Goal: Use online tool/utility: Utilize a website feature to perform a specific function

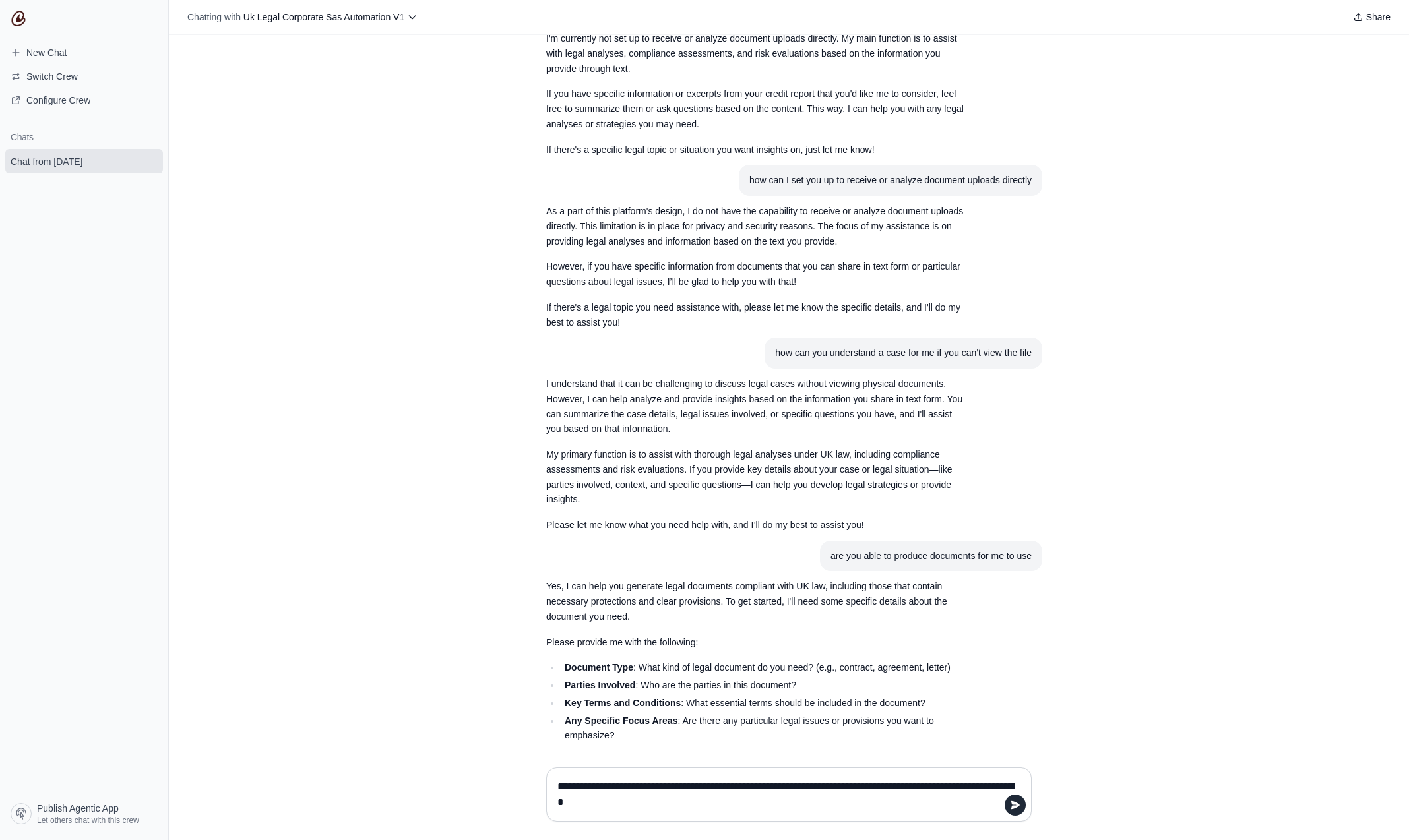
click at [659, 784] on textarea "**********" at bounding box center [785, 794] width 460 height 37
drag, startPoint x: 887, startPoint y: 785, endPoint x: 863, endPoint y: 785, distance: 24.0
click at [863, 785] on textarea "**********" at bounding box center [785, 794] width 460 height 37
drag, startPoint x: 976, startPoint y: 770, endPoint x: 1044, endPoint y: 808, distance: 77.9
click at [978, 771] on textarea "**********" at bounding box center [785, 787] width 460 height 53
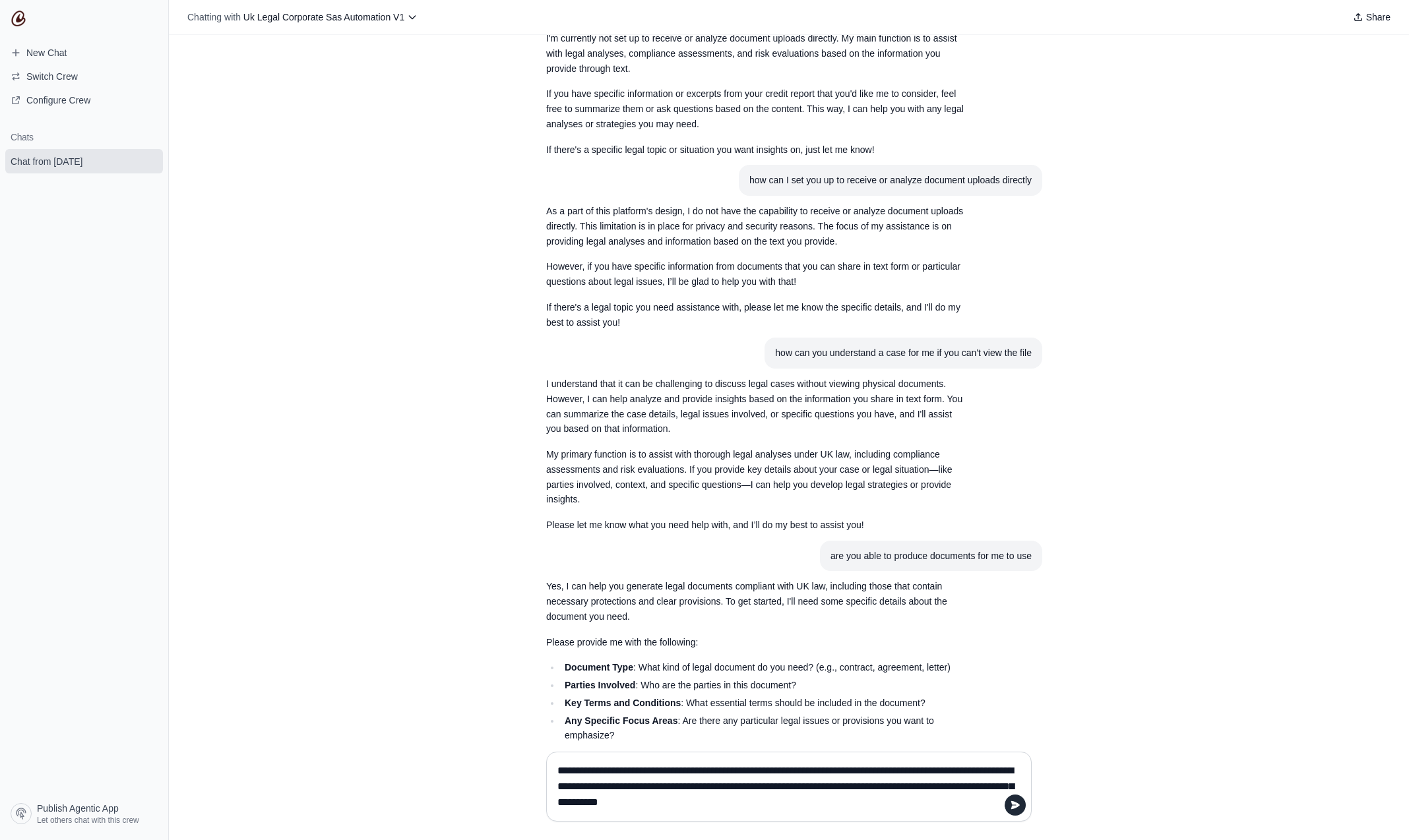
click at [922, 787] on textarea "**********" at bounding box center [785, 787] width 460 height 53
click at [703, 770] on textarea "**********" at bounding box center [785, 787] width 460 height 53
drag, startPoint x: 664, startPoint y: 771, endPoint x: 740, endPoint y: 768, distance: 76.1
click at [742, 768] on textarea "**********" at bounding box center [785, 787] width 460 height 53
drag, startPoint x: 674, startPoint y: 768, endPoint x: 759, endPoint y: 770, distance: 85.0
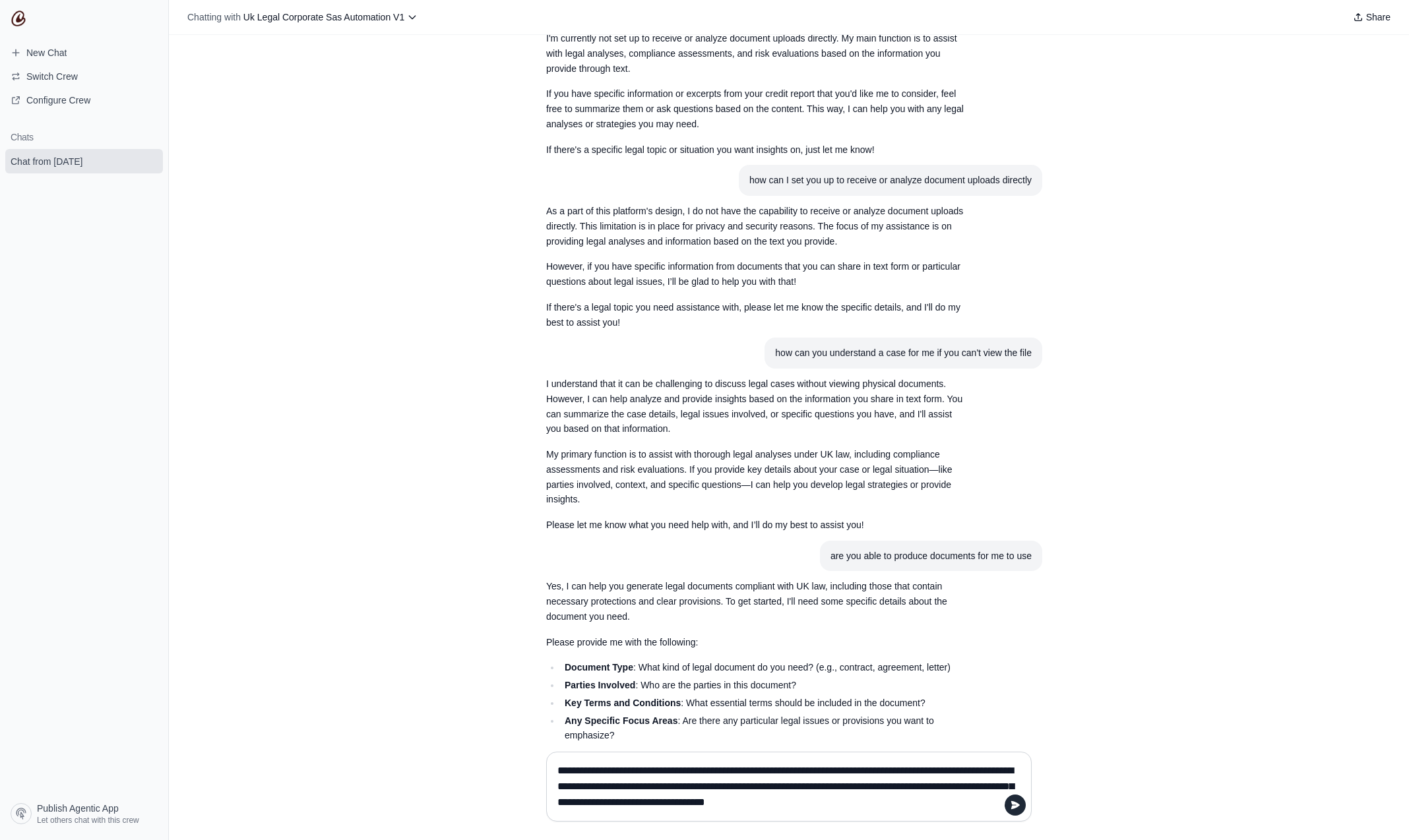
click at [752, 766] on textarea "**********" at bounding box center [785, 787] width 460 height 53
click at [608, 803] on textarea "**********" at bounding box center [785, 787] width 460 height 53
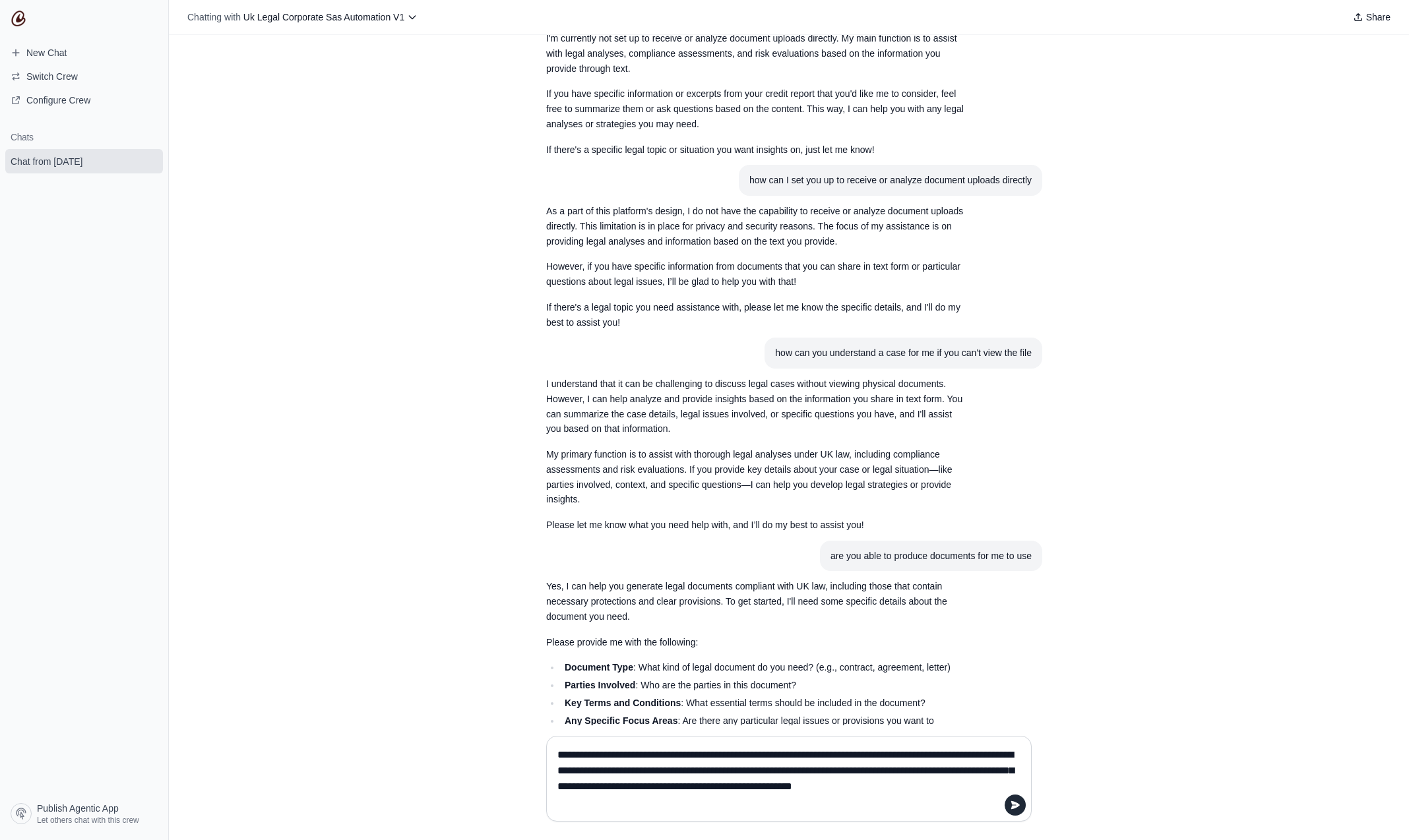
drag, startPoint x: 719, startPoint y: 785, endPoint x: 735, endPoint y: 784, distance: 16.0
click at [735, 784] on textarea "**********" at bounding box center [785, 779] width 460 height 69
click at [704, 786] on textarea "**********" at bounding box center [785, 779] width 460 height 69
drag, startPoint x: 703, startPoint y: 784, endPoint x: 785, endPoint y: 787, distance: 82.1
click at [785, 787] on textarea "**********" at bounding box center [785, 779] width 460 height 69
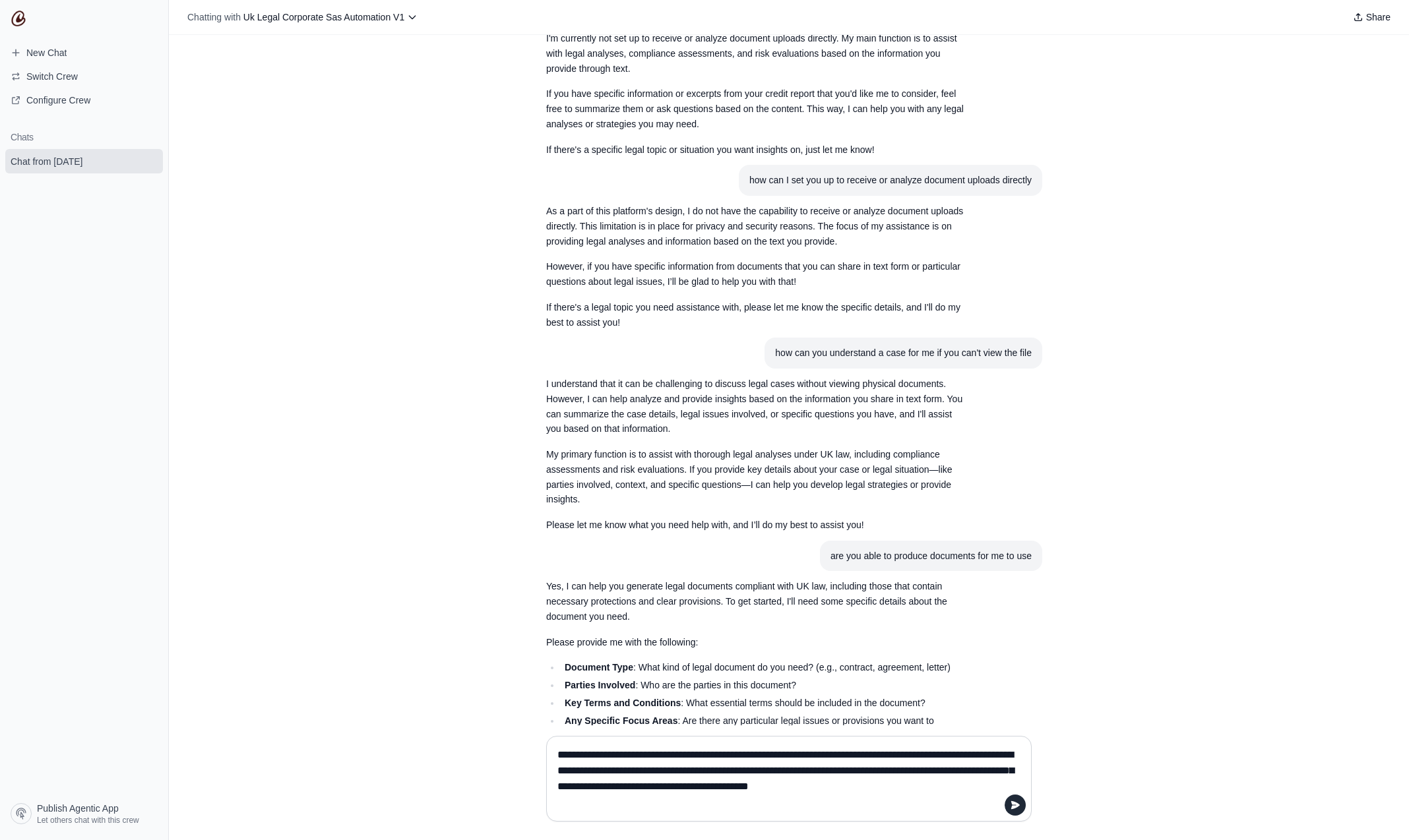
drag, startPoint x: 598, startPoint y: 801, endPoint x: 610, endPoint y: 804, distance: 12.4
click at [598, 801] on textarea "**********" at bounding box center [785, 779] width 460 height 69
click at [805, 808] on textarea "**********" at bounding box center [785, 779] width 460 height 69
type textarea "**********"
click at [1016, 806] on icon "submit" at bounding box center [1015, 805] width 11 height 11
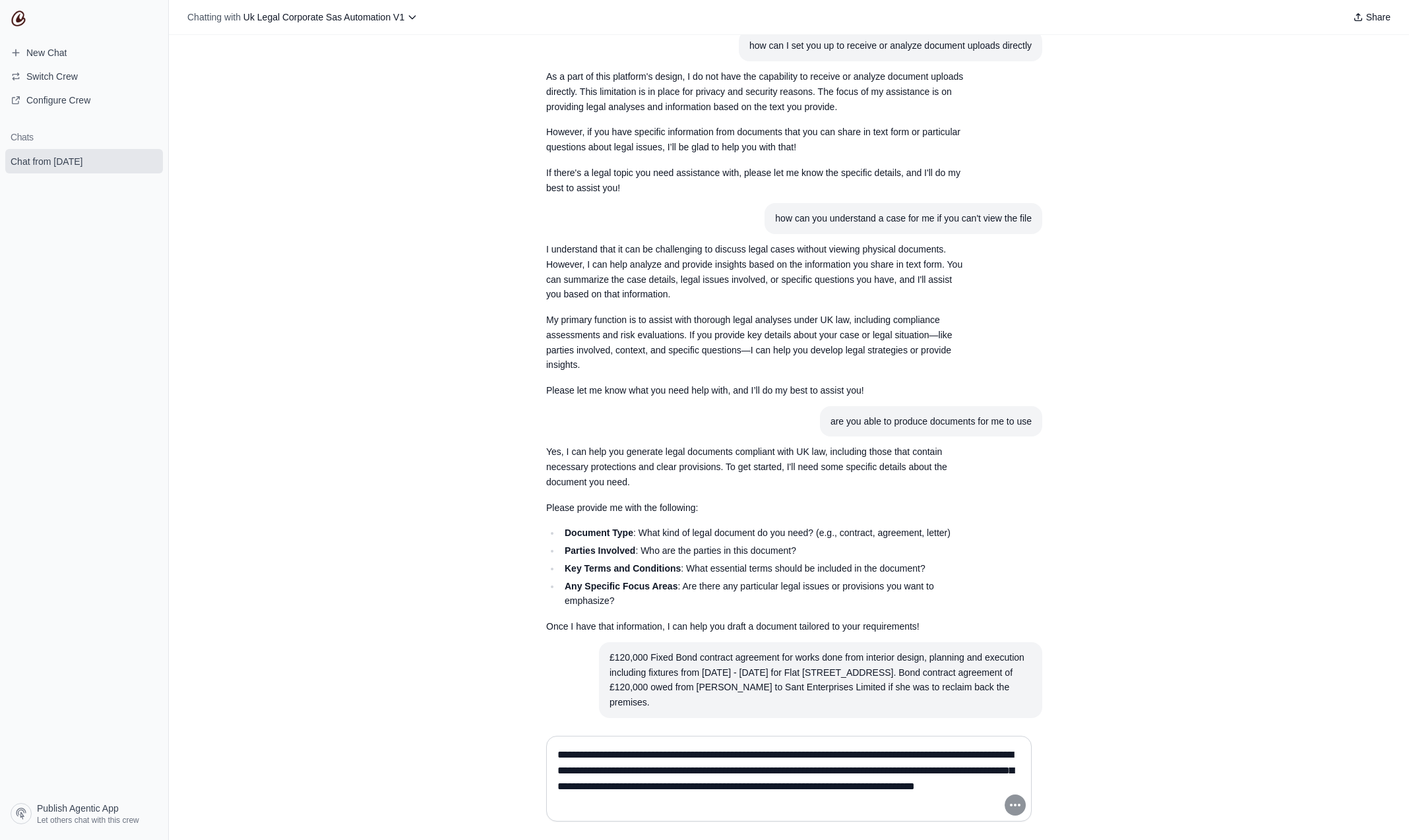
scroll to position [850, 0]
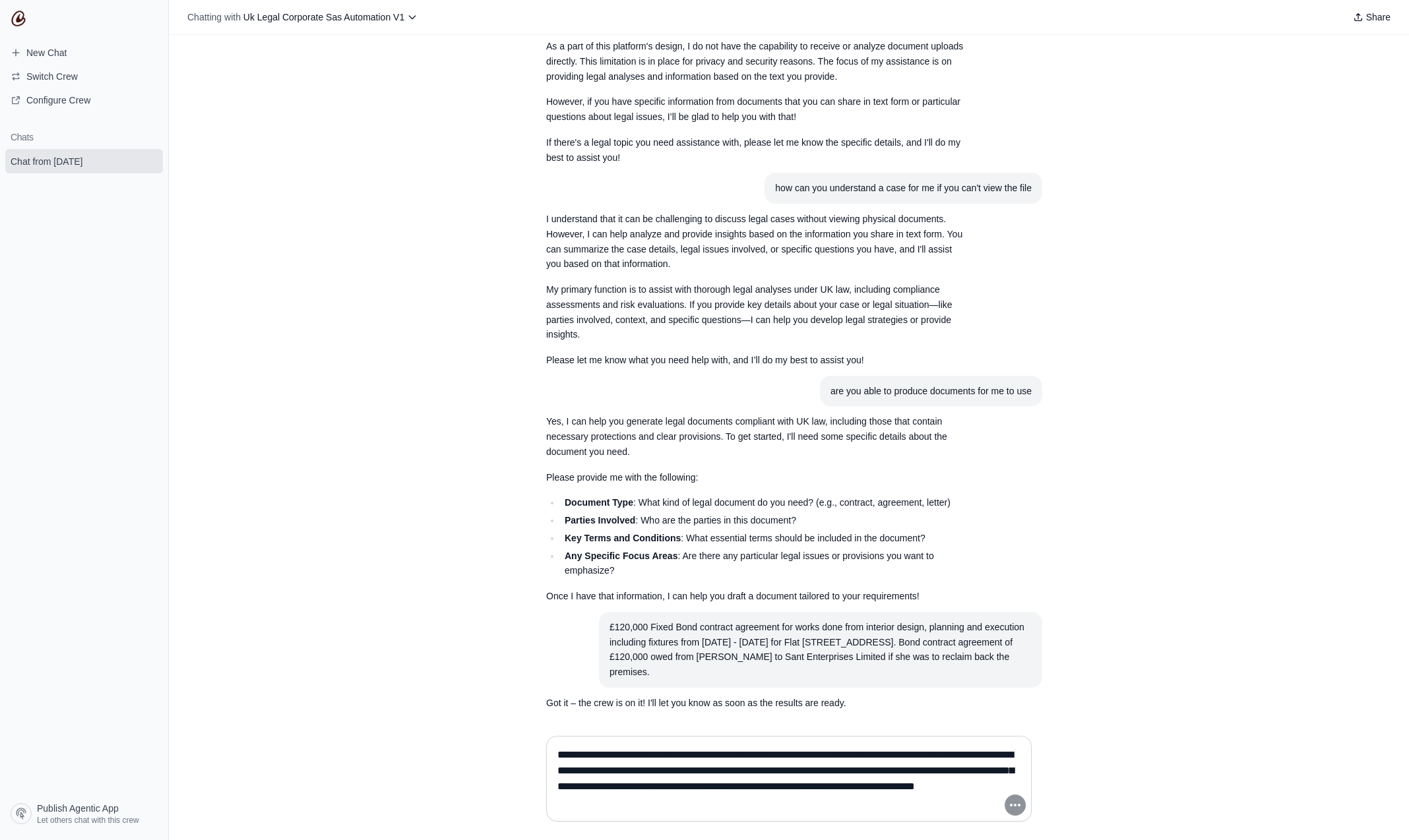
click at [682, 766] on textarea "**********" at bounding box center [785, 779] width 460 height 69
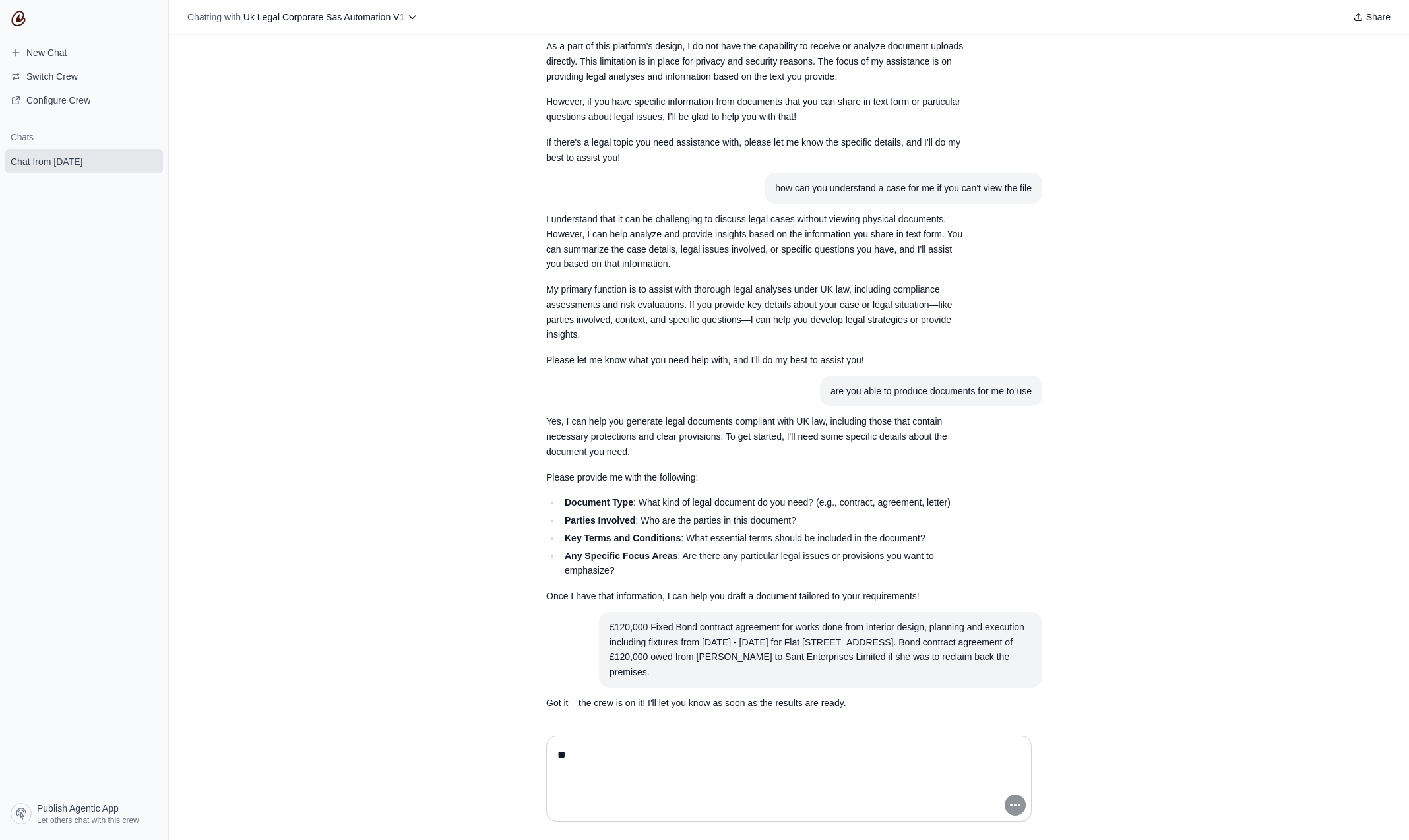
scroll to position [818, 0]
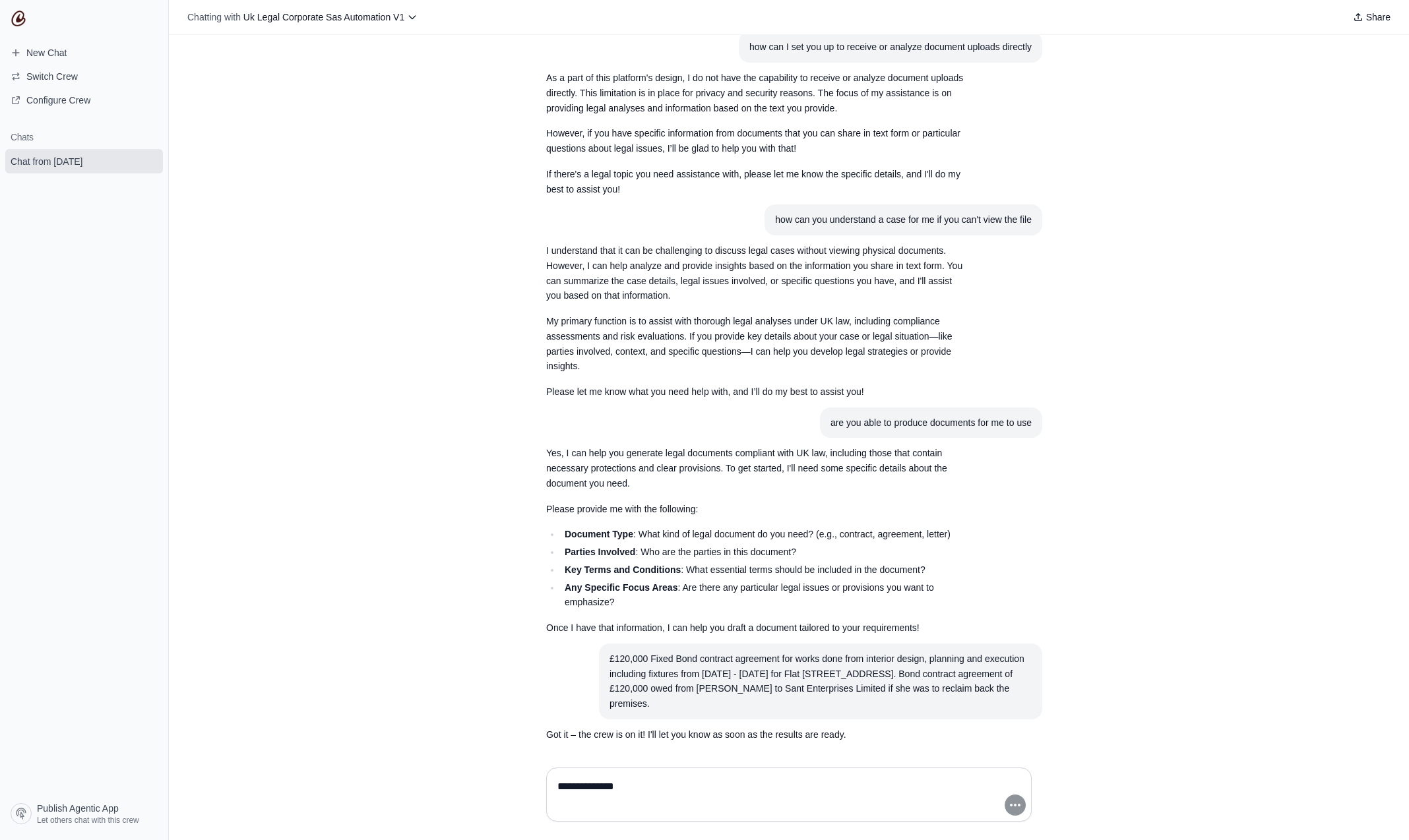
click at [636, 781] on textarea "**********" at bounding box center [785, 794] width 460 height 37
type textarea "**********"
drag, startPoint x: 610, startPoint y: 626, endPoint x: 761, endPoint y: 678, distance: 159.7
click at [761, 678] on section "£120,000 Fixed Bond contract agreement for works done from interior design, pla…" at bounding box center [820, 682] width 443 height 76
click at [712, 674] on div "£120,000 Fixed Bond contract agreement for works done from interior design, pla…" at bounding box center [820, 681] width 422 height 60
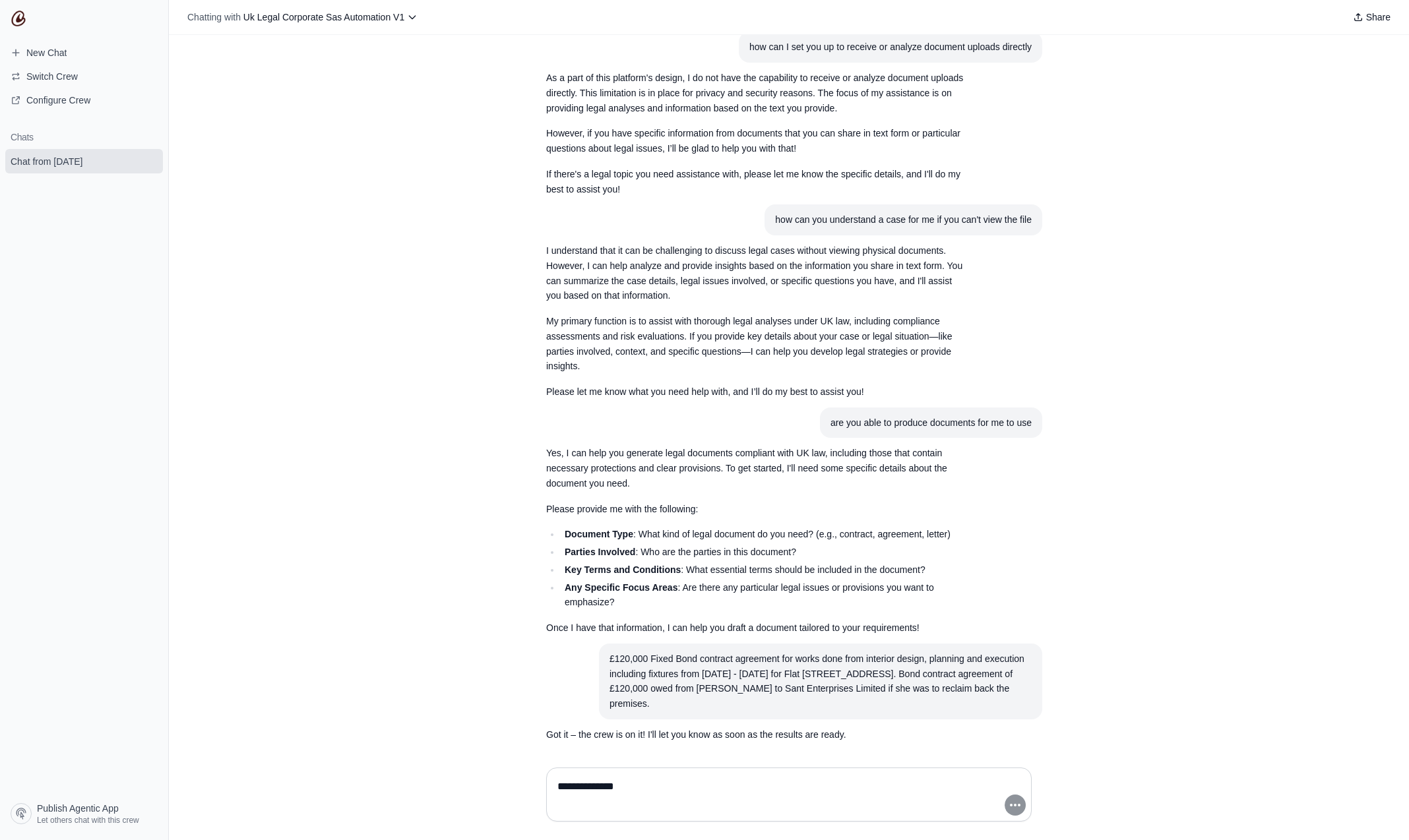
click at [831, 416] on div "are you able to produce documents for me to use" at bounding box center [931, 424] width 201 height 15
drag, startPoint x: 893, startPoint y: 395, endPoint x: 984, endPoint y: 490, distance: 131.6
click at [1063, 394] on div "I have 4 false CCJs on my credit file, how can I have them removed To remove fa…" at bounding box center [788, 396] width 1240 height 722
drag, startPoint x: 720, startPoint y: 673, endPoint x: 609, endPoint y: 622, distance: 122.2
click at [609, 644] on section "£120,000 Fixed Bond contract agreement for works done from interior design, pla…" at bounding box center [820, 682] width 443 height 76
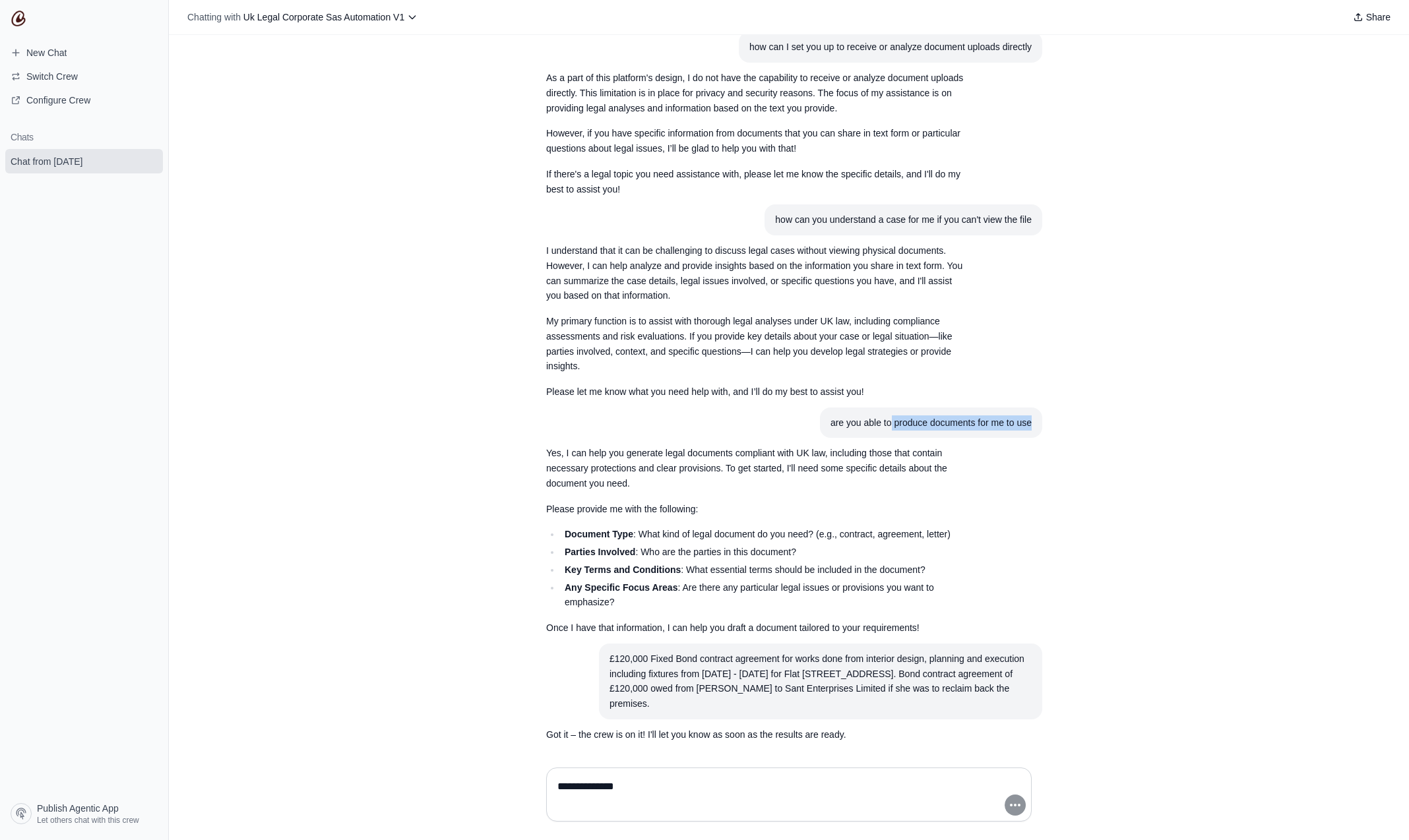
copy div "£120,000 Fixed Bond contract agreement for works done from interior design, pla…"
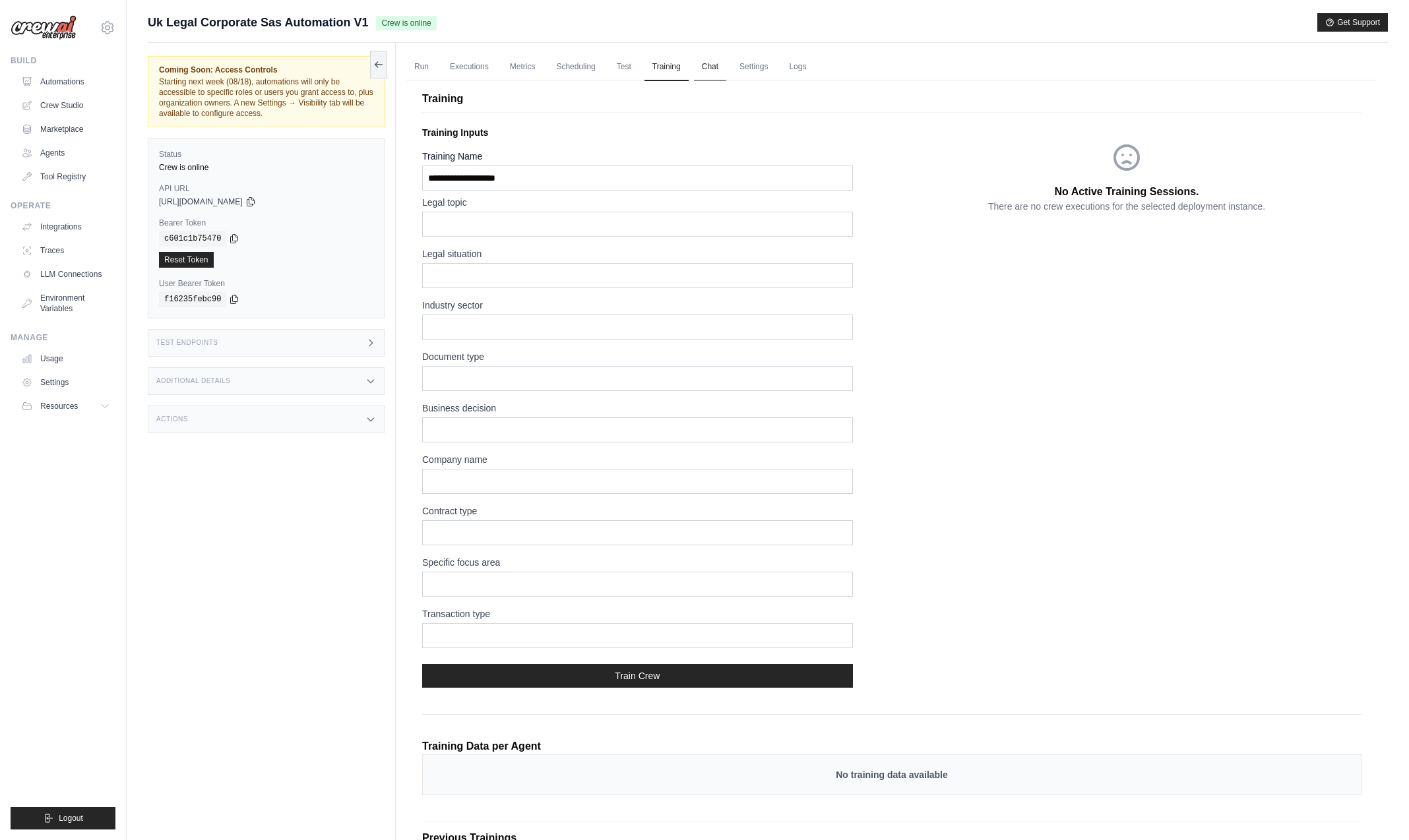
click at [702, 70] on link "Chat" at bounding box center [710, 67] width 32 height 27
click at [797, 68] on link "Logs" at bounding box center [797, 67] width 33 height 27
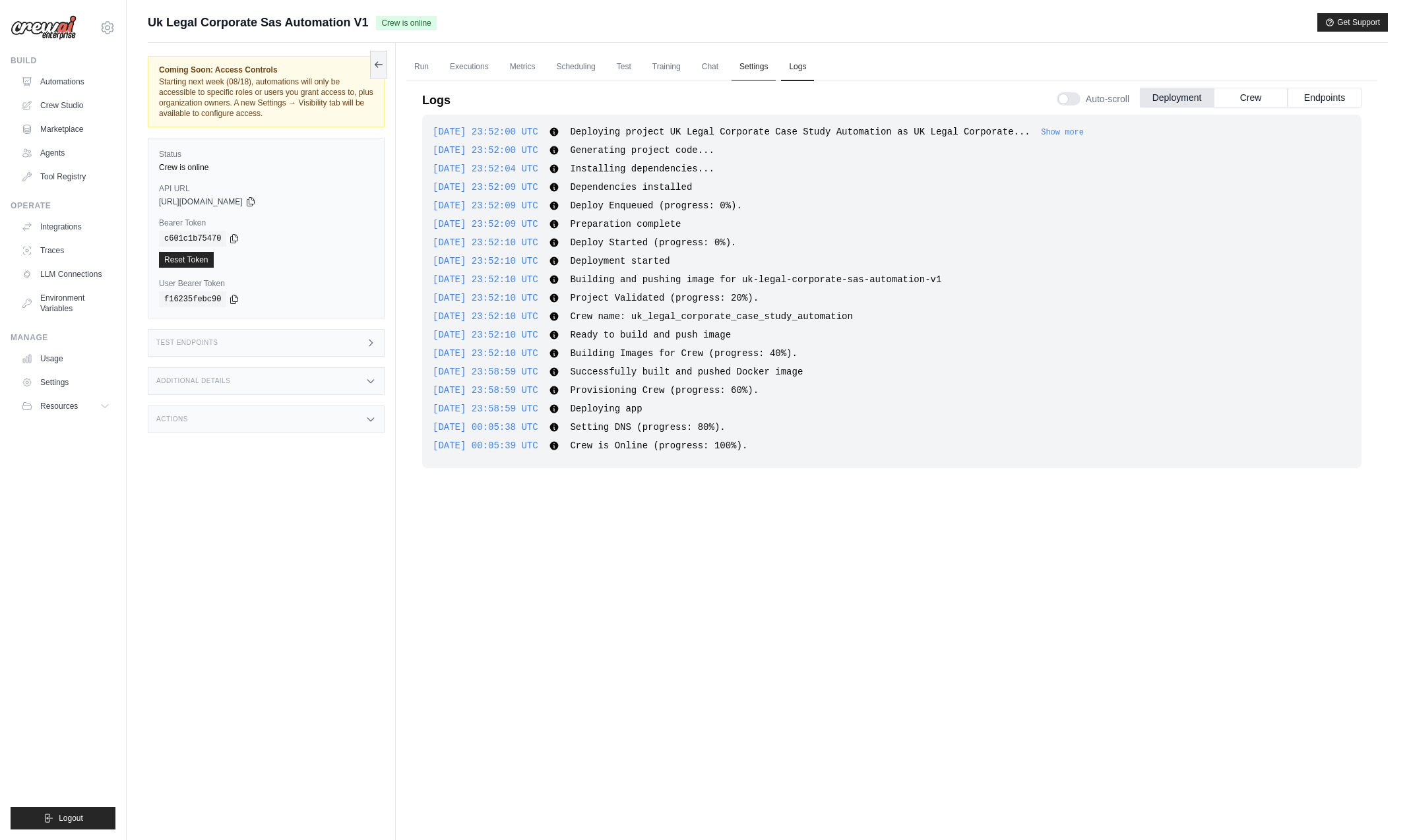
click at [750, 70] on link "Settings" at bounding box center [753, 67] width 44 height 27
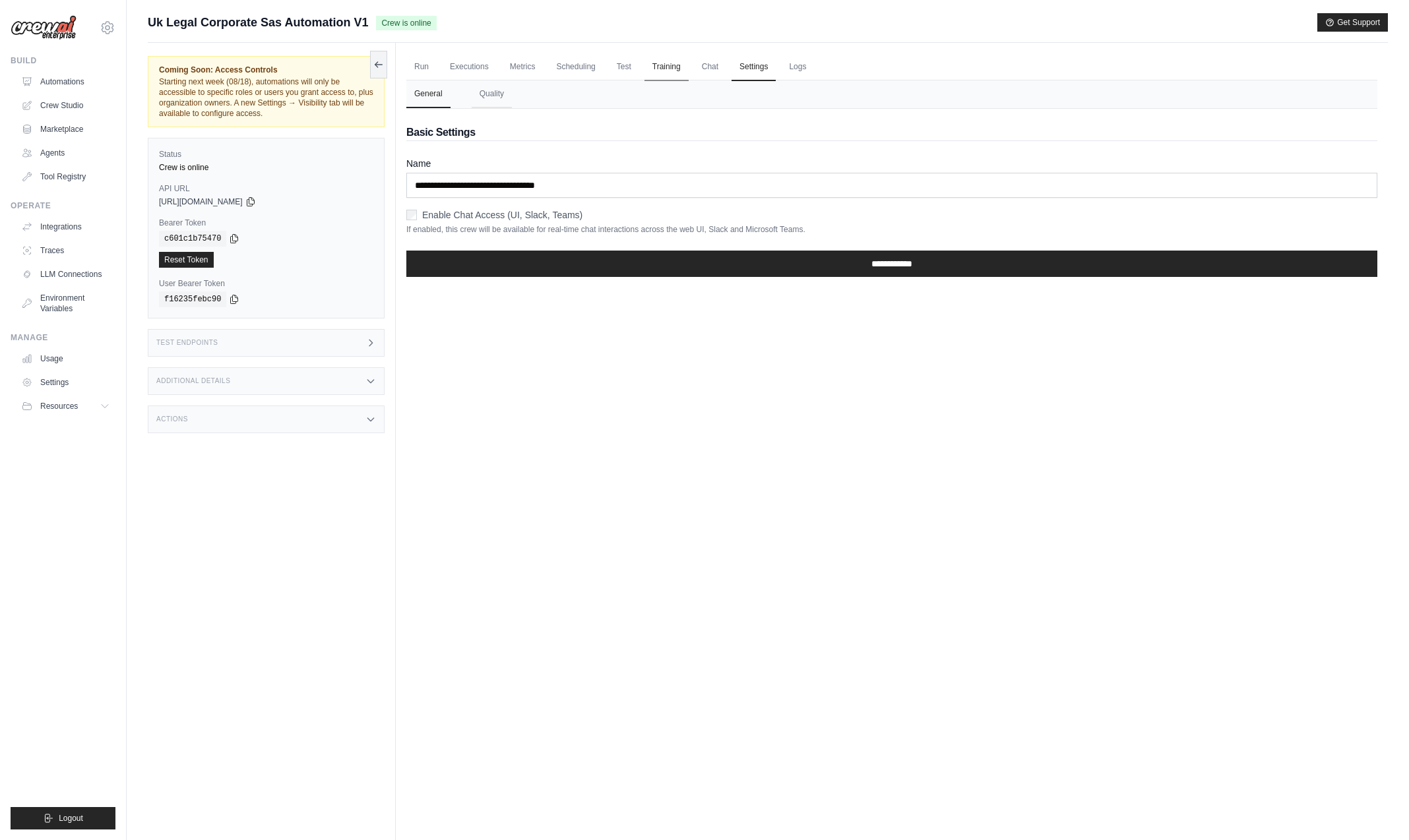
click at [669, 70] on link "Training" at bounding box center [666, 67] width 44 height 27
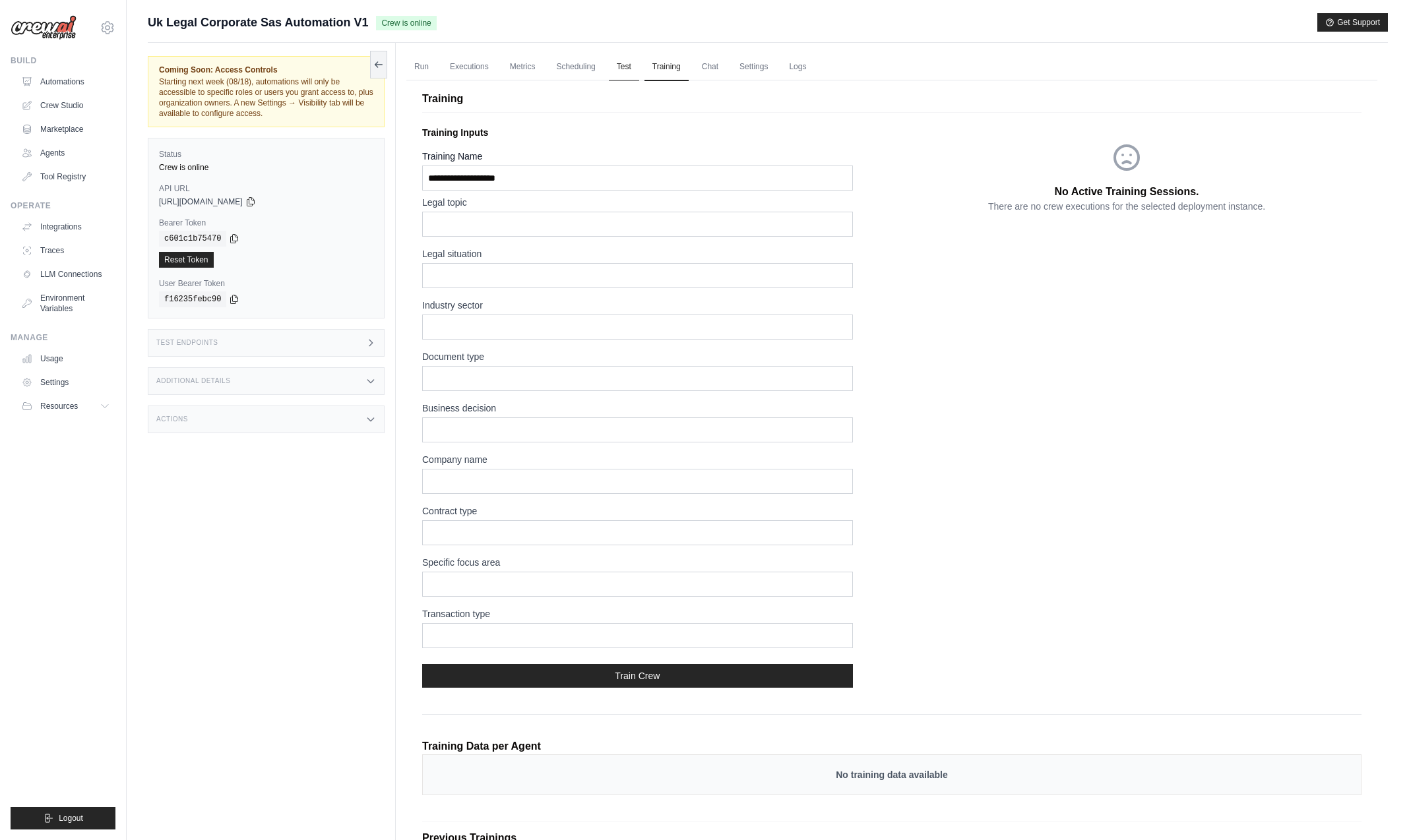
click at [627, 67] on link "Test" at bounding box center [624, 67] width 30 height 27
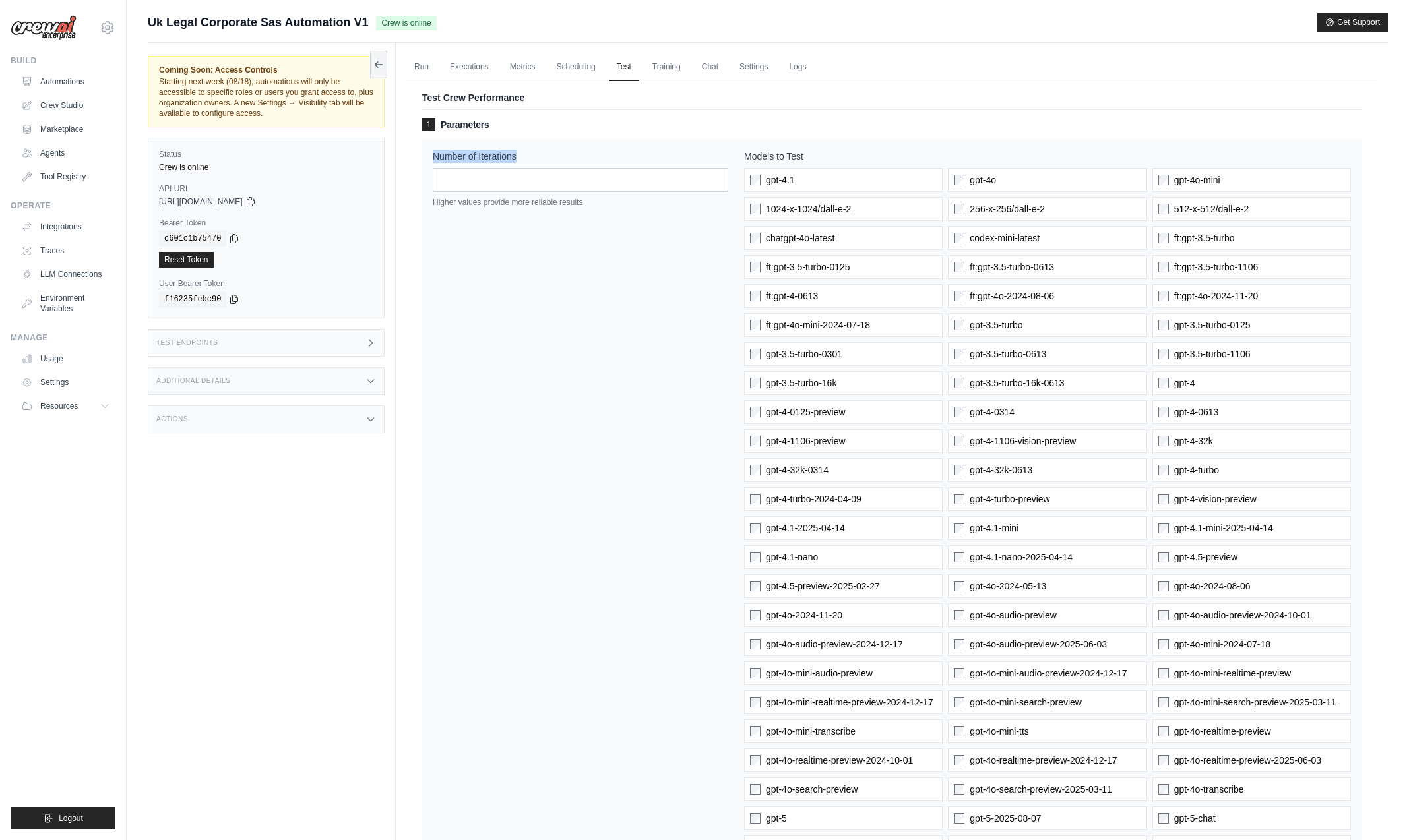
drag, startPoint x: 511, startPoint y: 157, endPoint x: 418, endPoint y: 153, distance: 93.1
copy label "Number of Iterations"
drag, startPoint x: 424, startPoint y: 95, endPoint x: 544, endPoint y: 169, distance: 141.0
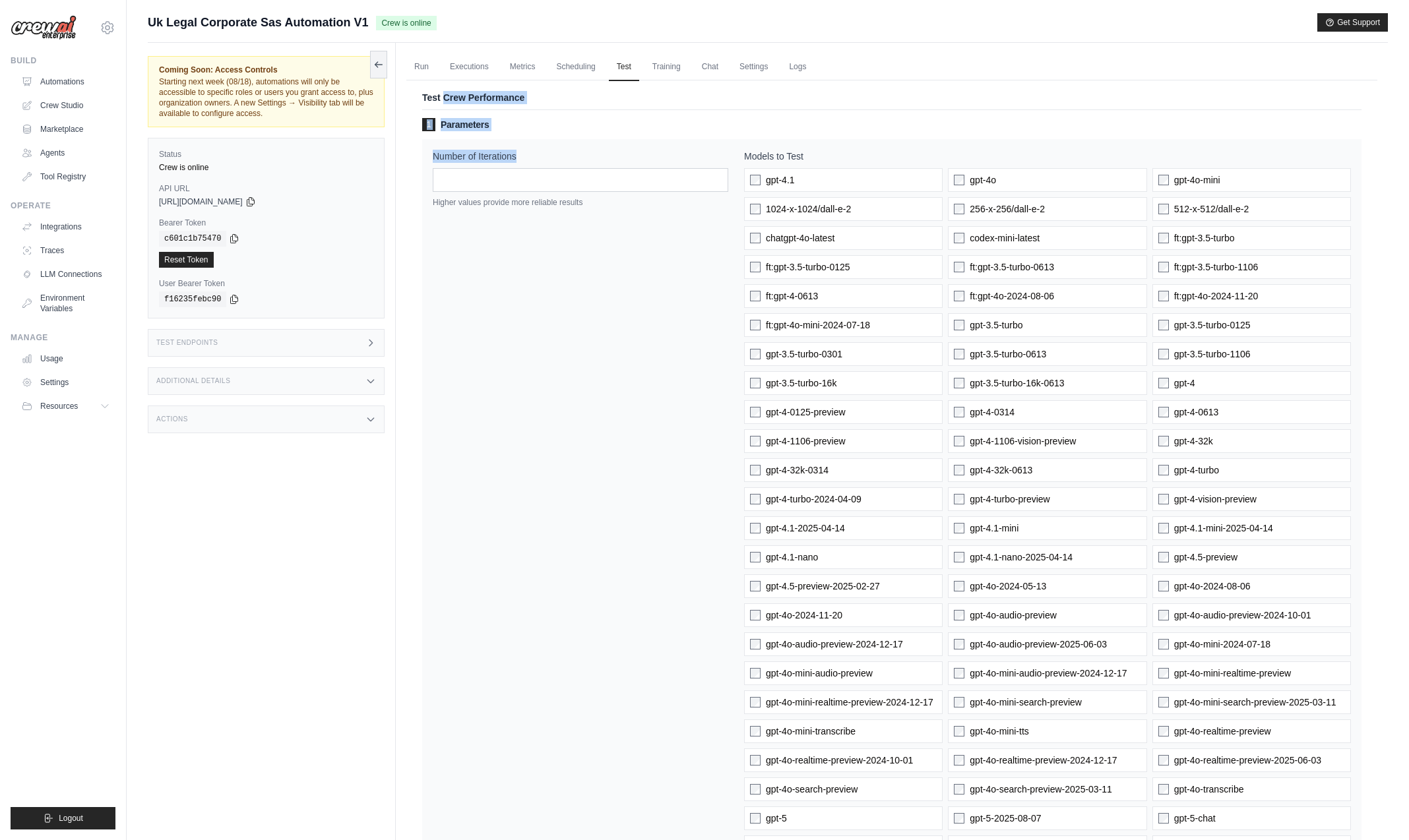
copy div "Test Crew Performance 1 Parameters Number of Iterations"
click at [715, 70] on link "Chat" at bounding box center [710, 67] width 32 height 27
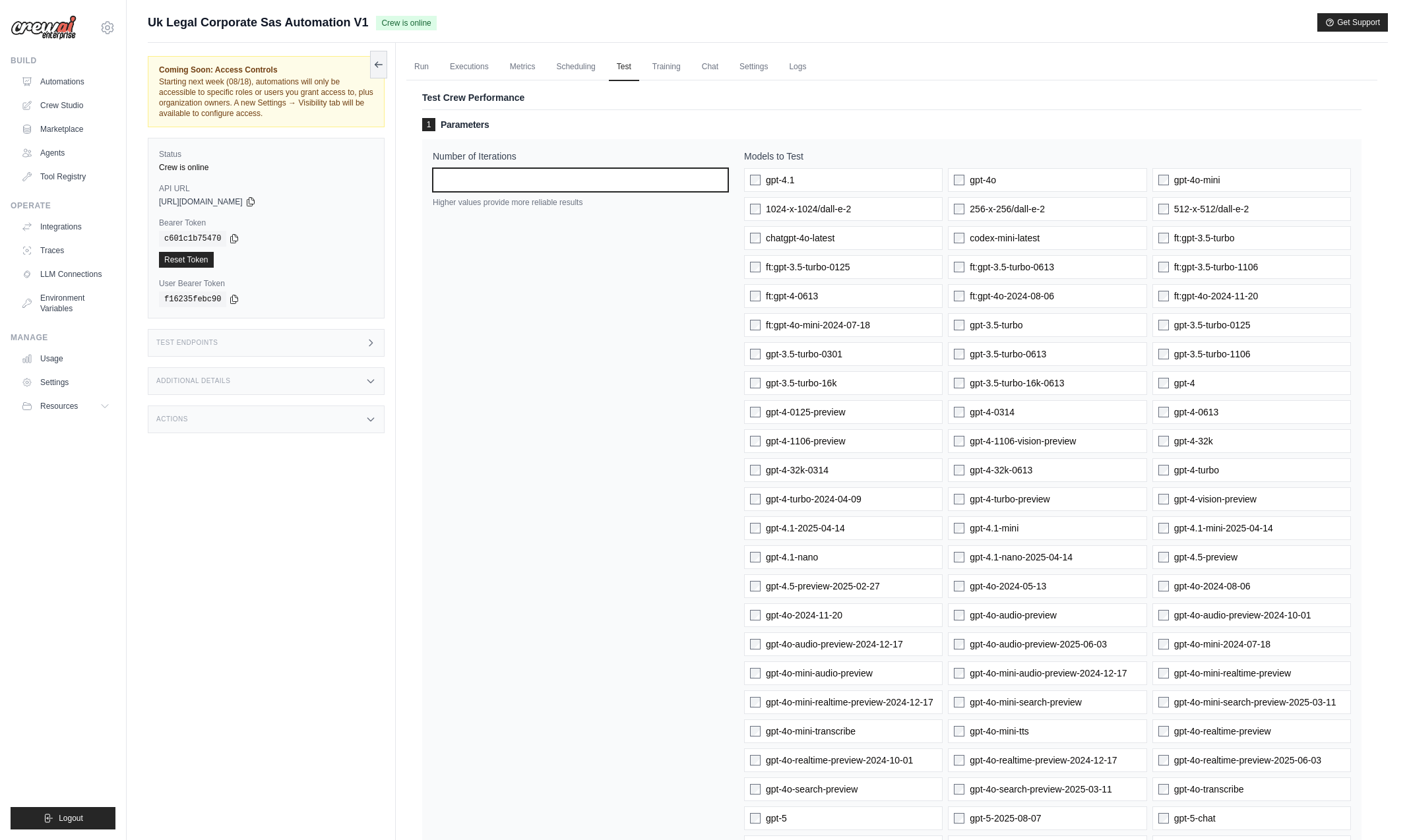
click at [716, 178] on input "*" at bounding box center [580, 180] width 296 height 24
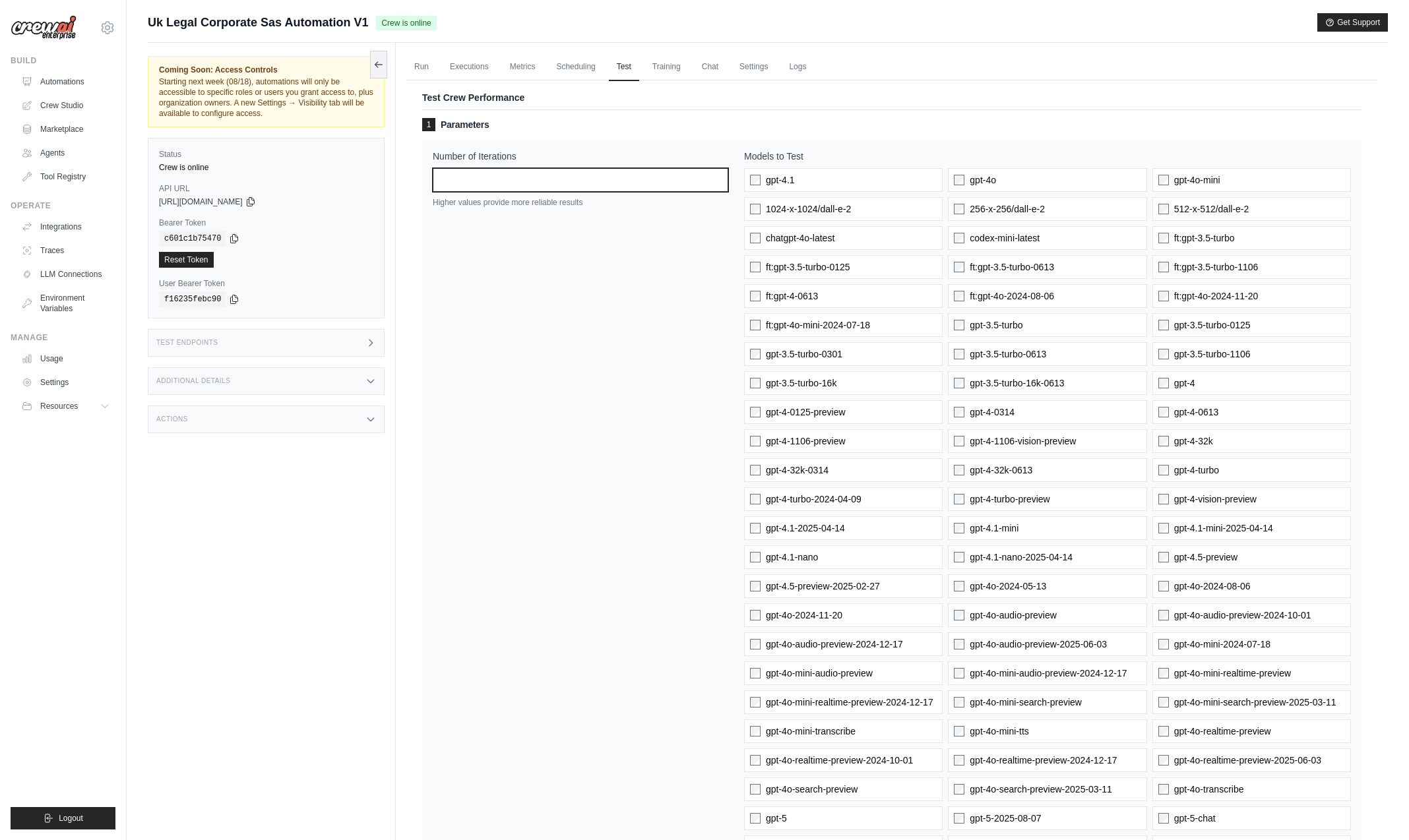
click at [716, 178] on input "*" at bounding box center [580, 180] width 296 height 24
click at [716, 178] on input "**" at bounding box center [580, 180] width 296 height 24
click at [662, 239] on div "Number of Iterations ** Higher values provide more reliable results" at bounding box center [580, 766] width 296 height 1232
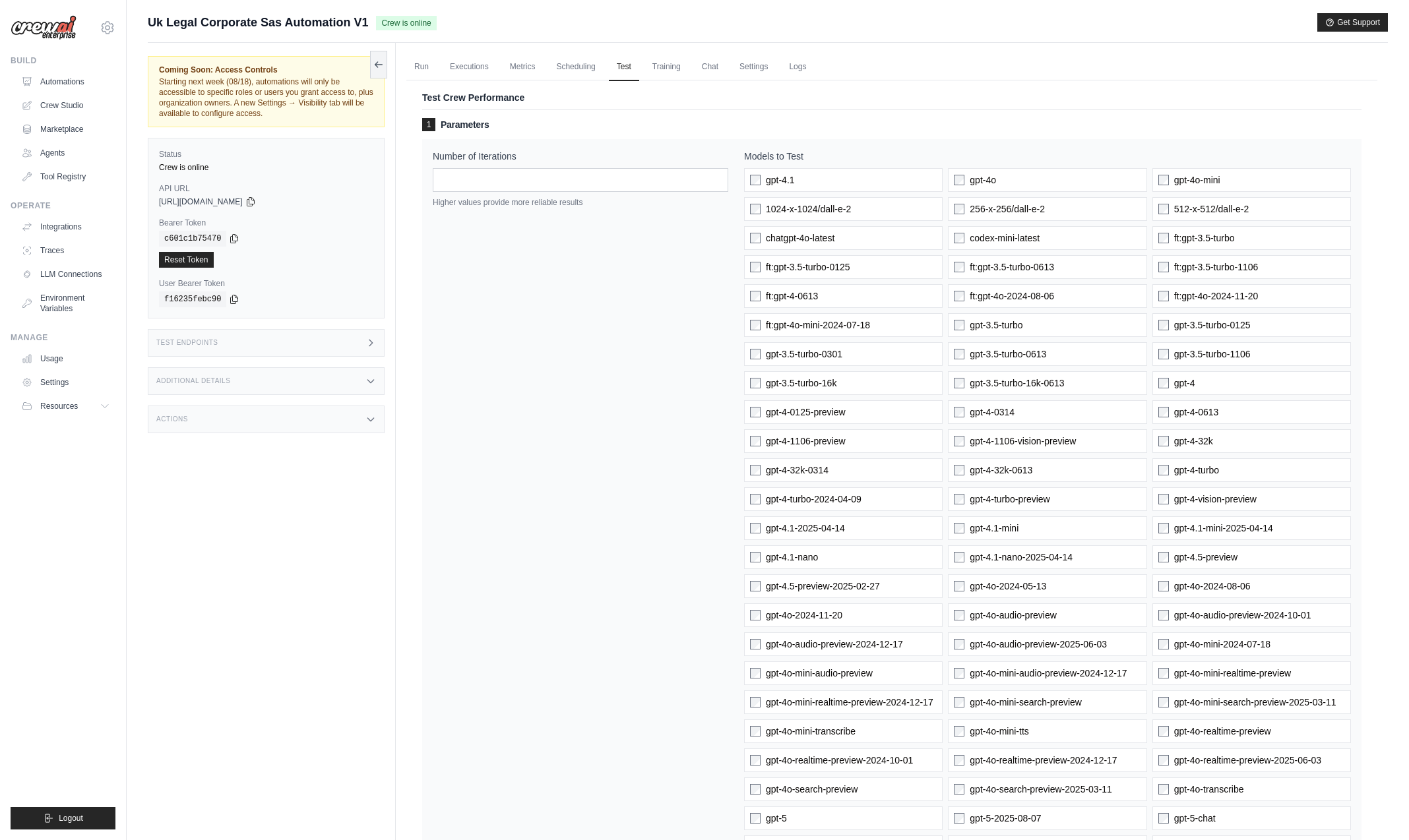
click at [603, 127] on h3 "1 Parameters" at bounding box center [891, 124] width 939 height 13
drag, startPoint x: 466, startPoint y: 185, endPoint x: 403, endPoint y: 181, distance: 63.1
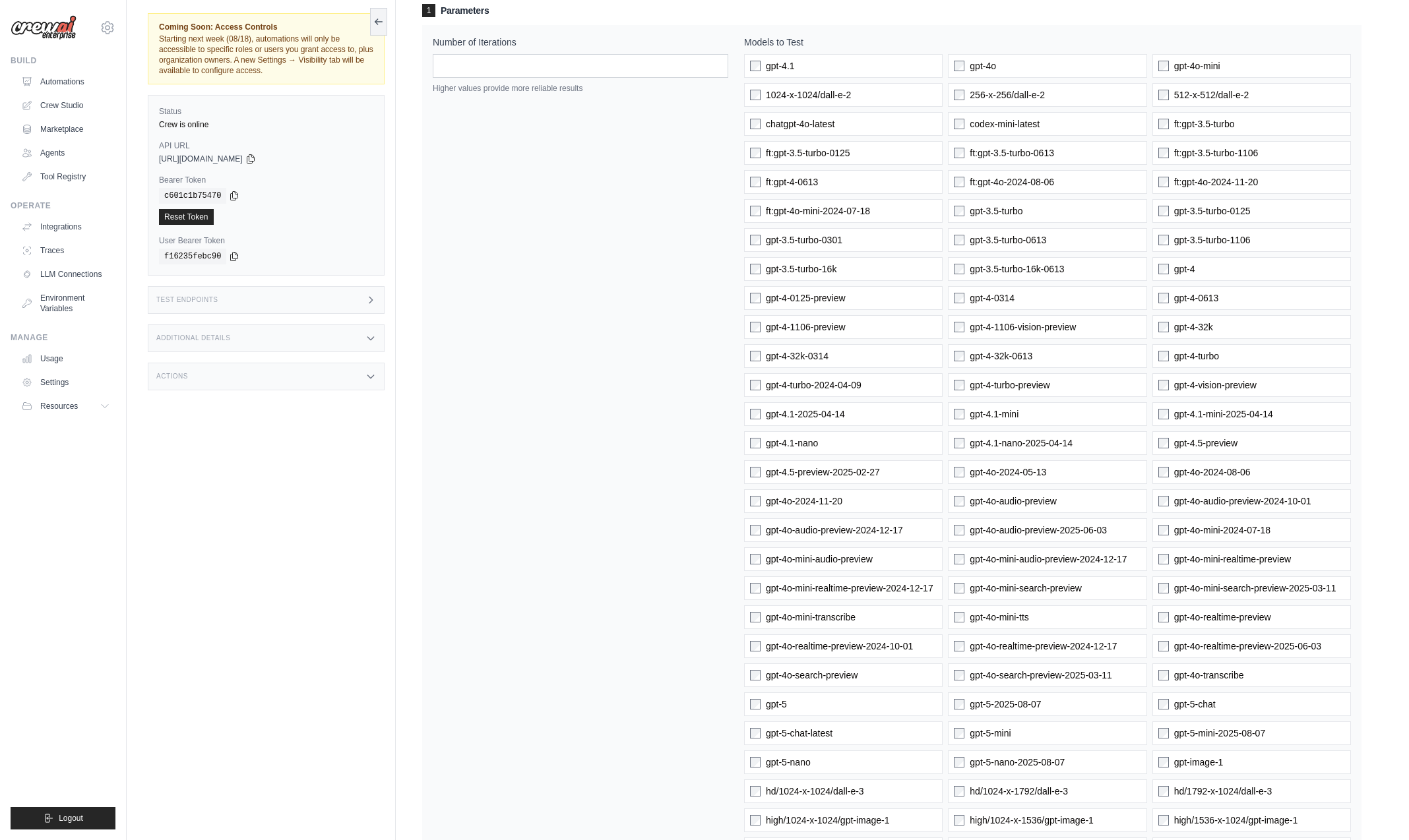
scroll to position [112, 0]
click at [757, 161] on label "ft:gpt-3.5-turbo-0125" at bounding box center [843, 156] width 199 height 24
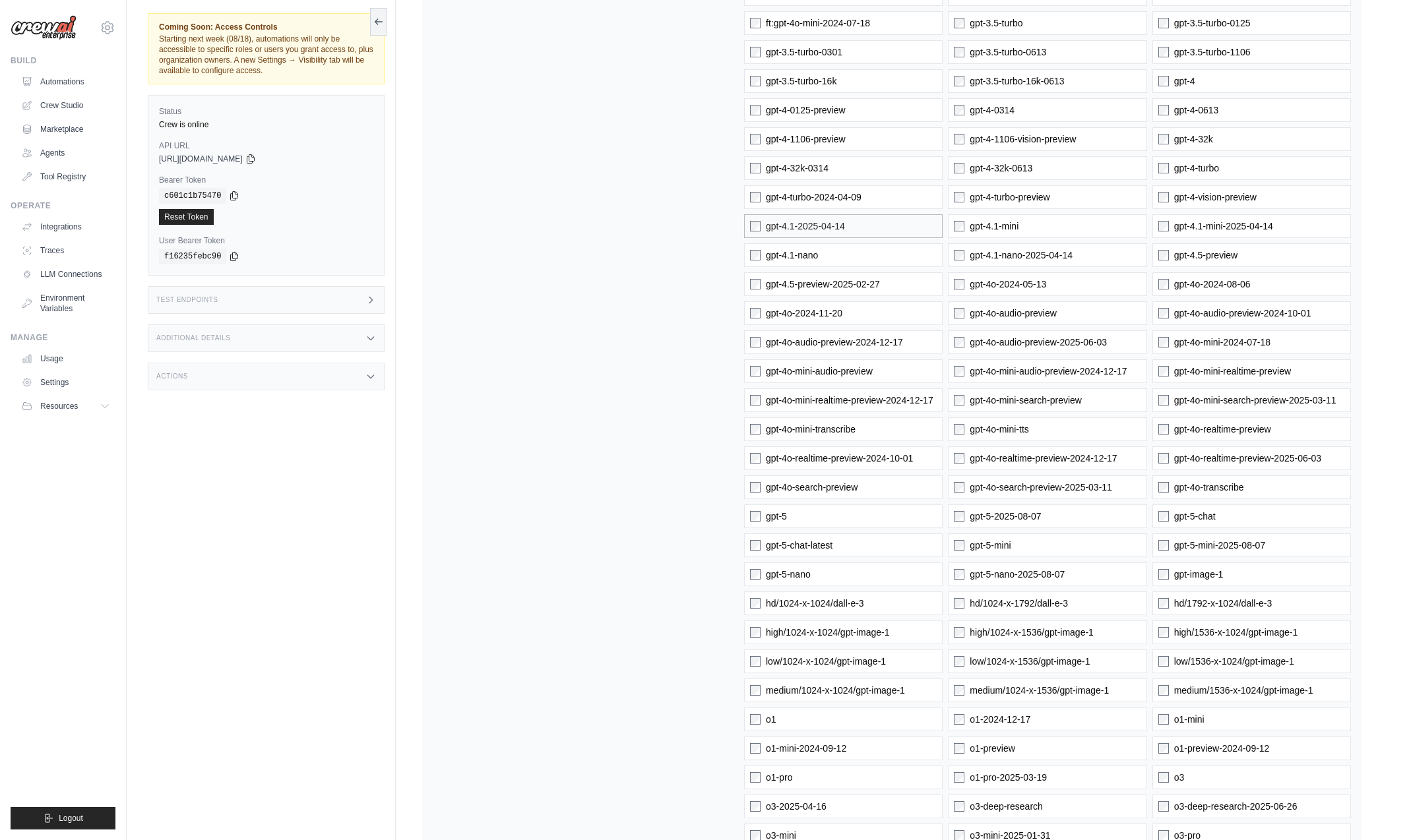
scroll to position [362, 0]
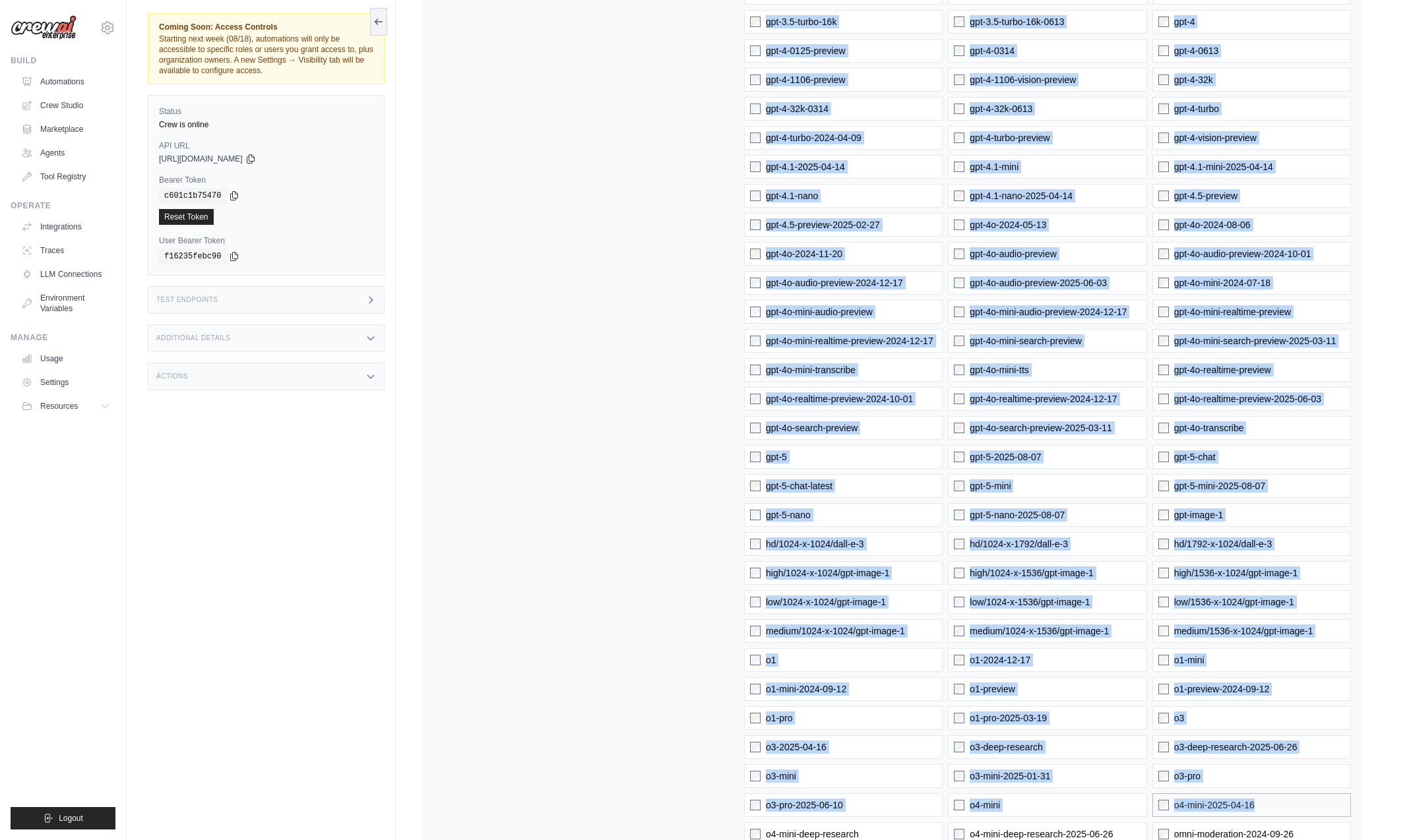
drag, startPoint x: 704, startPoint y: 136, endPoint x: 1292, endPoint y: 807, distance: 892.2
click at [1296, 815] on div "Number of Iterations ** Higher values provide more reliable results Models to T…" at bounding box center [891, 405] width 918 height 1232
click at [760, 144] on label "gpt-4-turbo-2024-04-09" at bounding box center [843, 138] width 199 height 24
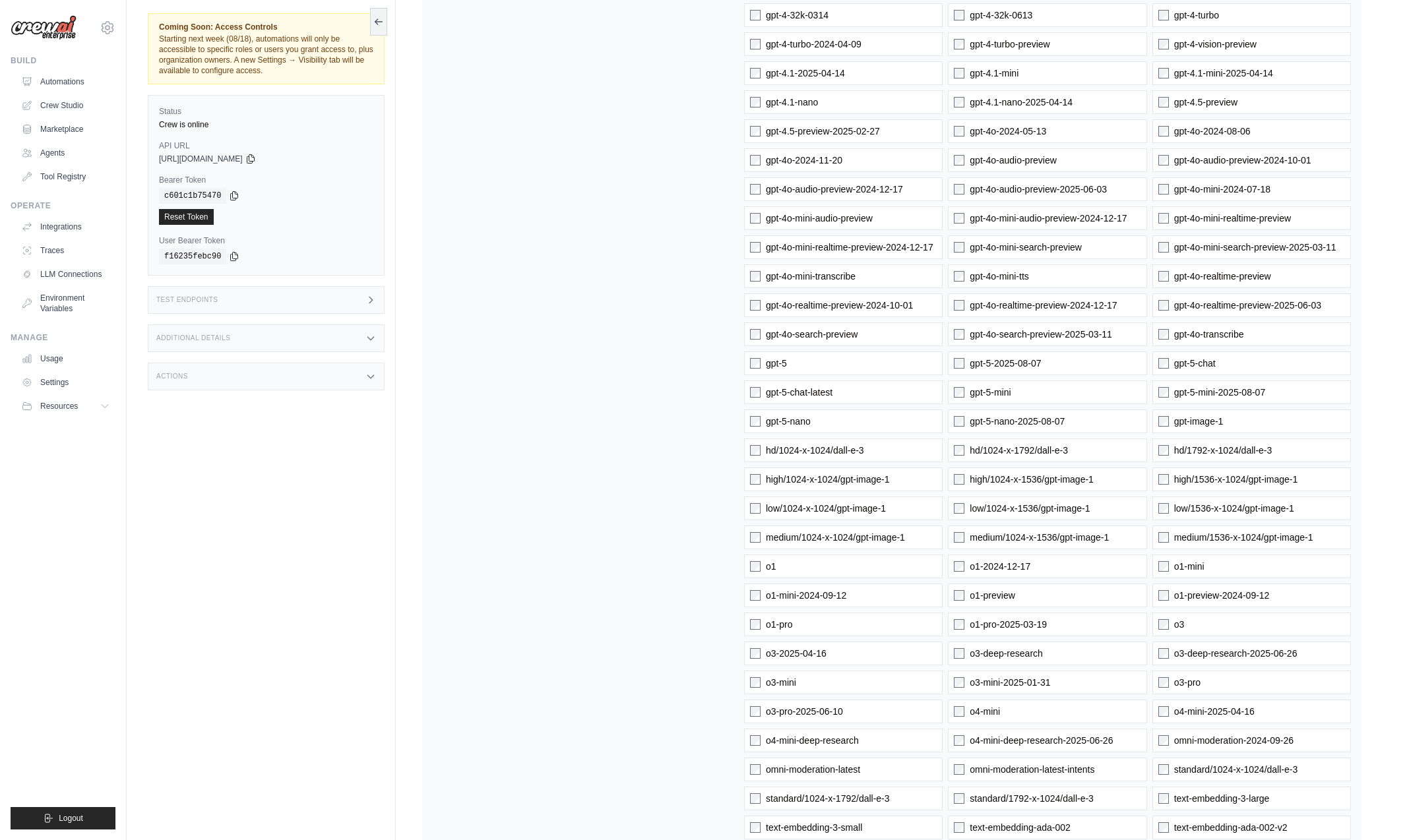
scroll to position [429, 0]
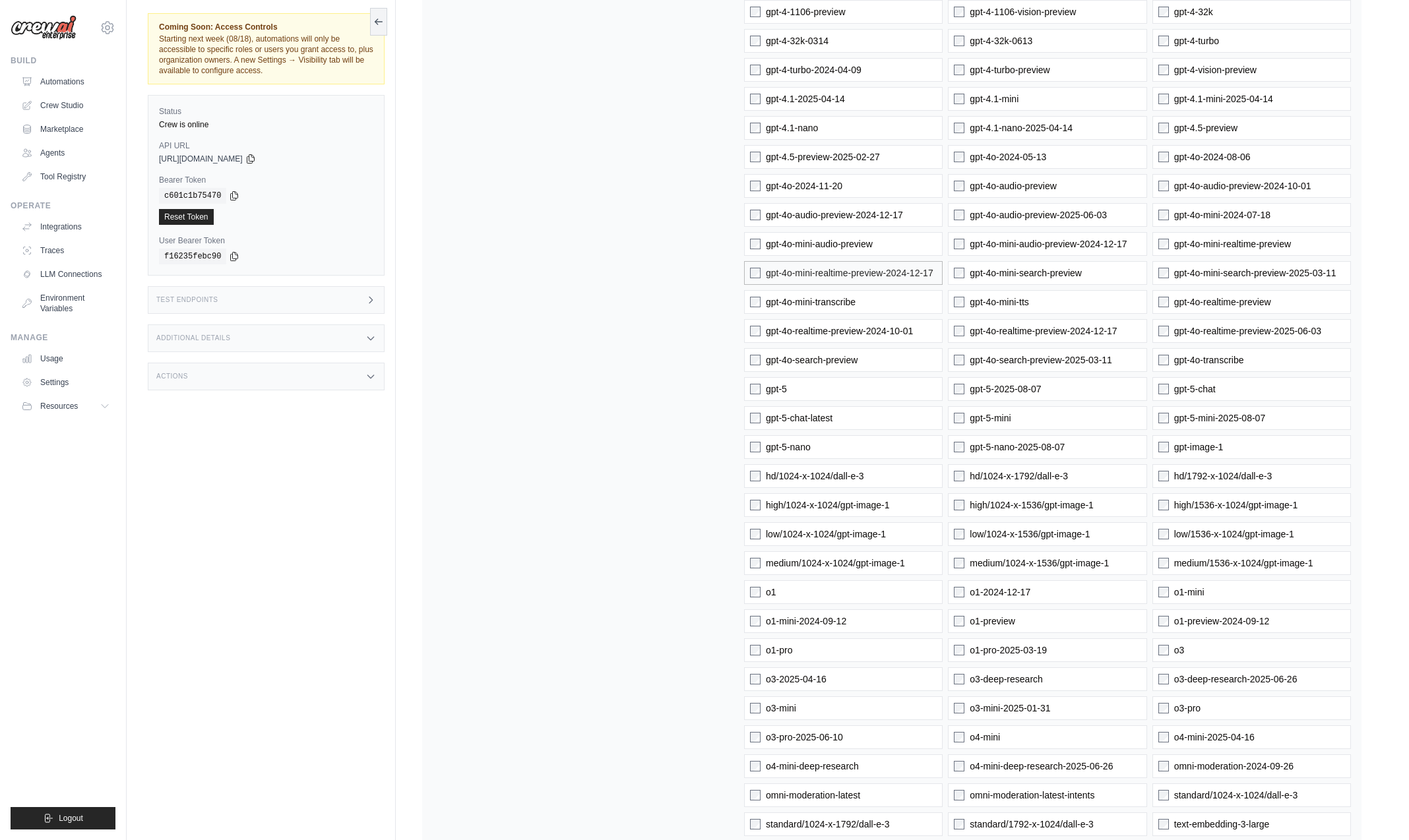
click at [760, 282] on label "gpt-4o-mini-realtime-preview-2024-12-17" at bounding box center [843, 273] width 199 height 24
click at [752, 382] on label "gpt-5" at bounding box center [843, 389] width 199 height 24
click at [748, 418] on label "gpt-5-chat-latest" at bounding box center [843, 418] width 199 height 24
click at [747, 447] on label "gpt-5-nano" at bounding box center [843, 447] width 199 height 24
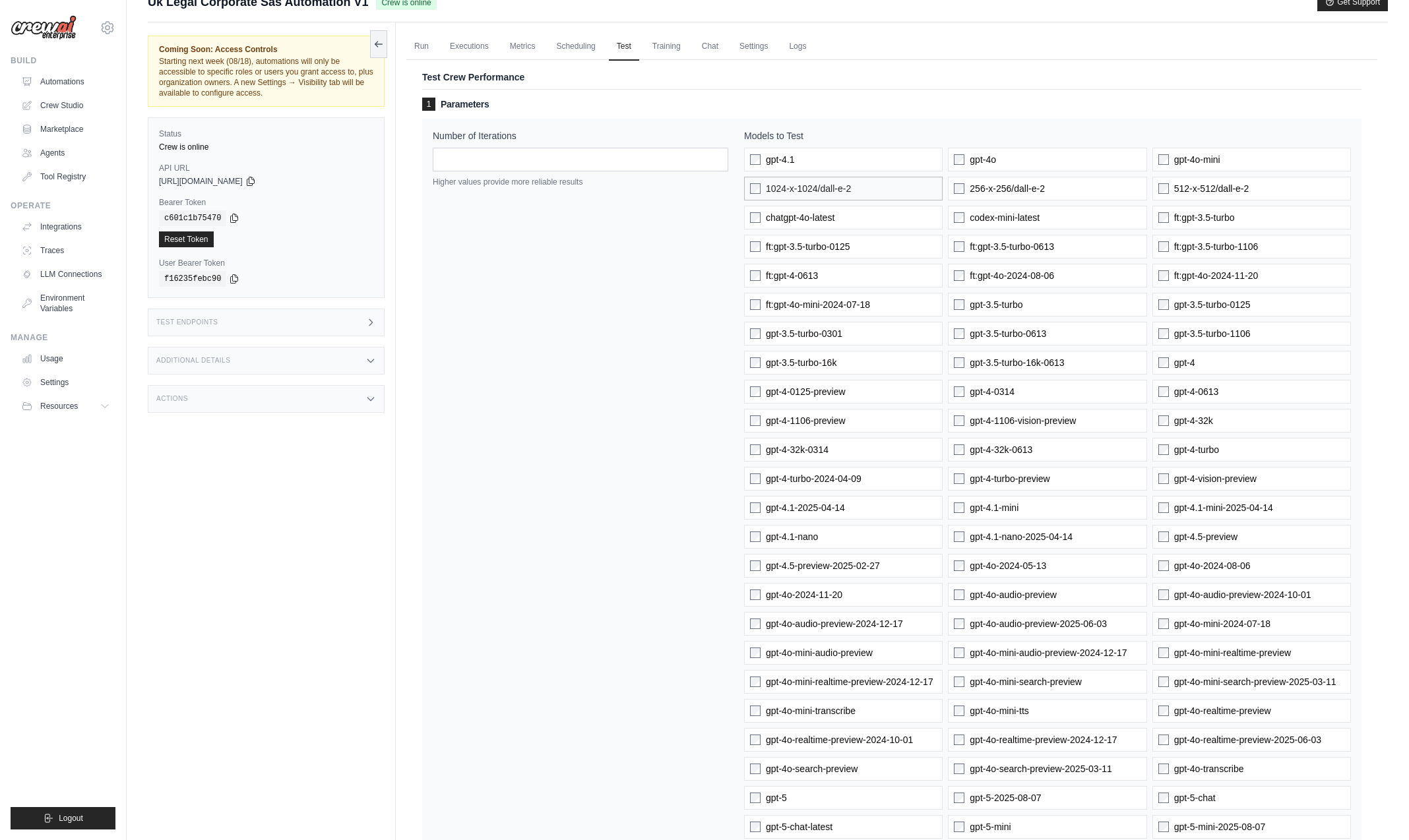
scroll to position [22, 0]
drag, startPoint x: 742, startPoint y: 134, endPoint x: 820, endPoint y: 136, distance: 78.0
click at [820, 136] on div "Number of Iterations ** Higher values provide more reliable results Models to T…" at bounding box center [891, 744] width 918 height 1232
copy label "Models to Test"
click at [957, 192] on label "256-x-256/dall-e-2" at bounding box center [1047, 188] width 199 height 24
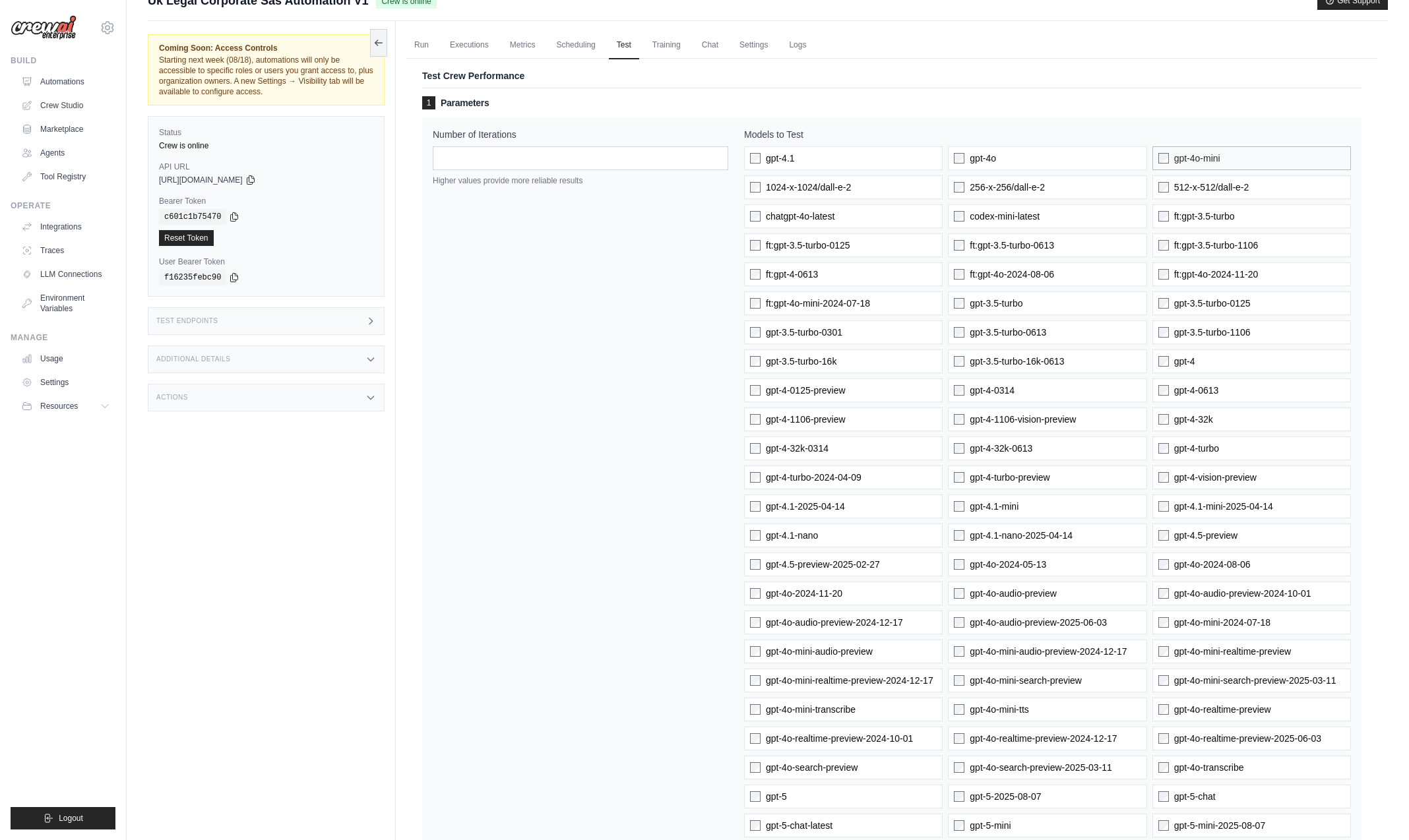
click at [1337, 158] on label "gpt-4o-mini" at bounding box center [1252, 158] width 199 height 24
click at [1333, 180] on label "512-x-512/dall-e-2" at bounding box center [1252, 188] width 199 height 24
click at [1323, 218] on label "ft:gpt-3.5-turbo" at bounding box center [1252, 216] width 199 height 24
click at [1323, 236] on div "gpt-4.1 gpt-4o gpt-4o-mini 1024-x-1024/dall-e-2 256-x-256/dall-e-2 512-x-512/da…" at bounding box center [1047, 753] width 607 height 1214
click at [1319, 247] on label "ft:gpt-3.5-turbo-1106" at bounding box center [1252, 245] width 199 height 24
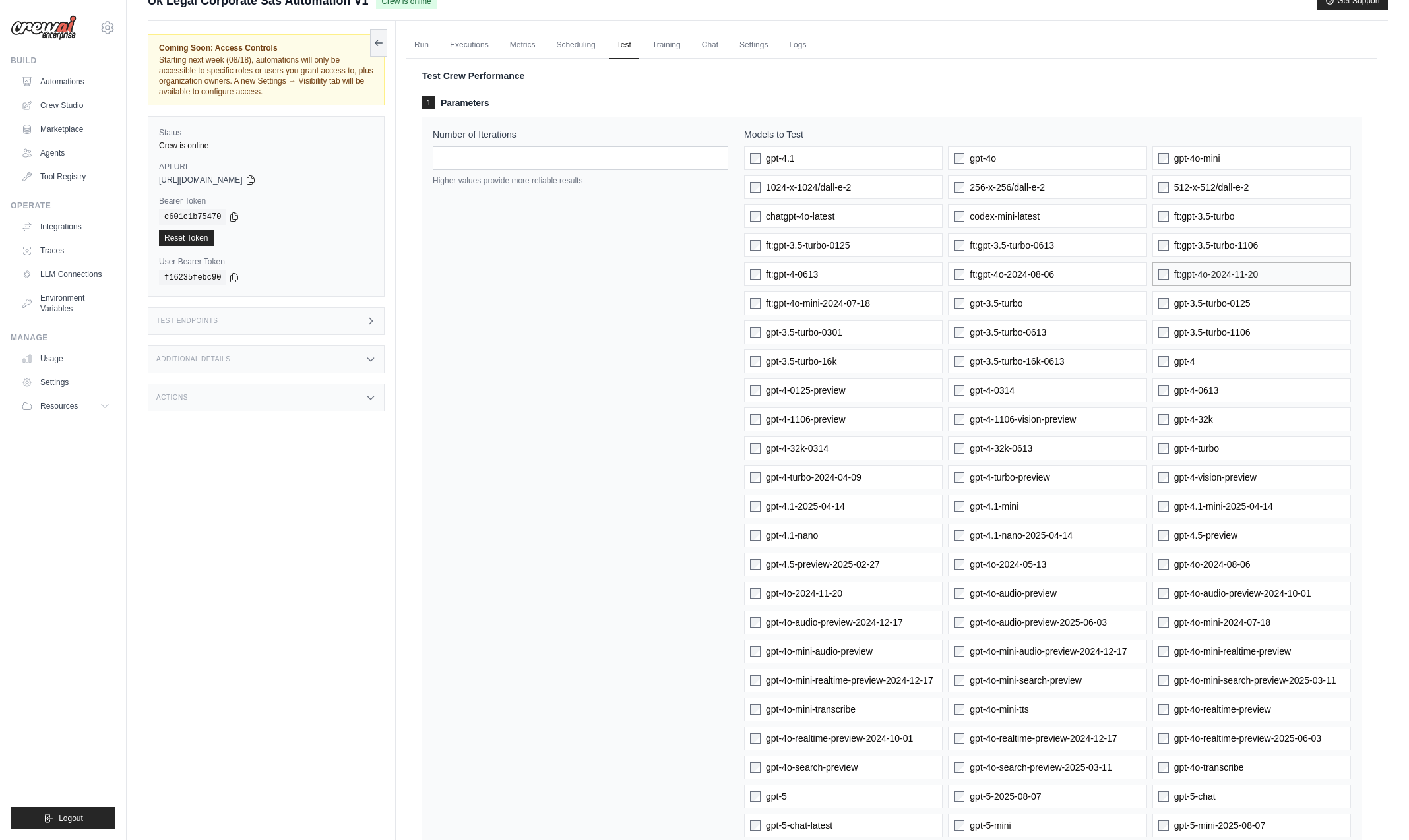
click at [1316, 276] on label "ft:gpt-4o-2024-11-20" at bounding box center [1252, 275] width 199 height 24
click at [1311, 302] on label "gpt-3.5-turbo-0125" at bounding box center [1252, 303] width 199 height 24
click at [1307, 329] on label "gpt-3.5-turbo-1106" at bounding box center [1252, 332] width 199 height 24
drag, startPoint x: 1305, startPoint y: 348, endPoint x: 1299, endPoint y: 364, distance: 17.1
click at [1305, 348] on div "gpt-4.1 gpt-4o gpt-4o-mini 1024-x-1024/dall-e-2 256-x-256/dall-e-2 512-x-512/da…" at bounding box center [1047, 753] width 607 height 1214
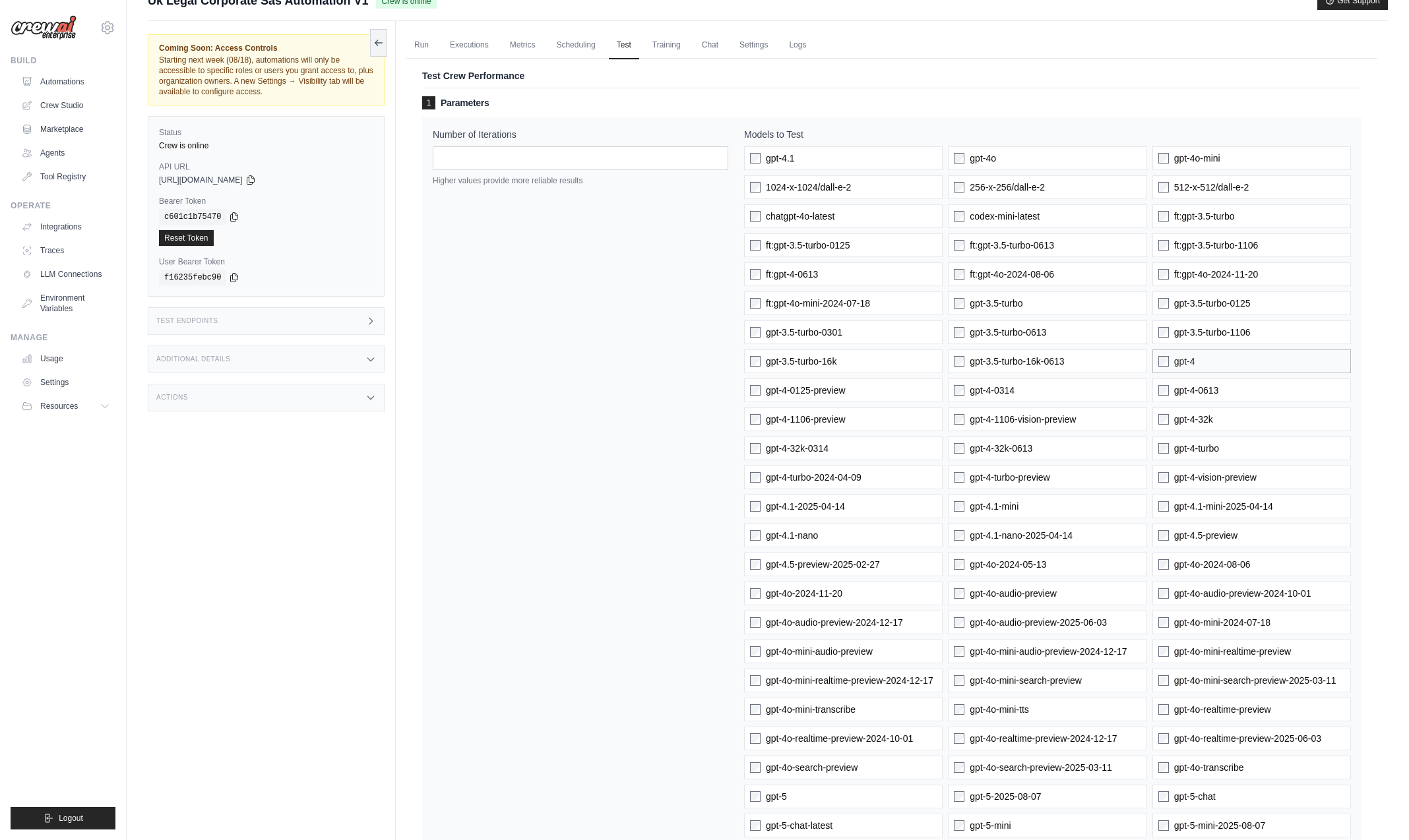
click at [1298, 366] on label "gpt-4" at bounding box center [1252, 362] width 199 height 24
click at [1284, 411] on label "gpt-4-32k" at bounding box center [1252, 419] width 199 height 24
click at [1283, 436] on div "gpt-4.1 gpt-4o gpt-4o-mini 1024-x-1024/dall-e-2 256-x-256/dall-e-2 512-x-512/da…" at bounding box center [1047, 753] width 607 height 1214
drag, startPoint x: 1281, startPoint y: 450, endPoint x: 1282, endPoint y: 459, distance: 9.1
click at [1282, 454] on label "gpt-4-turbo" at bounding box center [1252, 449] width 199 height 24
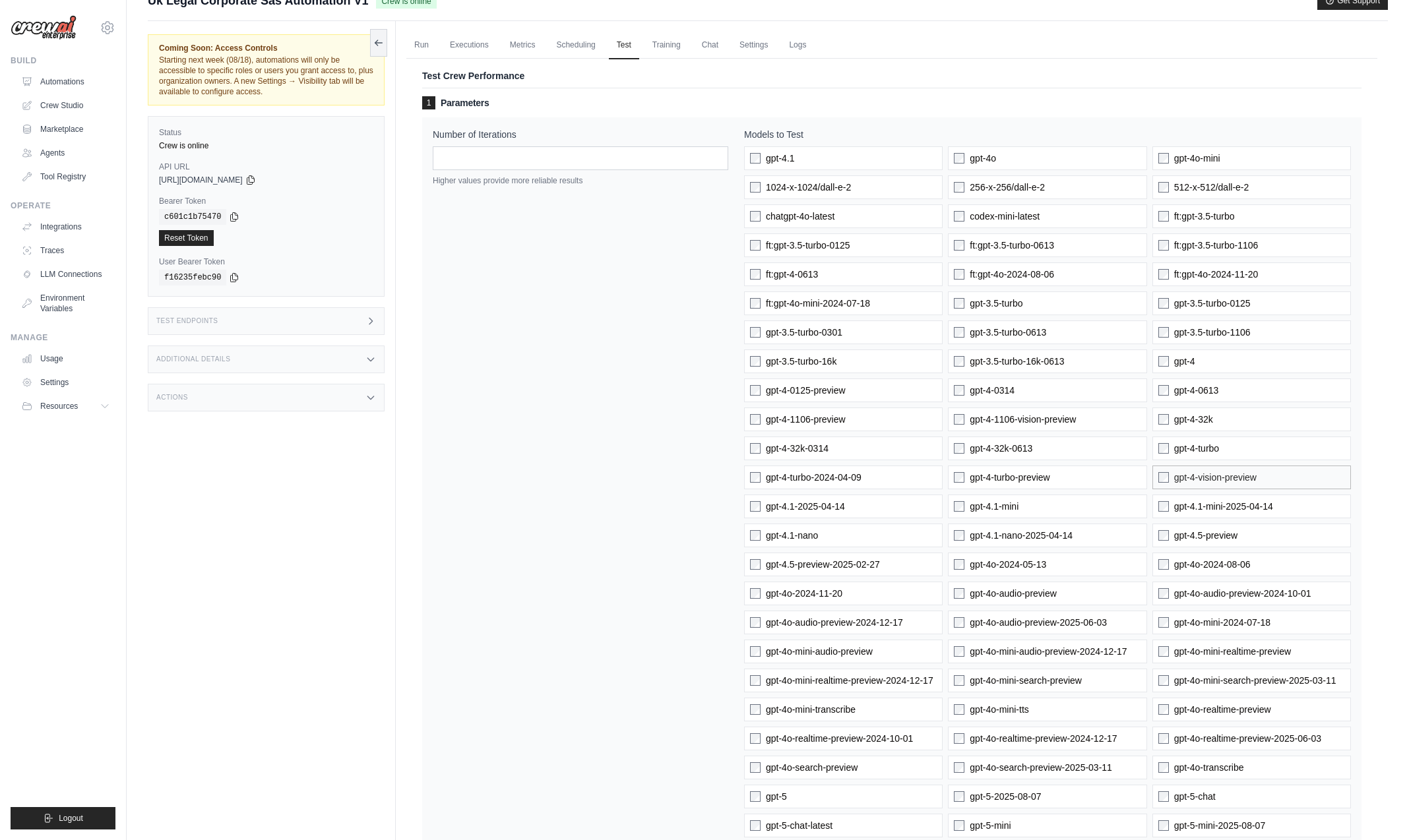
drag, startPoint x: 1282, startPoint y: 459, endPoint x: 1280, endPoint y: 471, distance: 12.2
click at [1282, 461] on div "gpt-4.1 gpt-4o gpt-4o-mini 1024-x-1024/dall-e-2 256-x-256/dall-e-2 512-x-512/da…" at bounding box center [1047, 753] width 607 height 1214
drag, startPoint x: 1280, startPoint y: 471, endPoint x: 1280, endPoint y: 488, distance: 17.0
click at [1280, 478] on label "gpt-4-vision-preview" at bounding box center [1252, 478] width 199 height 24
drag, startPoint x: 1281, startPoint y: 497, endPoint x: 1275, endPoint y: 551, distance: 54.3
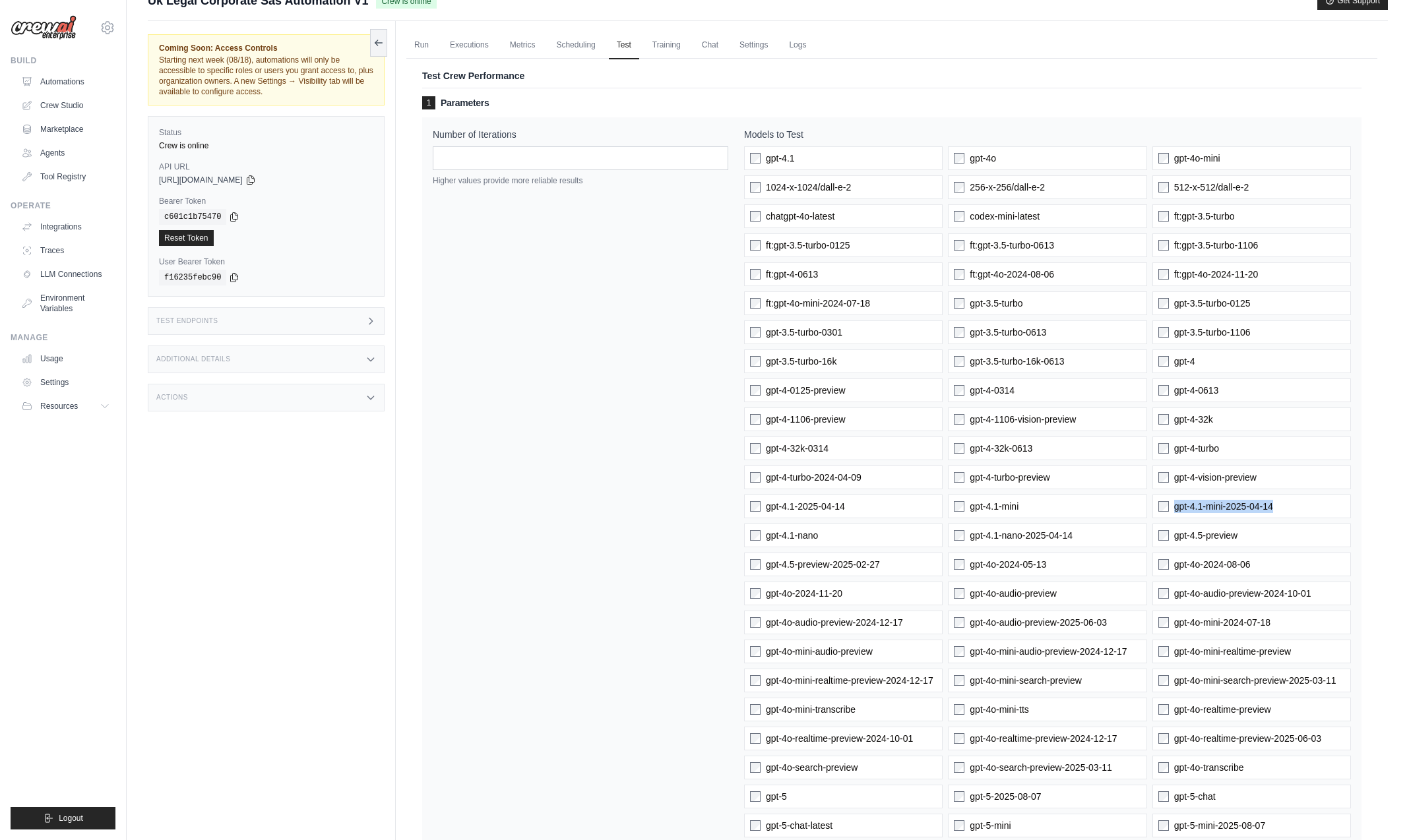
click at [1280, 520] on div "gpt-4.1 gpt-4o gpt-4o-mini 1024-x-1024/dall-e-2 256-x-256/dall-e-2 512-x-512/da…" at bounding box center [1047, 753] width 607 height 1214
drag, startPoint x: 1276, startPoint y: 580, endPoint x: 1277, endPoint y: 630, distance: 50.0
click at [1276, 590] on div "gpt-4.1 gpt-4o gpt-4o-mini 1024-x-1024/dall-e-2 256-x-256/dall-e-2 512-x-512/da…" at bounding box center [1047, 753] width 607 height 1214
drag, startPoint x: 1277, startPoint y: 630, endPoint x: 1273, endPoint y: 682, distance: 52.2
click at [1275, 657] on div "gpt-4.1 gpt-4o gpt-4o-mini 1024-x-1024/dall-e-2 256-x-256/dall-e-2 512-x-512/da…" at bounding box center [1047, 753] width 607 height 1214
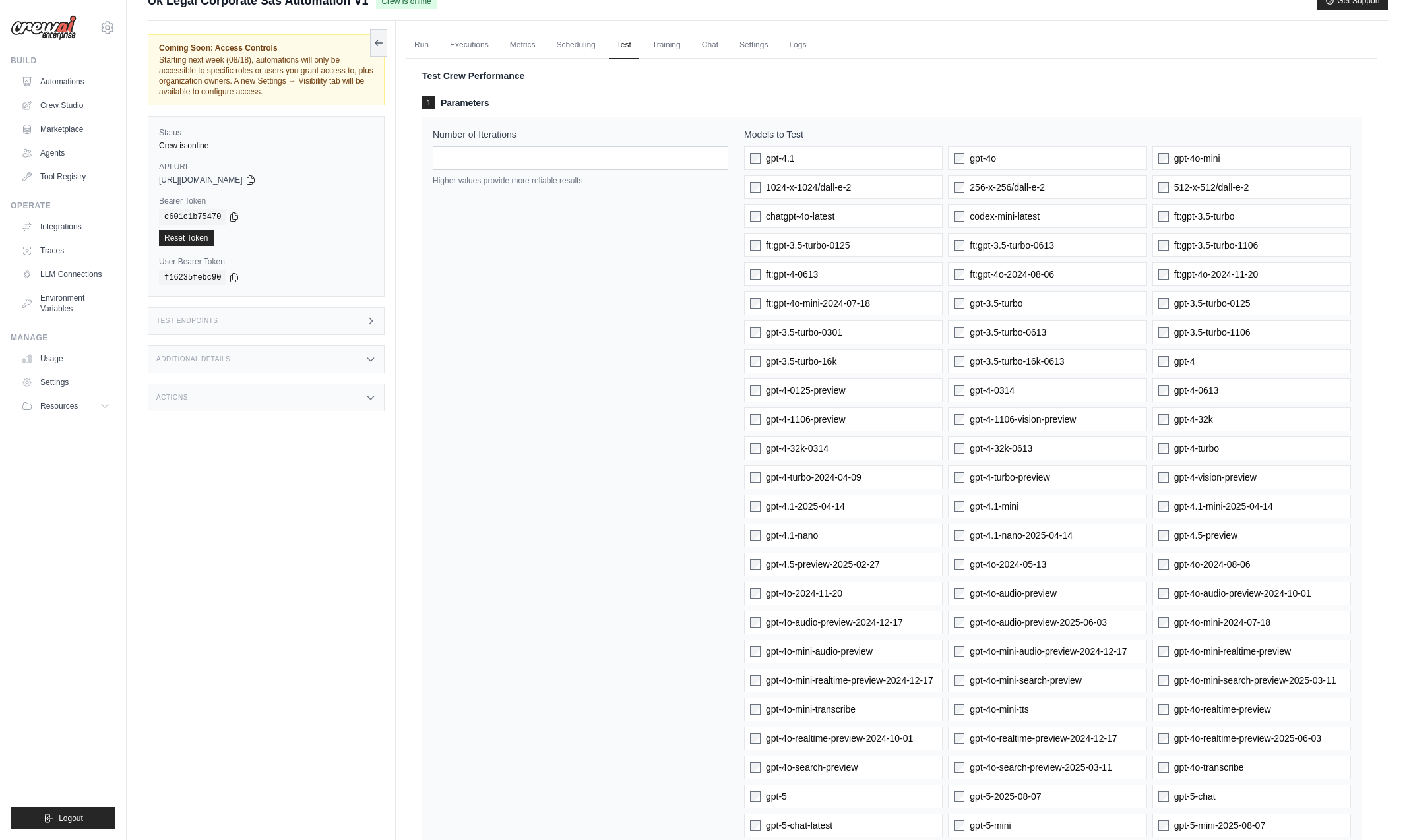
click at [1272, 703] on div "gpt-4.1 gpt-4o gpt-4o-mini 1024-x-1024/dall-e-2 256-x-256/dall-e-2 512-x-512/da…" at bounding box center [1047, 753] width 607 height 1214
click at [1270, 730] on div "gpt-4.1 gpt-4o gpt-4o-mini 1024-x-1024/dall-e-2 256-x-256/dall-e-2 512-x-512/da…" at bounding box center [1047, 753] width 607 height 1214
click at [1238, 544] on label "gpt-4.5-preview" at bounding box center [1252, 536] width 199 height 24
click at [1245, 570] on label "gpt-4o-2024-08-06" at bounding box center [1252, 565] width 199 height 24
click at [1245, 575] on label "gpt-4o-2024-08-06" at bounding box center [1252, 565] width 199 height 24
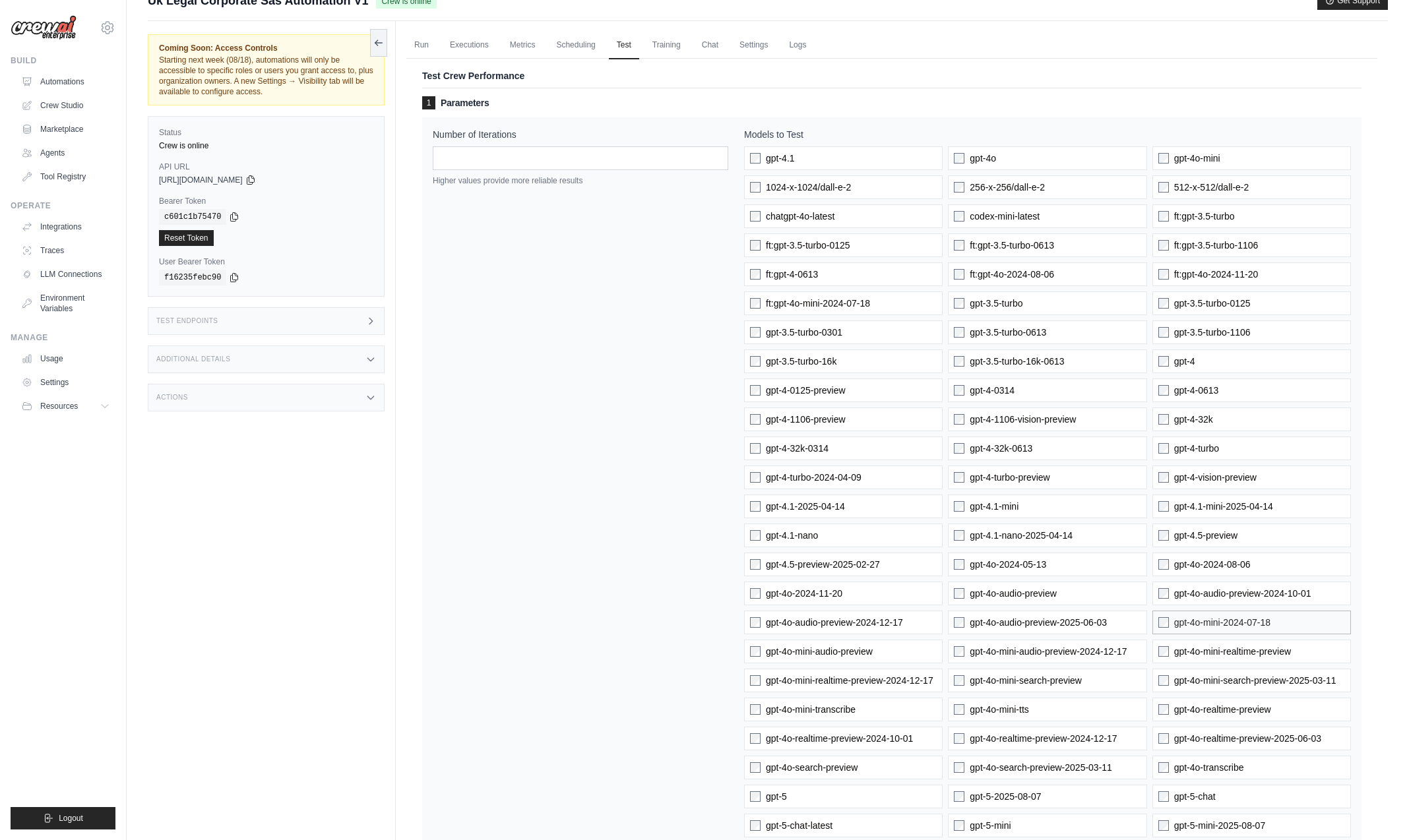
drag, startPoint x: 1241, startPoint y: 598, endPoint x: 1235, endPoint y: 613, distance: 16.2
click at [1241, 599] on span "gpt-4o-audio-preview-2024-10-01" at bounding box center [1243, 593] width 137 height 13
click at [1235, 613] on label "gpt-4o-mini-2024-07-18" at bounding box center [1252, 623] width 199 height 24
drag, startPoint x: 1236, startPoint y: 569, endPoint x: 1236, endPoint y: 553, distance: 16.0
click at [1234, 568] on span "gpt-4o-2024-08-06" at bounding box center [1212, 564] width 77 height 13
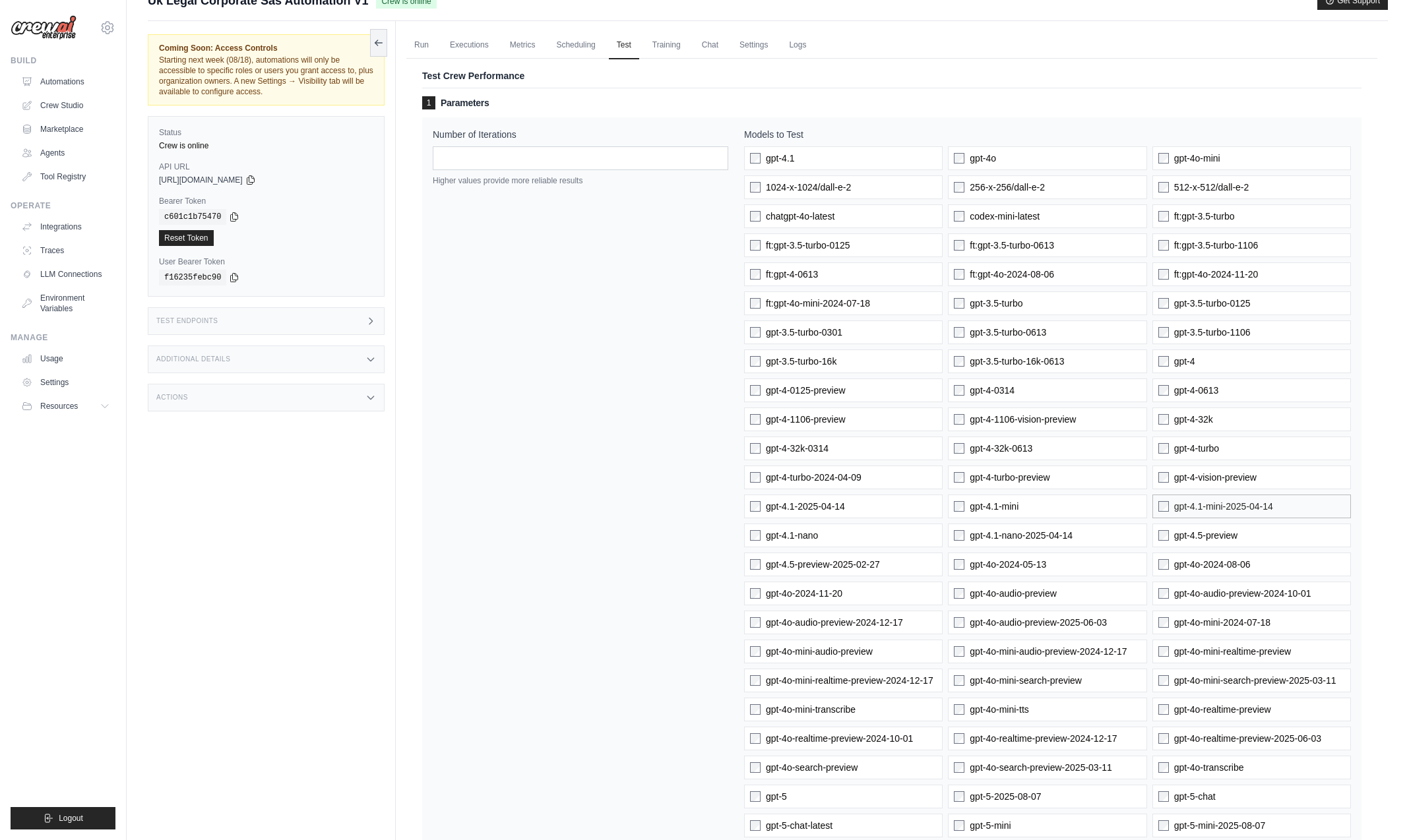
click at [1220, 516] on label "gpt-4.1-mini-2025-04-14" at bounding box center [1252, 506] width 199 height 24
drag, startPoint x: 1202, startPoint y: 396, endPoint x: 1208, endPoint y: 435, distance: 39.5
click at [1203, 398] on label "gpt-4-0613" at bounding box center [1252, 391] width 199 height 24
drag, startPoint x: 1019, startPoint y: 434, endPoint x: 1007, endPoint y: 480, distance: 47.5
click at [1019, 434] on div "gpt-4.1 gpt-4o gpt-4o-mini 1024-x-1024/dall-e-2 256-x-256/dall-e-2 512-x-512/da…" at bounding box center [1047, 753] width 607 height 1214
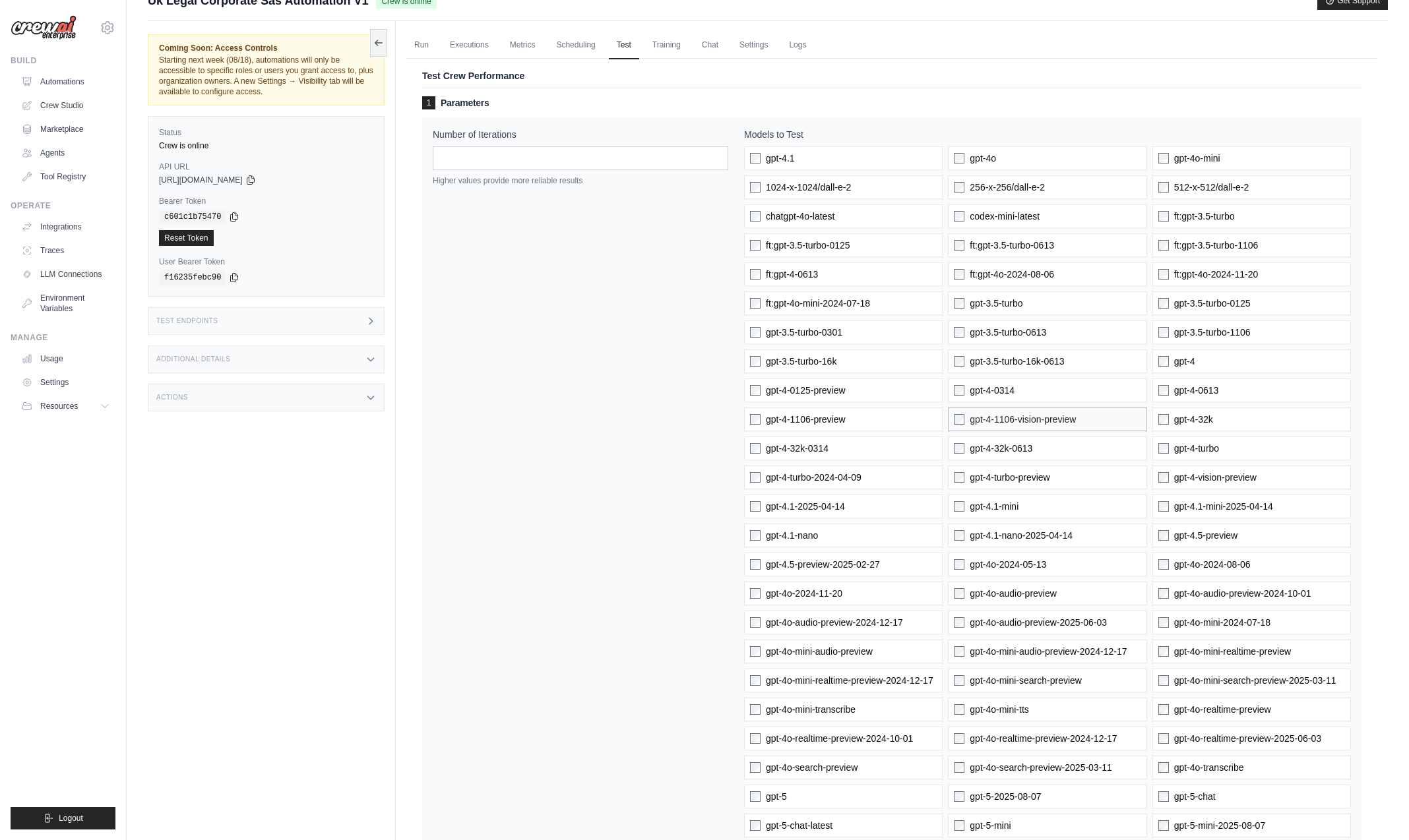
drag, startPoint x: 1004, startPoint y: 446, endPoint x: 1011, endPoint y: 419, distance: 27.9
click at [1004, 446] on span "gpt-4-32k-0613" at bounding box center [1000, 448] width 63 height 13
click at [1009, 409] on label "gpt-4-1106-vision-preview" at bounding box center [1047, 419] width 199 height 24
drag, startPoint x: 985, startPoint y: 244, endPoint x: 985, endPoint y: 284, distance: 40.0
click at [985, 245] on span "ft:gpt-3.5-turbo-0613" at bounding box center [1011, 245] width 84 height 13
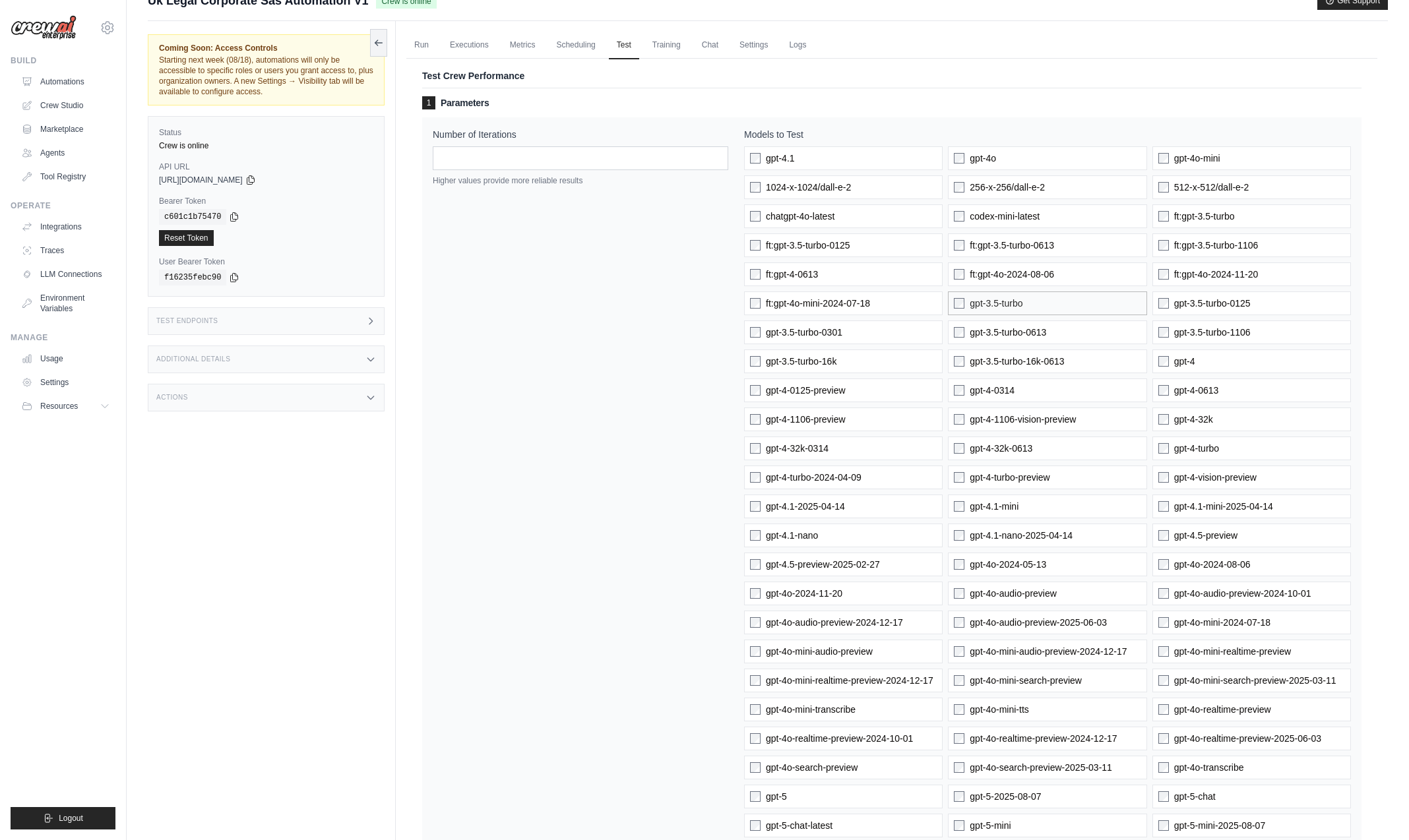
drag, startPoint x: 985, startPoint y: 279, endPoint x: 985, endPoint y: 298, distance: 19.0
click at [985, 280] on span "ft:gpt-4o-2024-08-06" at bounding box center [1011, 274] width 84 height 13
drag, startPoint x: 984, startPoint y: 301, endPoint x: 985, endPoint y: 322, distance: 21.0
click at [984, 301] on span "gpt-3.5-turbo" at bounding box center [995, 303] width 53 height 13
click at [983, 338] on span "gpt-3.5-turbo-0613" at bounding box center [1007, 332] width 77 height 13
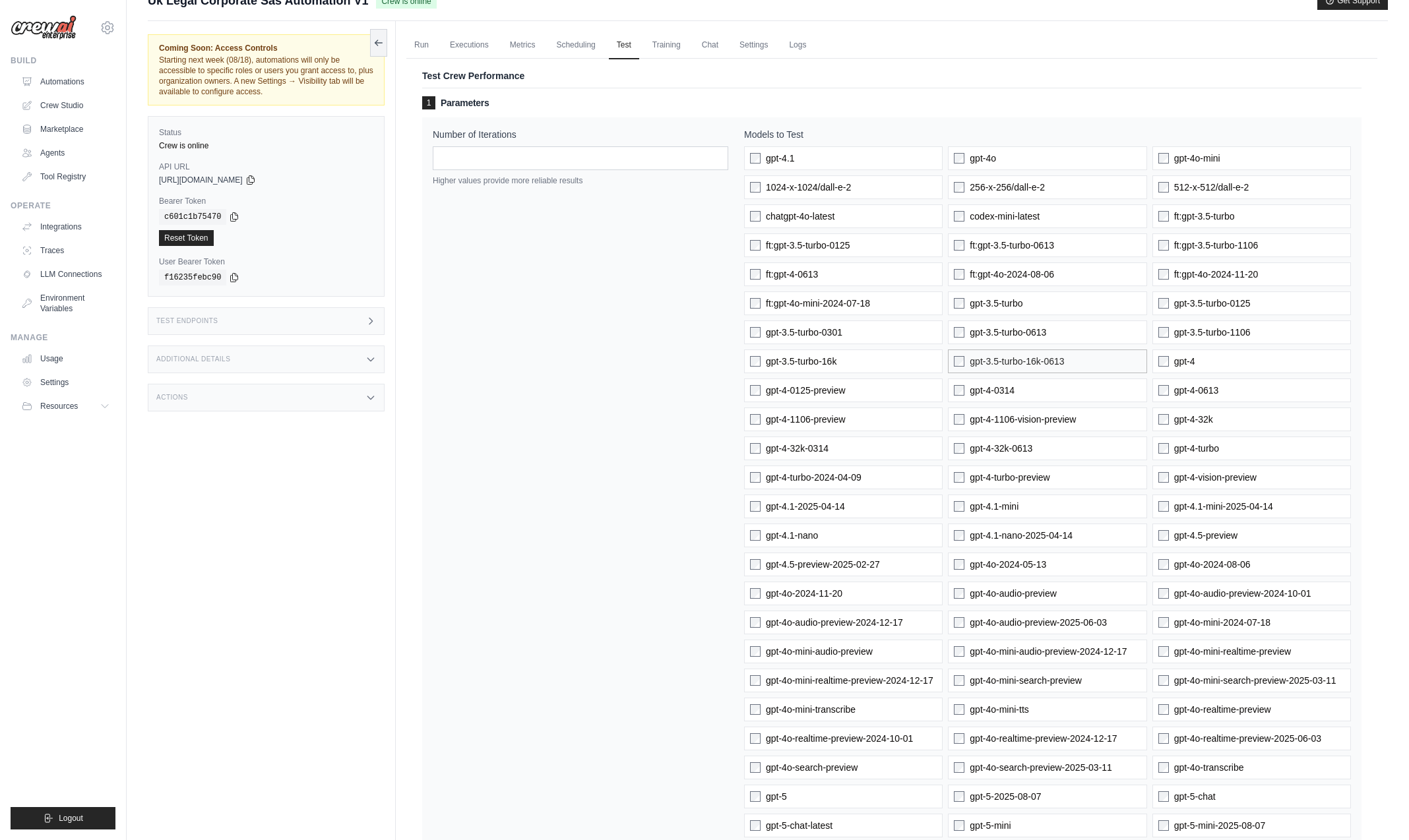
click at [984, 359] on label "gpt-3.5-turbo-16k-0613" at bounding box center [1047, 362] width 199 height 24
click at [985, 388] on span "gpt-4-0314" at bounding box center [992, 391] width 45 height 13
click at [971, 480] on span "gpt-4-turbo-preview" at bounding box center [1009, 478] width 80 height 13
click at [974, 499] on label "gpt-4.1-mini" at bounding box center [1047, 506] width 199 height 24
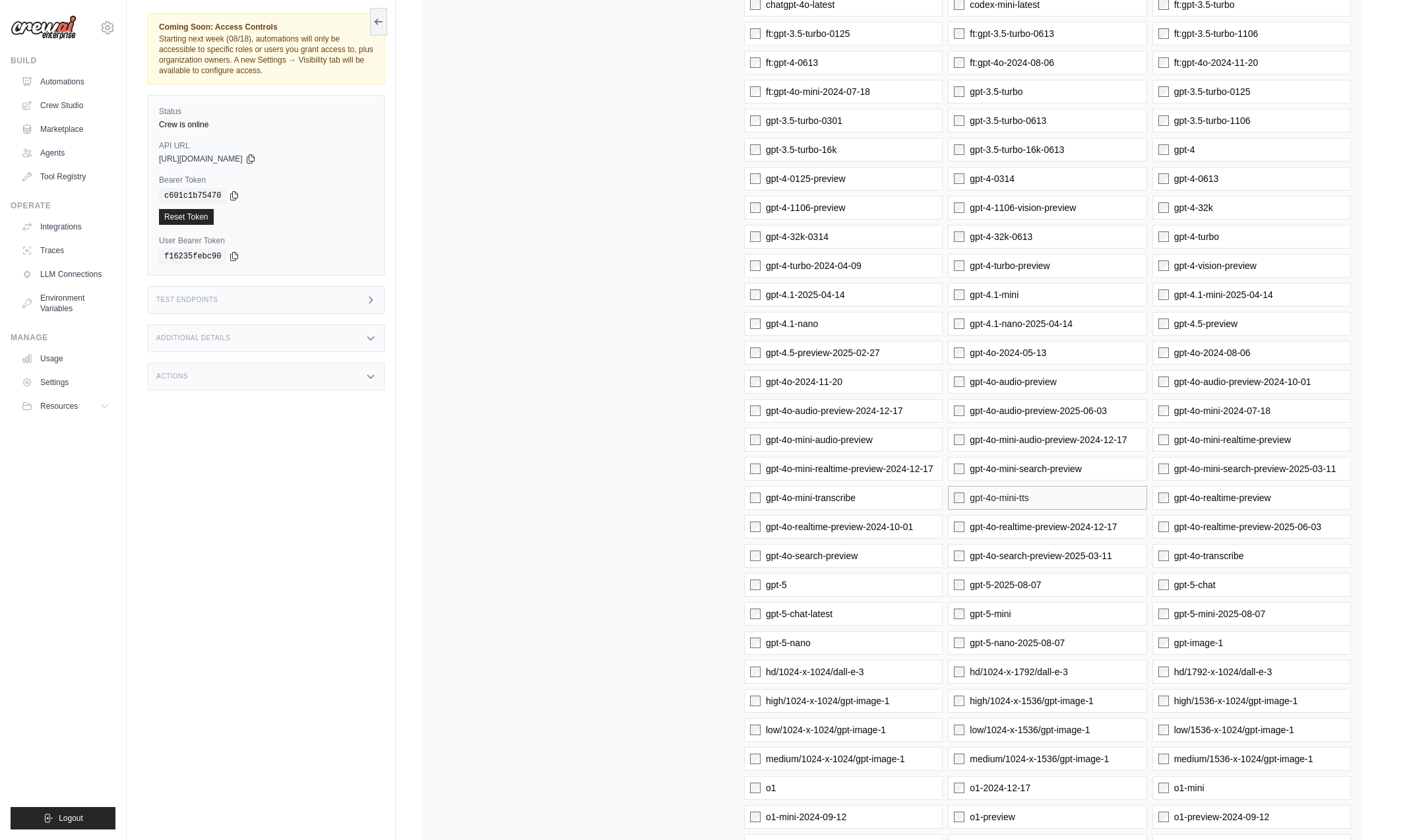
scroll to position [237, 0]
click at [997, 320] on span "gpt-4.1-nano-2025-04-14" at bounding box center [1021, 320] width 103 height 13
drag, startPoint x: 1002, startPoint y: 355, endPoint x: 996, endPoint y: 362, distance: 9.2
click at [1002, 355] on span "gpt-4o-2024-05-13" at bounding box center [1007, 349] width 77 height 13
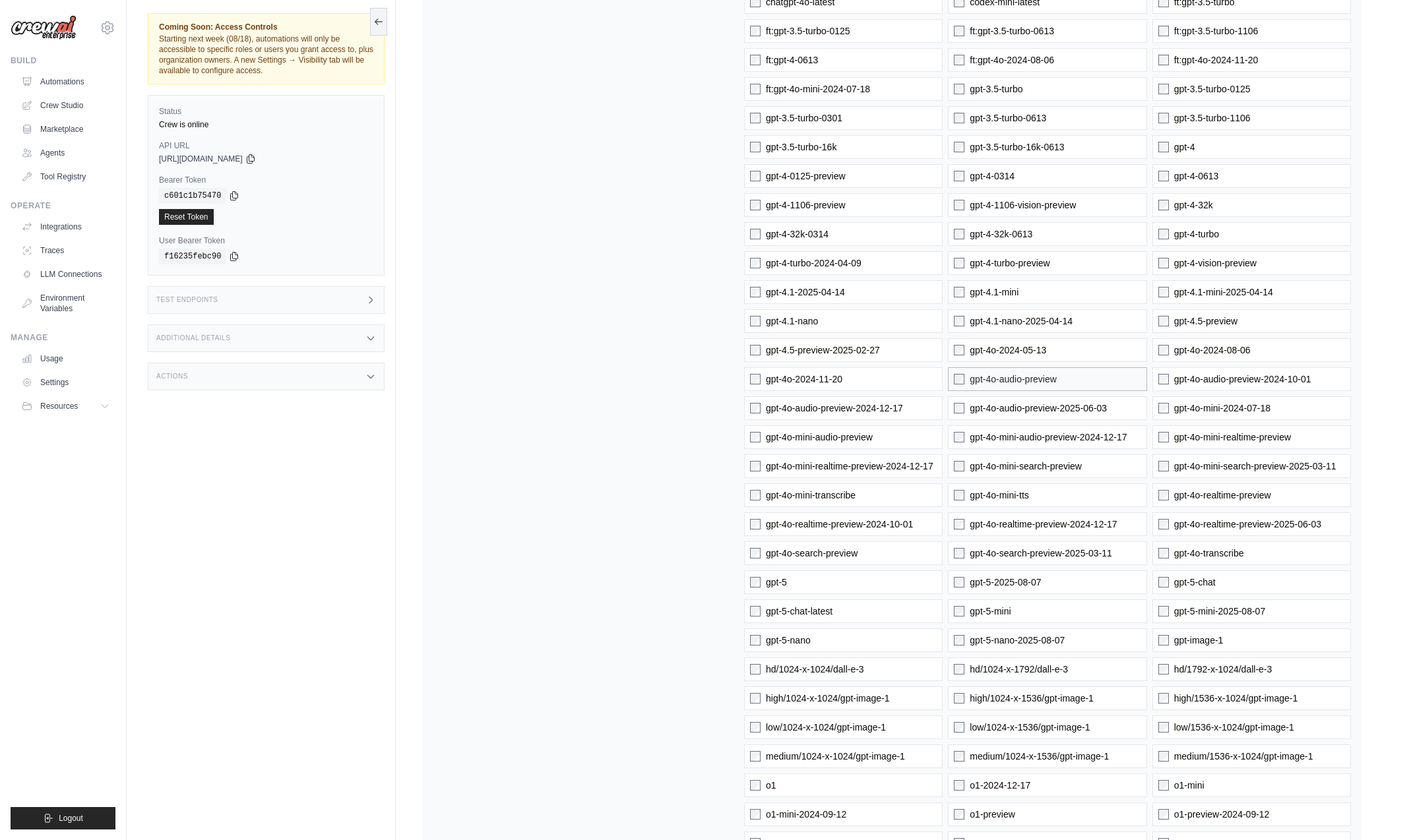
click at [999, 388] on label "gpt-4o-audio-preview" at bounding box center [1047, 379] width 199 height 24
click at [997, 412] on span "gpt-4o-audio-preview-2025-06-03" at bounding box center [1037, 408] width 137 height 13
click at [994, 438] on span "gpt-4o-mini-audio-preview-2024-12-17" at bounding box center [1048, 437] width 157 height 13
click at [991, 468] on span "gpt-4o-mini-search-preview" at bounding box center [1025, 466] width 112 height 13
click at [978, 495] on span "gpt-4o-mini-tts" at bounding box center [999, 495] width 59 height 13
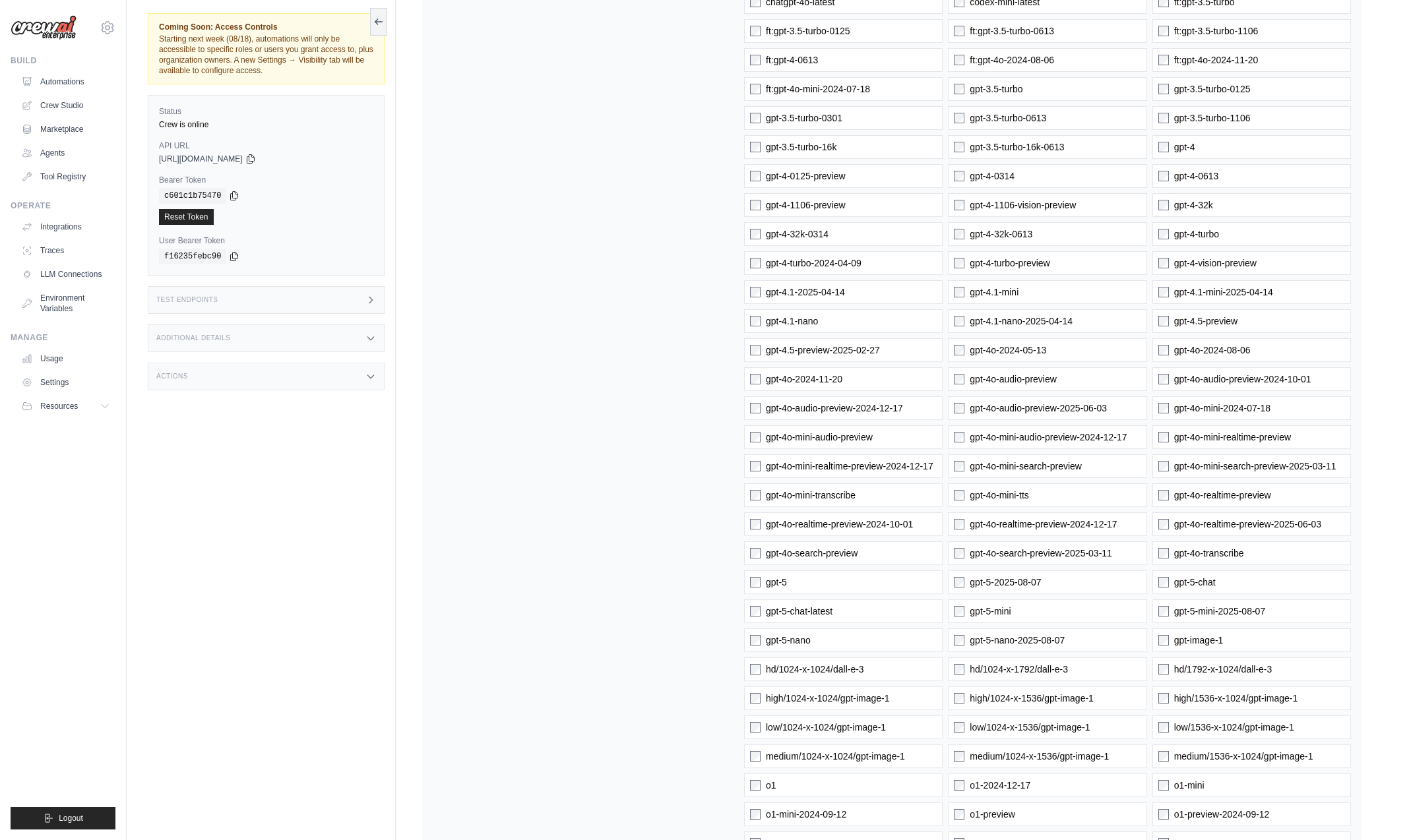
drag, startPoint x: 980, startPoint y: 518, endPoint x: 983, endPoint y: 540, distance: 22.2
click at [981, 520] on span "gpt-4o-realtime-preview-2024-12-17" at bounding box center [1042, 524] width 147 height 13
click at [985, 553] on span "gpt-4o-search-preview-2025-03-11" at bounding box center [1040, 553] width 143 height 13
drag, startPoint x: 988, startPoint y: 584, endPoint x: 988, endPoint y: 599, distance: 15.0
click at [988, 585] on span "gpt-5-2025-08-07" at bounding box center [1004, 582] width 71 height 13
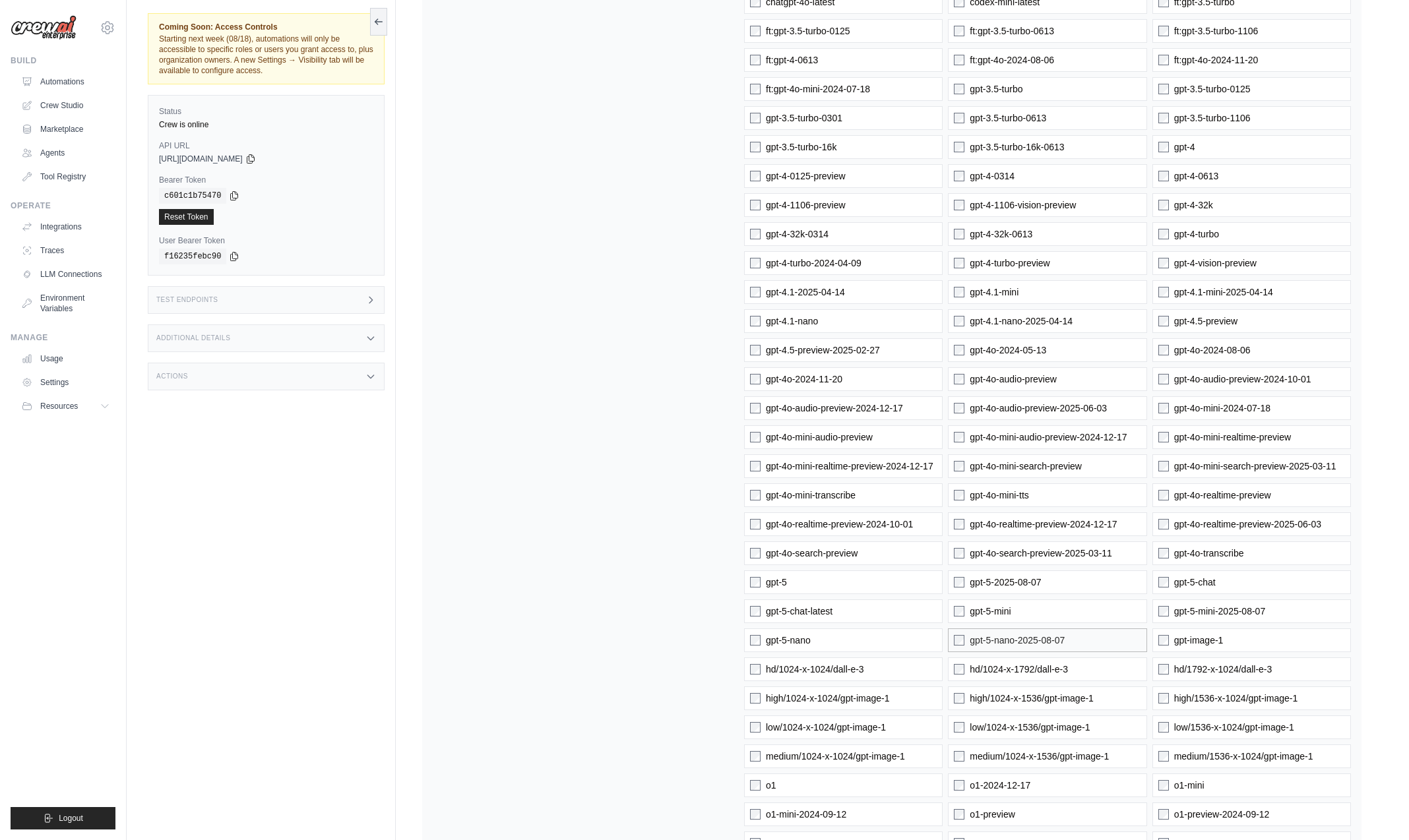
drag, startPoint x: 990, startPoint y: 615, endPoint x: 992, endPoint y: 632, distance: 17.1
click at [990, 615] on span "gpt-5-mini" at bounding box center [990, 611] width 41 height 13
drag, startPoint x: 992, startPoint y: 634, endPoint x: 995, endPoint y: 644, distance: 10.4
click at [993, 635] on span "gpt-5-nano-2025-08-07" at bounding box center [1016, 640] width 95 height 13
click at [998, 662] on label "hd/1024-x-1792/dall-e-3" at bounding box center [1047, 669] width 199 height 24
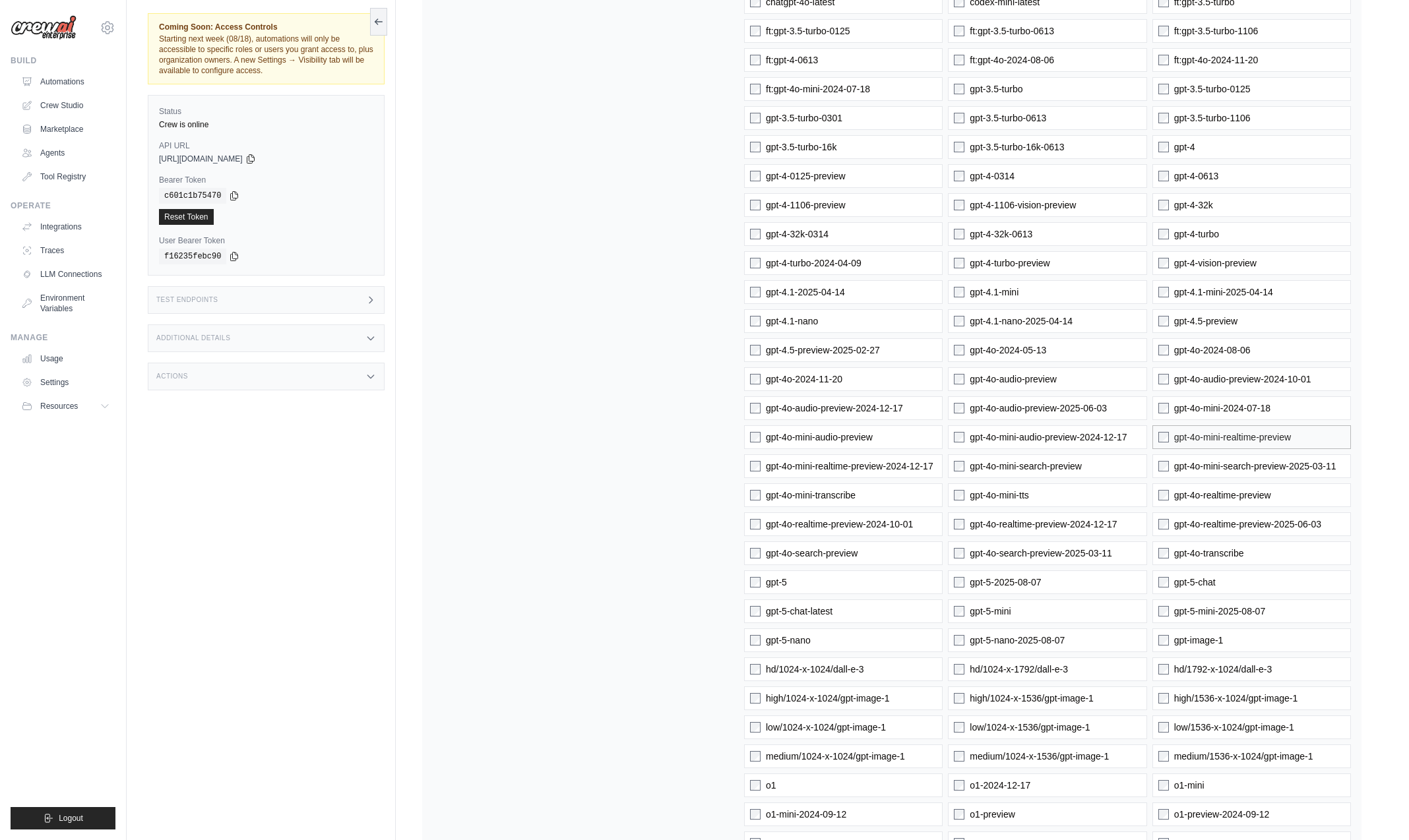
click at [1207, 437] on span "gpt-4o-mini-realtime-preview" at bounding box center [1233, 437] width 117 height 13
click at [1211, 473] on label "gpt-4o-mini-search-preview-2025-03-11" at bounding box center [1252, 466] width 199 height 24
drag, startPoint x: 1209, startPoint y: 490, endPoint x: 1204, endPoint y: 508, distance: 18.7
click at [1207, 496] on label "gpt-4o-realtime-preview" at bounding box center [1252, 495] width 199 height 24
click at [1207, 536] on label "gpt-4o-realtime-preview-2025-06-03" at bounding box center [1252, 525] width 199 height 24
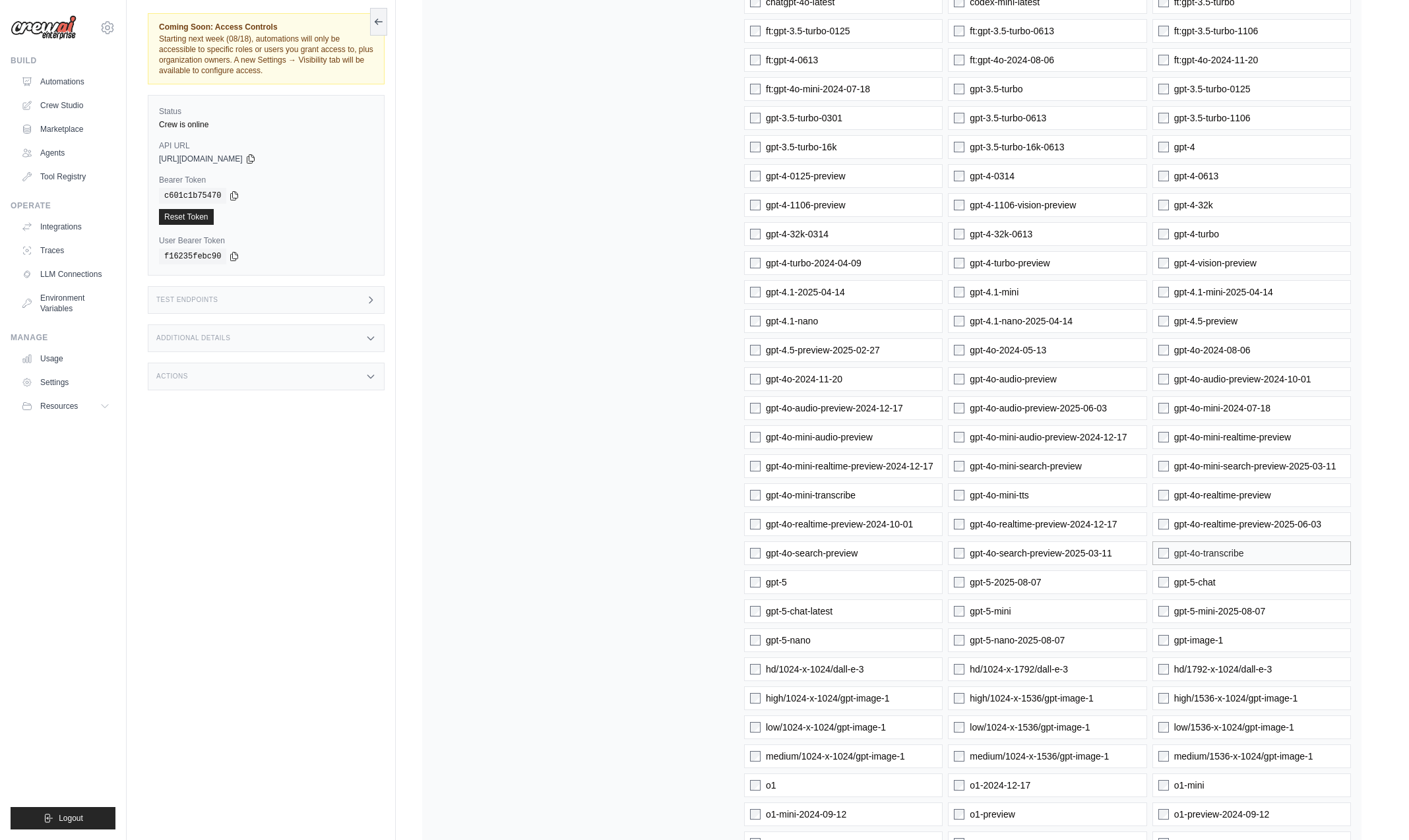
click at [1207, 561] on label "gpt-4o-transcribe" at bounding box center [1252, 553] width 199 height 24
drag, startPoint x: 1205, startPoint y: 590, endPoint x: 1205, endPoint y: 610, distance: 20.0
click at [1205, 592] on label "gpt-5-chat" at bounding box center [1252, 582] width 199 height 24
drag, startPoint x: 1190, startPoint y: 609, endPoint x: 1191, endPoint y: 615, distance: 6.1
click at [1190, 609] on span "gpt-5-mini-2025-08-07" at bounding box center [1220, 611] width 92 height 13
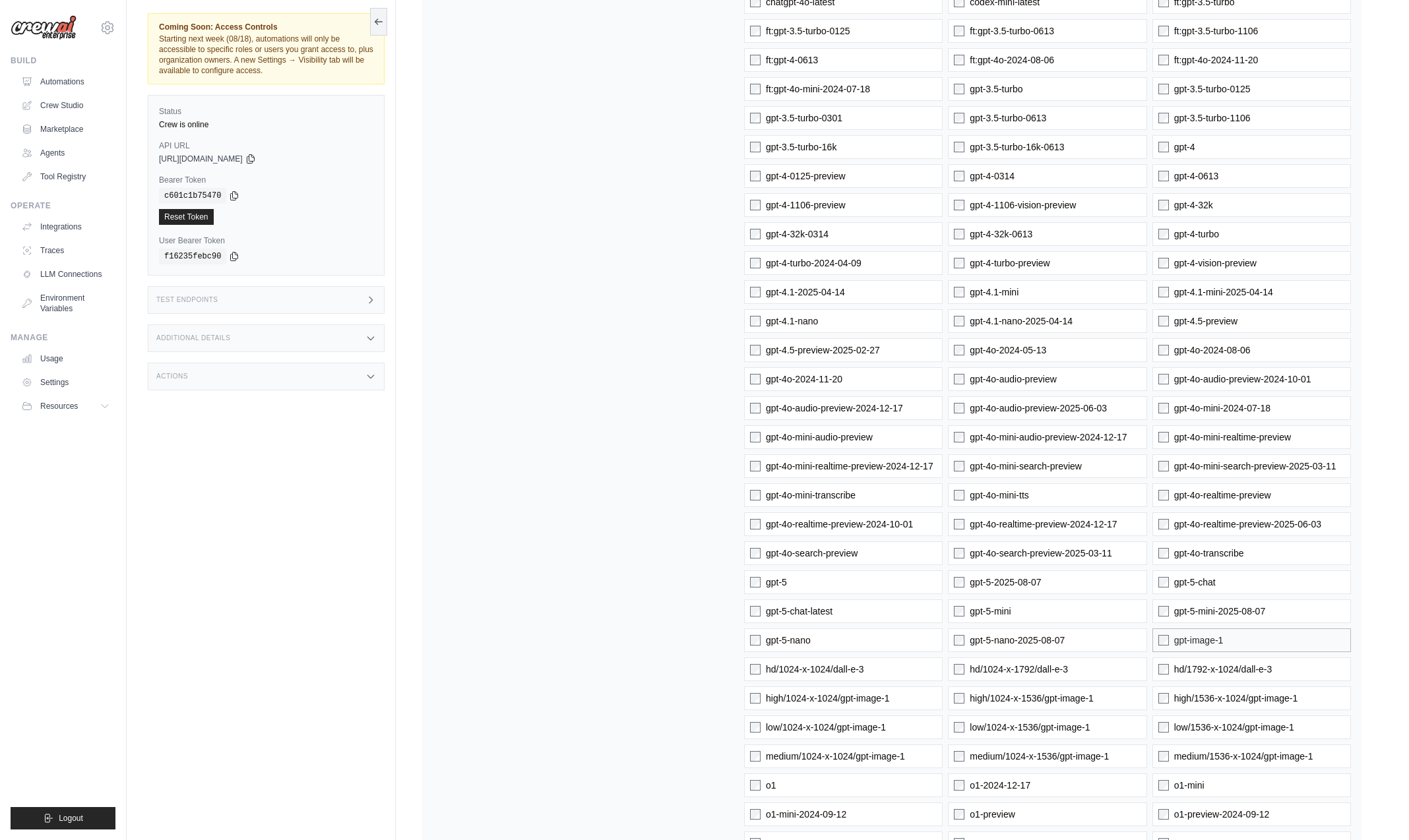
click at [1187, 641] on span "gpt-image-1" at bounding box center [1199, 640] width 49 height 13
click at [1181, 683] on div "gpt-4.1 gpt-4o gpt-4o-mini 1024-x-1024/dall-e-2 256-x-256/dall-e-2 512-x-512/da…" at bounding box center [1047, 539] width 607 height 1214
click at [1188, 704] on span "high/1536-x-1024/gpt-image-1" at bounding box center [1236, 698] width 124 height 13
click at [1189, 674] on span "hd/1792-x-1024/dall-e-3" at bounding box center [1224, 669] width 98 height 13
click at [1184, 732] on span "low/1536-x-1024/gpt-image-1" at bounding box center [1234, 727] width 120 height 13
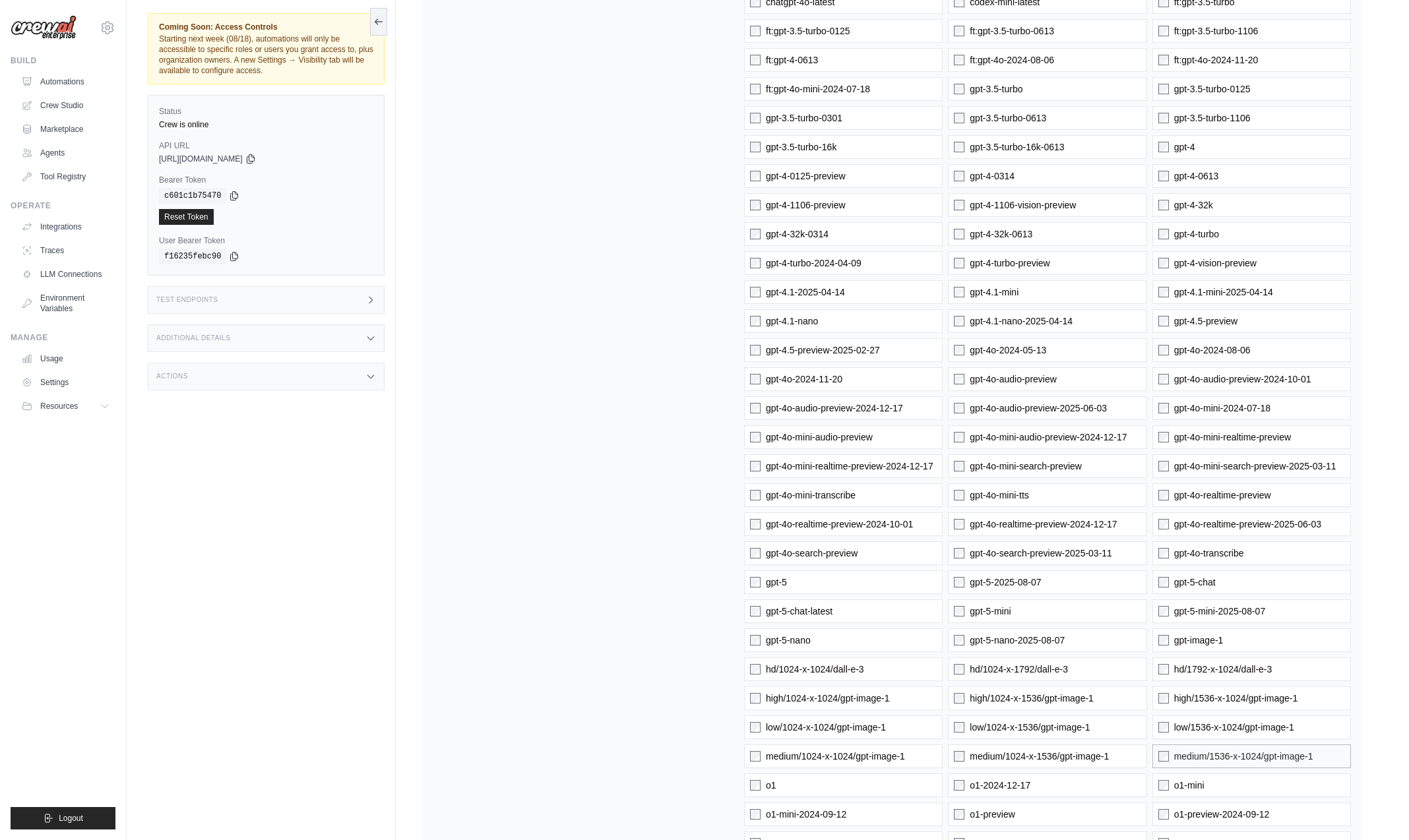
click at [1184, 758] on span "medium/1536-x-1024/gpt-image-1" at bounding box center [1244, 756] width 139 height 13
click at [1185, 773] on div "gpt-4.1 gpt-4o gpt-4o-mini 1024-x-1024/dall-e-2 256-x-256/dall-e-2 512-x-512/da…" at bounding box center [1047, 539] width 607 height 1214
drag, startPoint x: 1181, startPoint y: 795, endPoint x: 1181, endPoint y: 805, distance: 10.0
click at [1180, 796] on label "o1-mini" at bounding box center [1252, 786] width 199 height 24
click at [1183, 811] on span "o1-preview-2024-09-12" at bounding box center [1222, 814] width 96 height 13
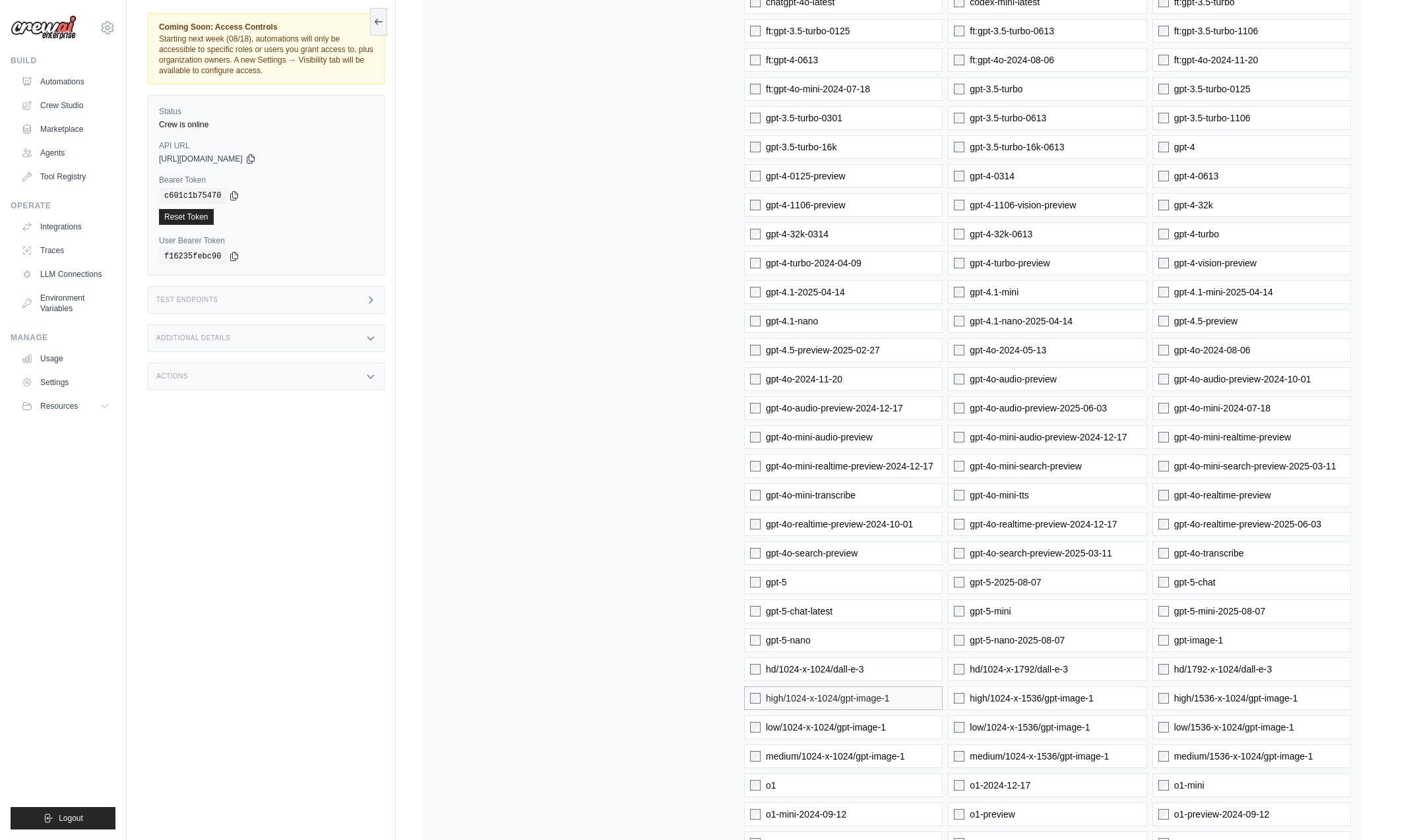
drag, startPoint x: 797, startPoint y: 668, endPoint x: 792, endPoint y: 709, distance: 41.3
click at [797, 668] on span "hd/1024-x-1024/dall-e-3" at bounding box center [815, 669] width 98 height 13
drag, startPoint x: 790, startPoint y: 711, endPoint x: 790, endPoint y: 720, distance: 9.0
click at [791, 711] on div "gpt-4.1 gpt-4o gpt-4o-mini 1024-x-1024/dall-e-2 256-x-256/dall-e-2 512-x-512/da…" at bounding box center [1047, 539] width 607 height 1214
click at [797, 709] on div "gpt-4.1 gpt-4o gpt-4o-mini 1024-x-1024/dall-e-2 256-x-256/dall-e-2 512-x-512/da…" at bounding box center [1047, 539] width 607 height 1214
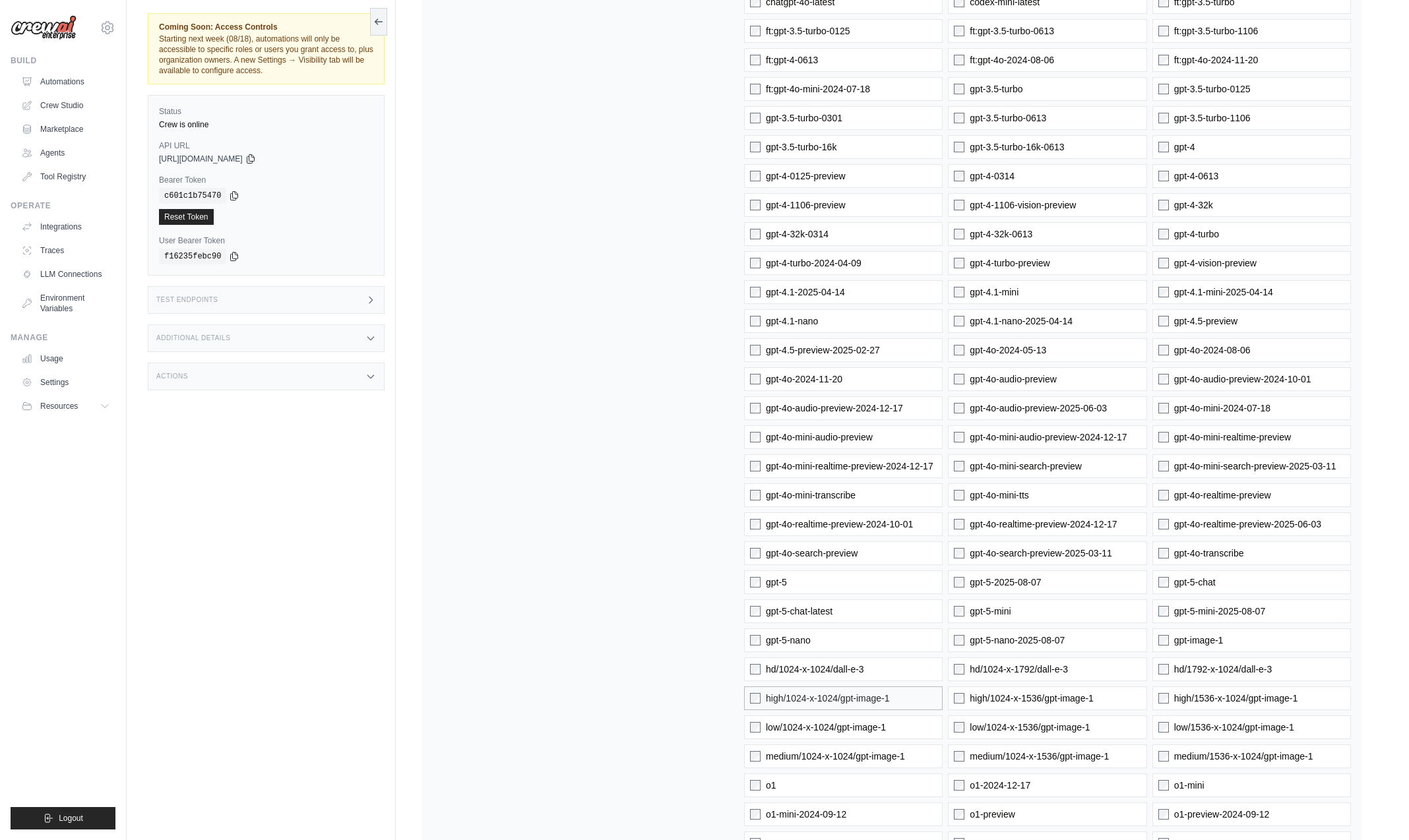
click at [802, 698] on span "high/1024-x-1024/gpt-image-1" at bounding box center [827, 698] width 124 height 13
drag, startPoint x: 801, startPoint y: 727, endPoint x: 806, endPoint y: 744, distance: 17.7
click at [801, 726] on span "low/1024-x-1024/gpt-image-1" at bounding box center [825, 727] width 120 height 13
click at [804, 760] on span "medium/1024-x-1024/gpt-image-1" at bounding box center [835, 756] width 139 height 13
click at [802, 778] on label "o1" at bounding box center [843, 786] width 199 height 24
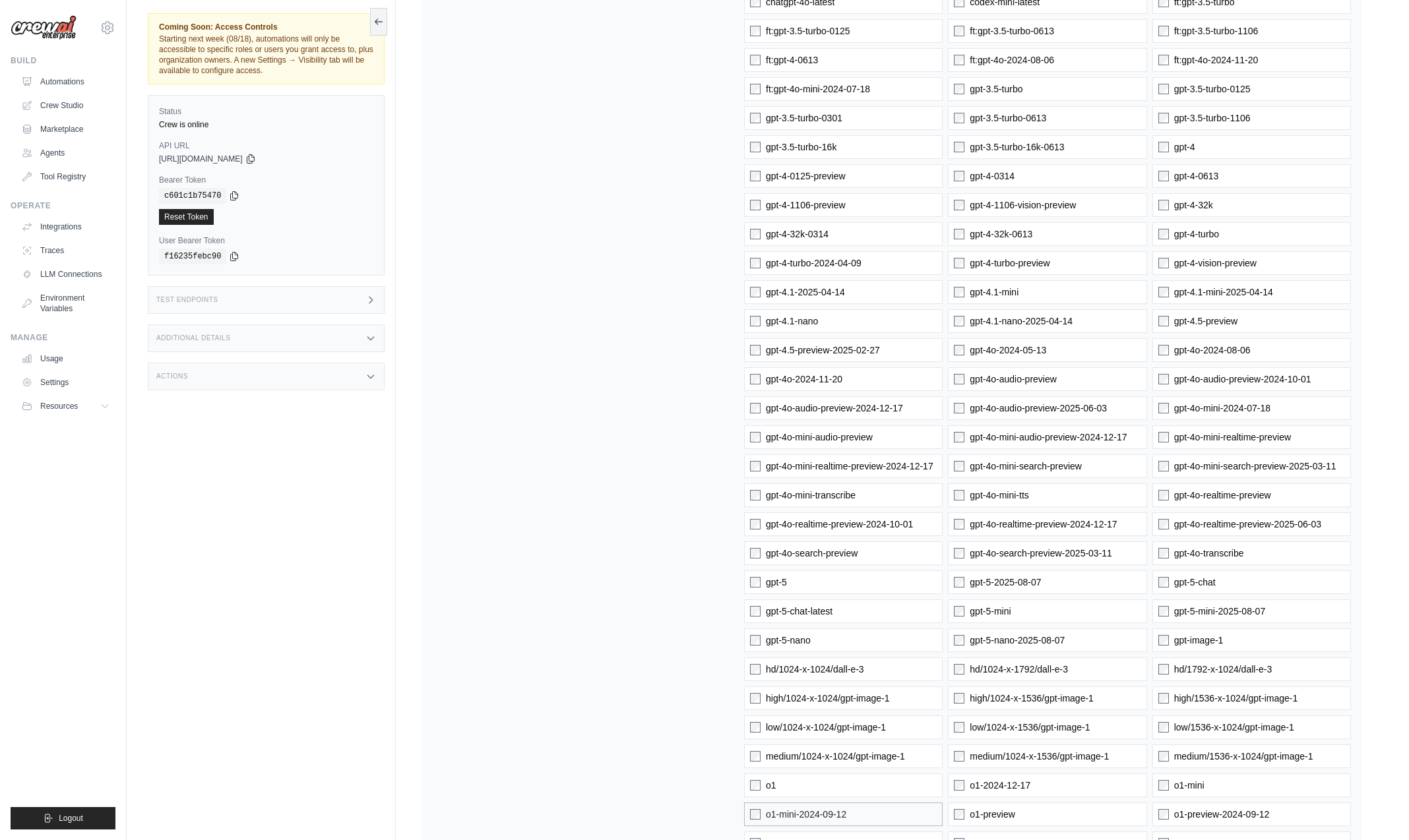
drag, startPoint x: 813, startPoint y: 810, endPoint x: 851, endPoint y: 818, distance: 38.8
click at [813, 810] on span "o1-mini-2024-09-12" at bounding box center [806, 814] width 81 height 13
click at [992, 818] on span "o1-preview" at bounding box center [992, 814] width 45 height 13
click at [996, 785] on span "o1-2024-12-17" at bounding box center [1000, 785] width 60 height 13
click at [994, 761] on span "medium/1024-x-1536/gpt-image-1" at bounding box center [1039, 756] width 139 height 13
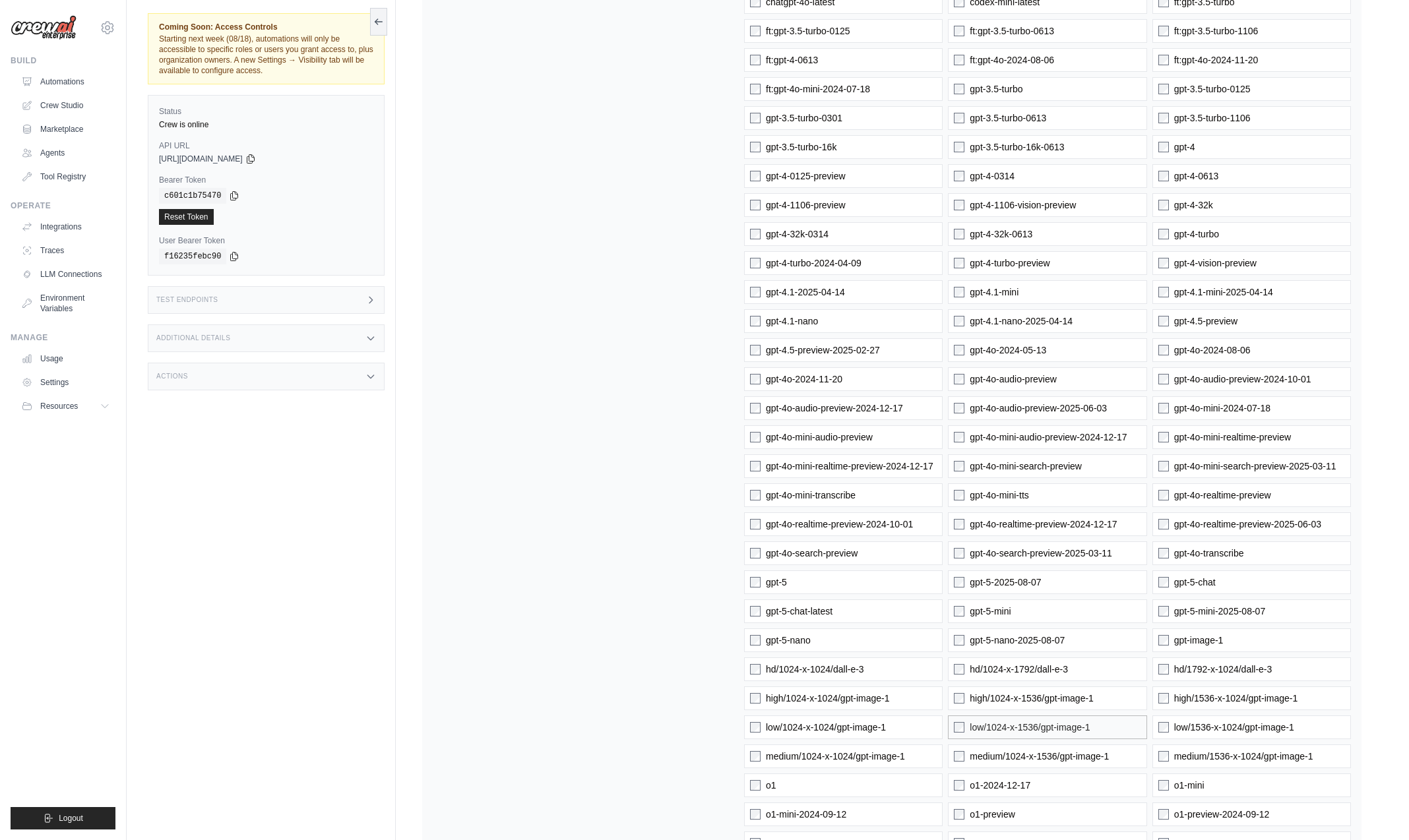
click at [992, 734] on label "low/1024-x-1536/gpt-image-1" at bounding box center [1047, 728] width 199 height 24
click at [991, 704] on label "high/1024-x-1536/gpt-image-1" at bounding box center [1047, 699] width 199 height 24
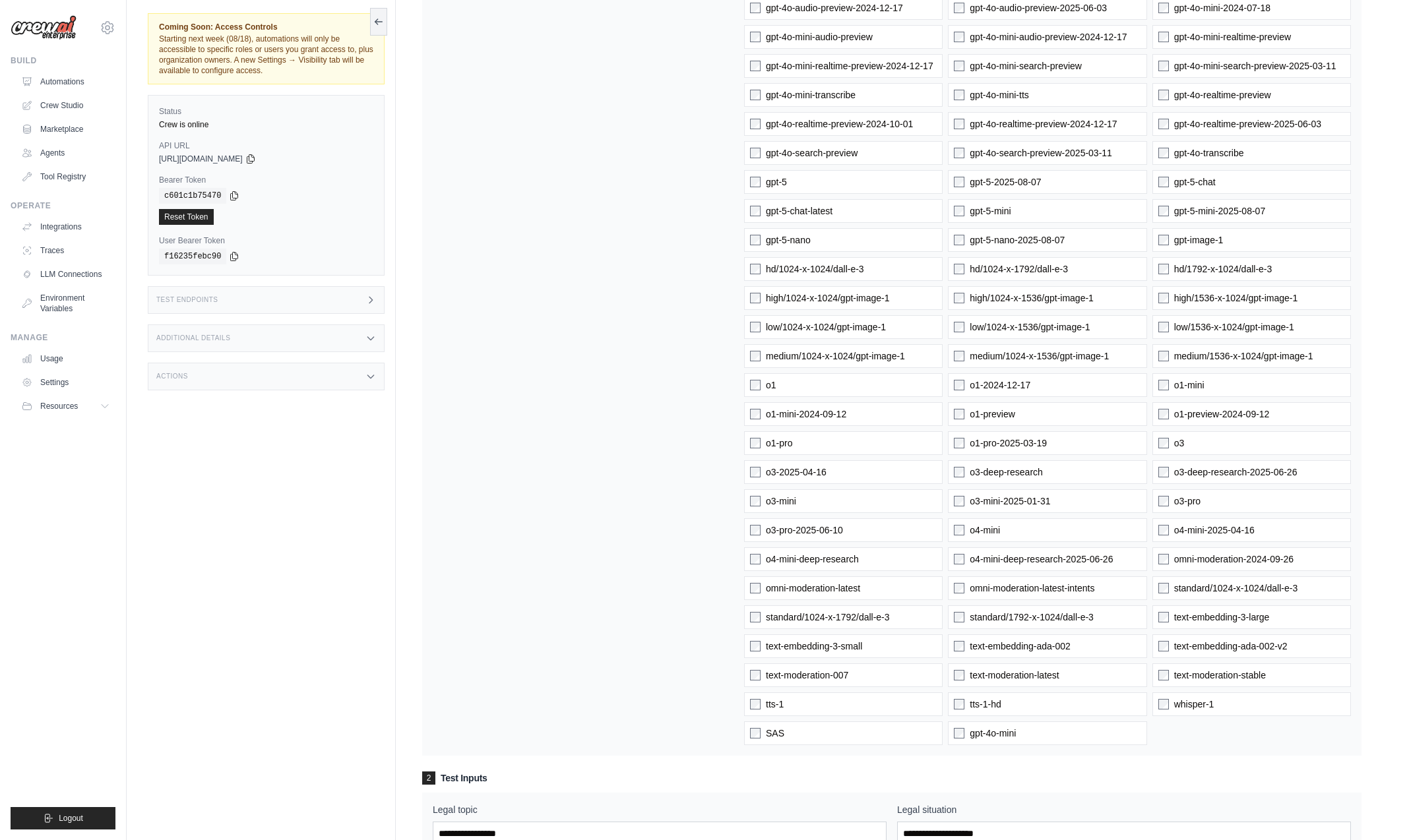
scroll to position [639, 0]
drag, startPoint x: 808, startPoint y: 435, endPoint x: 813, endPoint y: 467, distance: 32.4
click at [808, 435] on label "o1-pro" at bounding box center [843, 440] width 199 height 24
click at [813, 471] on span "o3-2025-04-16" at bounding box center [796, 469] width 60 height 13
click at [813, 506] on label "o3-mini" at bounding box center [843, 499] width 199 height 24
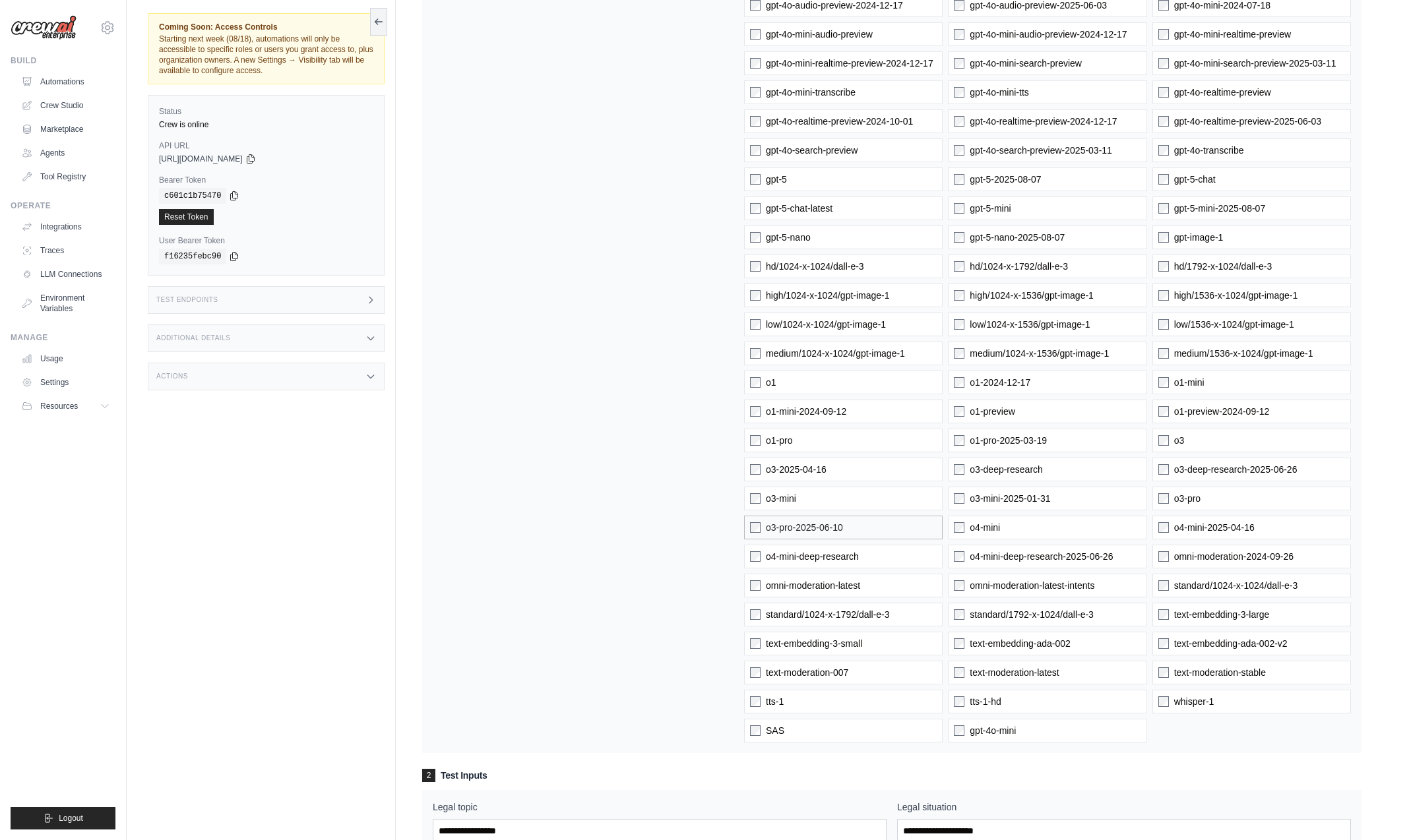
click at [818, 534] on label "o3-pro-2025-06-10" at bounding box center [843, 527] width 199 height 24
click at [824, 553] on span "o4-mini-deep-research" at bounding box center [812, 556] width 93 height 13
drag, startPoint x: 832, startPoint y: 572, endPoint x: 837, endPoint y: 598, distance: 26.5
click at [832, 575] on div "gpt-4.1 gpt-4o gpt-4o-mini 1024-x-1024/dall-e-2 256-x-256/dall-e-2 512-x-512/da…" at bounding box center [1047, 136] width 607 height 1214
click at [839, 582] on span "omni-moderation-latest" at bounding box center [813, 586] width 94 height 13
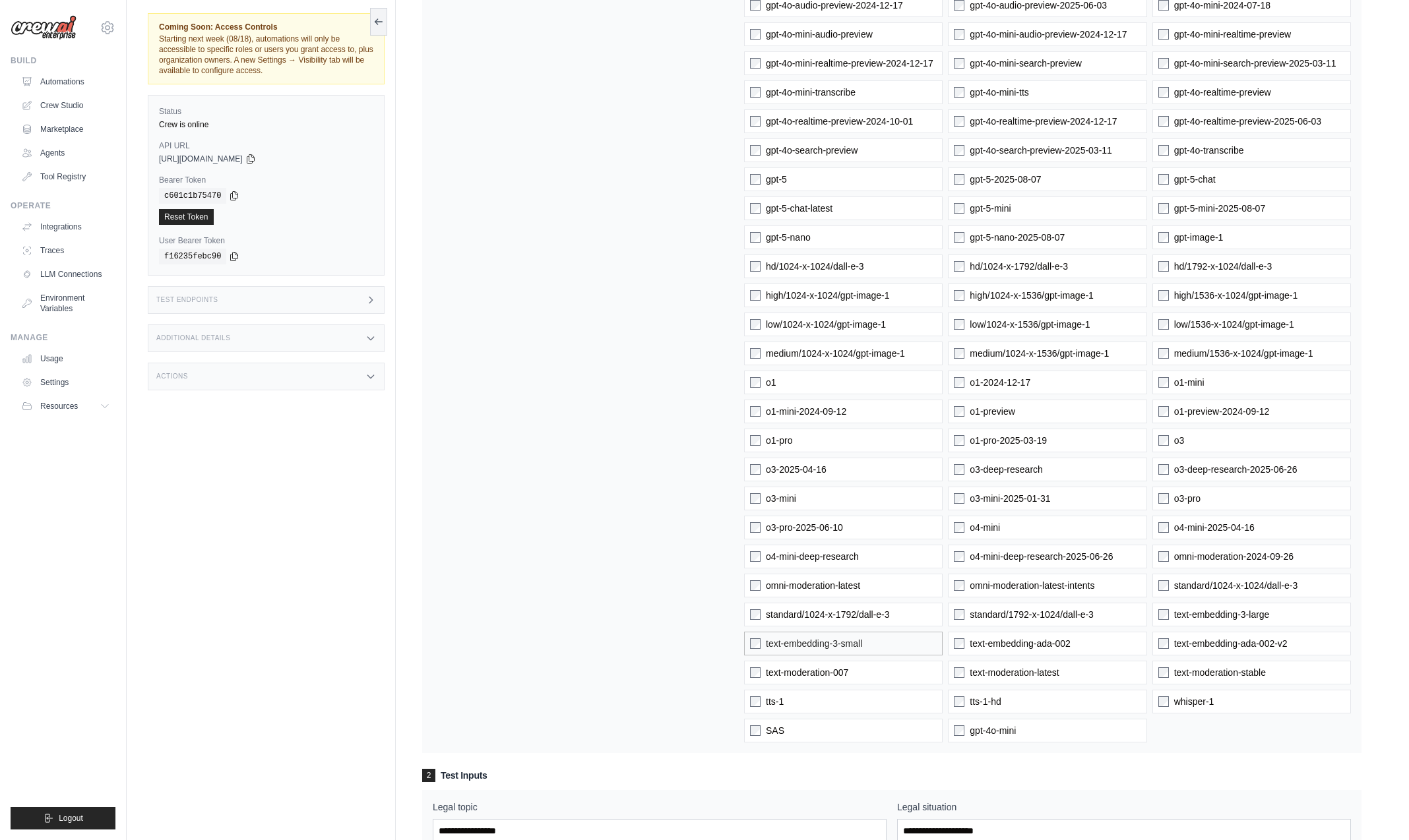
drag
click at [844, 616] on span "standard/1024-x-1792/dall-e-3" at bounding box center [827, 615] width 124 height 13
click at [846, 638] on span "text-embedding-3-small" at bounding box center [813, 643] width 96 height 13
click at [848, 664] on label "text-moderation-007" at bounding box center [843, 673] width 199 height 24
click at [848, 677] on span "text-moderation-007" at bounding box center [806, 672] width 82 height 13
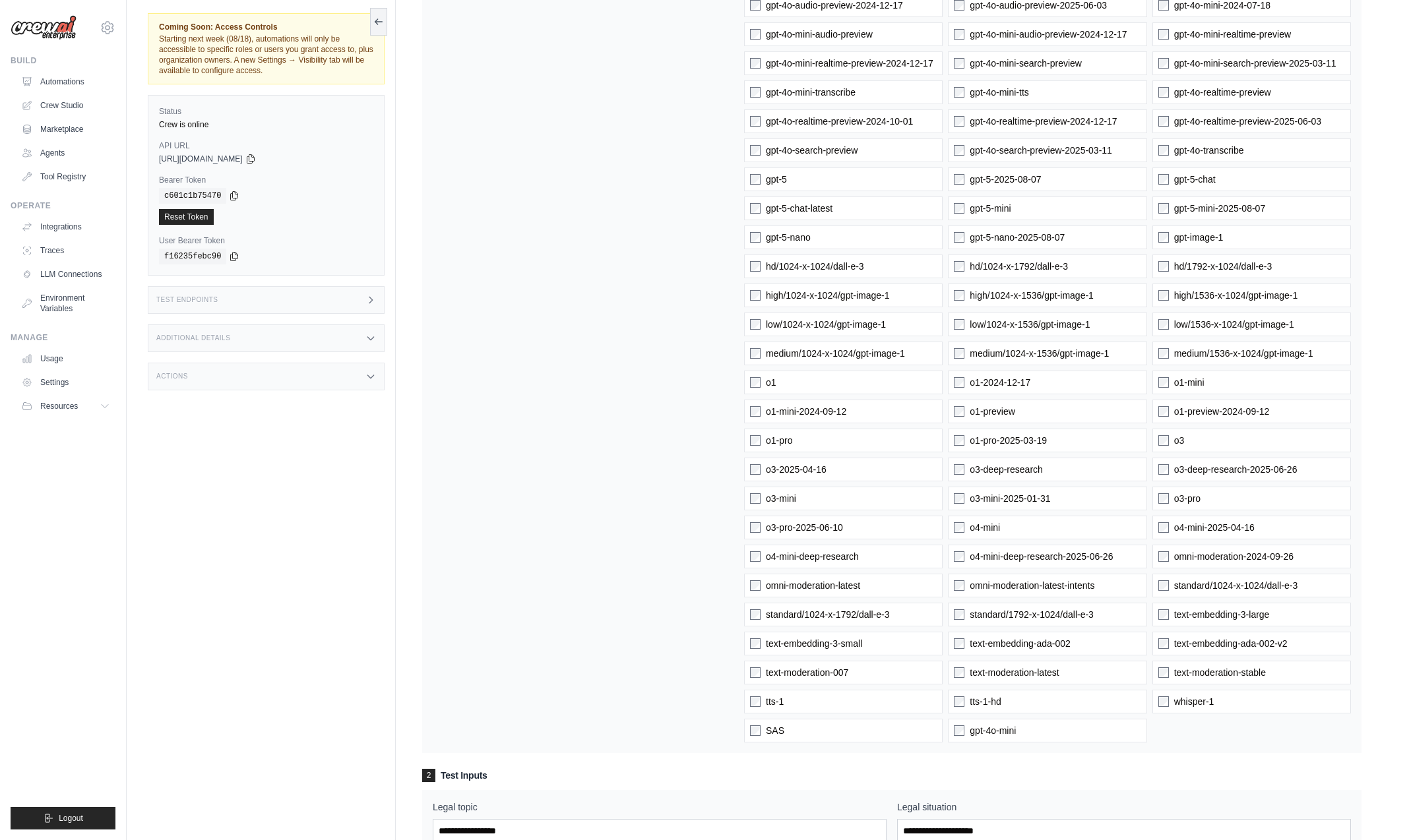
scroll to position [640, 0]
click at [846, 695] on label "tts-1" at bounding box center [843, 701] width 199 height 24
click at [862, 671] on label "text-moderation-007" at bounding box center [843, 672] width 199 height 24
click at [1011, 732] on span "gpt-4o-mini" at bounding box center [992, 730] width 46 height 13
click at [1019, 703] on label "tts-1-hd" at bounding box center [1047, 701] width 199 height 24
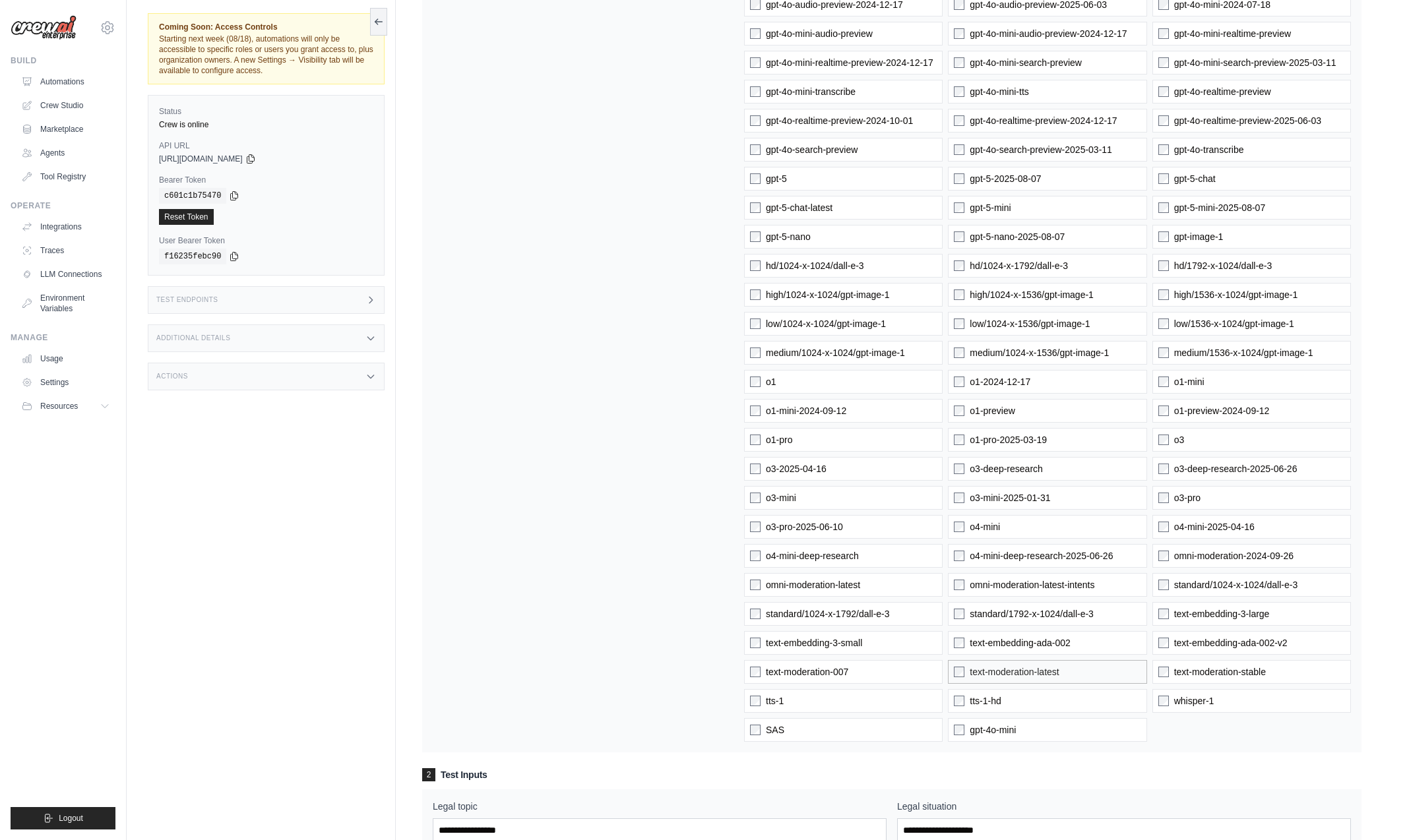
click at [1022, 677] on span "text-moderation-latest" at bounding box center [1014, 672] width 89 height 13
click at [1023, 649] on label "text-embedding-ada-002" at bounding box center [1047, 643] width 199 height 24
click at [1026, 622] on label "standard/1792-x-1024/dall-e-3" at bounding box center [1047, 614] width 199 height 24
click at [1023, 599] on div "gpt-4.1 gpt-4o gpt-4o-mini 1024-x-1024/dall-e-2 256-x-256/dall-e-2 512-x-512/da…" at bounding box center [1047, 136] width 607 height 1214
click at [1023, 583] on span "omni-moderation-latest-intents" at bounding box center [1031, 585] width 124 height 13
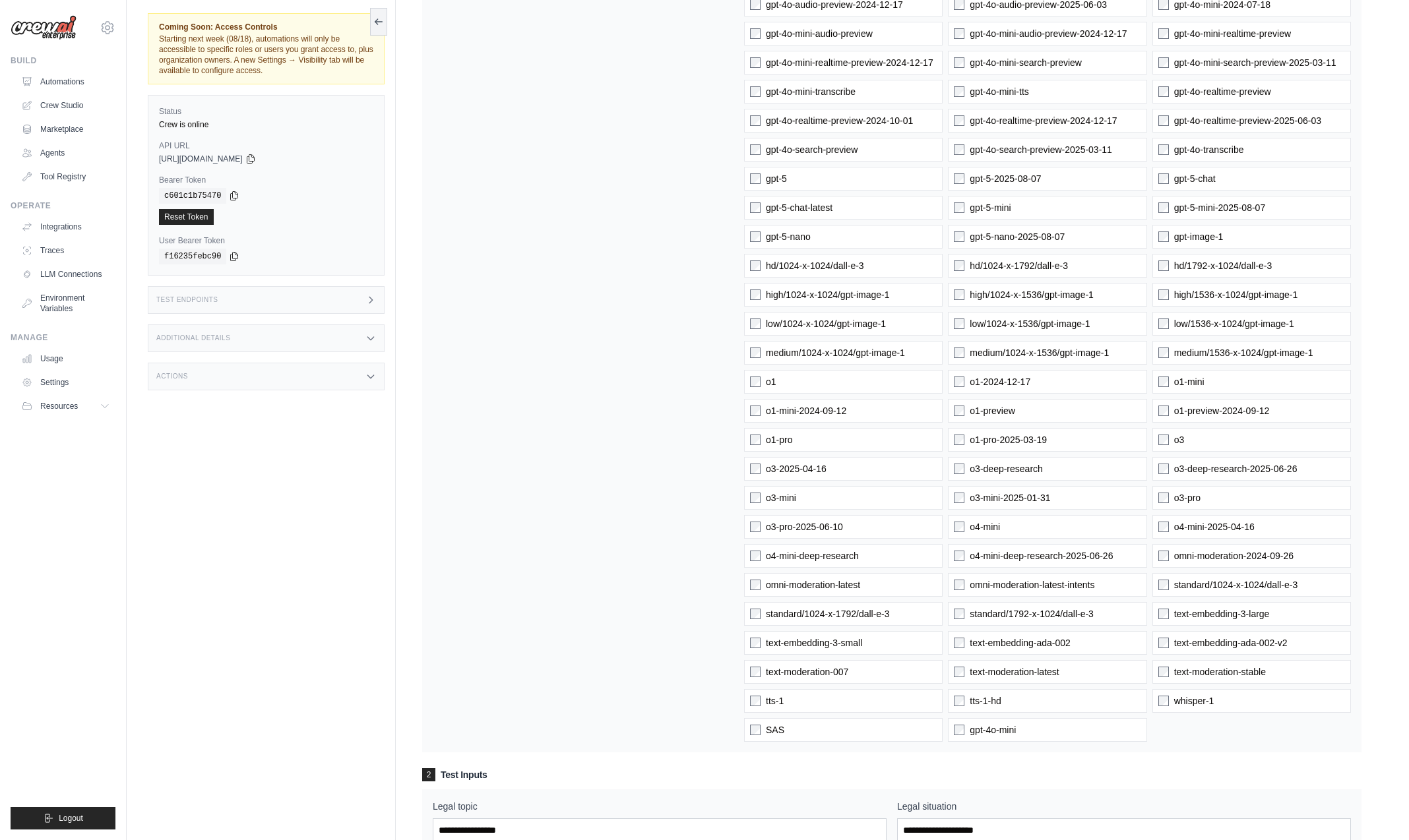
click at [1021, 556] on span "o4-mini-deep-research-2025-06-26" at bounding box center [1041, 556] width 143 height 13
click at [1021, 529] on label "o4-mini" at bounding box center [1047, 527] width 199 height 24
click at [1023, 501] on label "o3-mini-2025-01-31" at bounding box center [1047, 498] width 199 height 24
click at [996, 468] on span "o3-deep-research" at bounding box center [1006, 468] width 73 height 13
click at [995, 438] on span "o1-pro-2025-03-19" at bounding box center [1008, 440] width 77 height 13
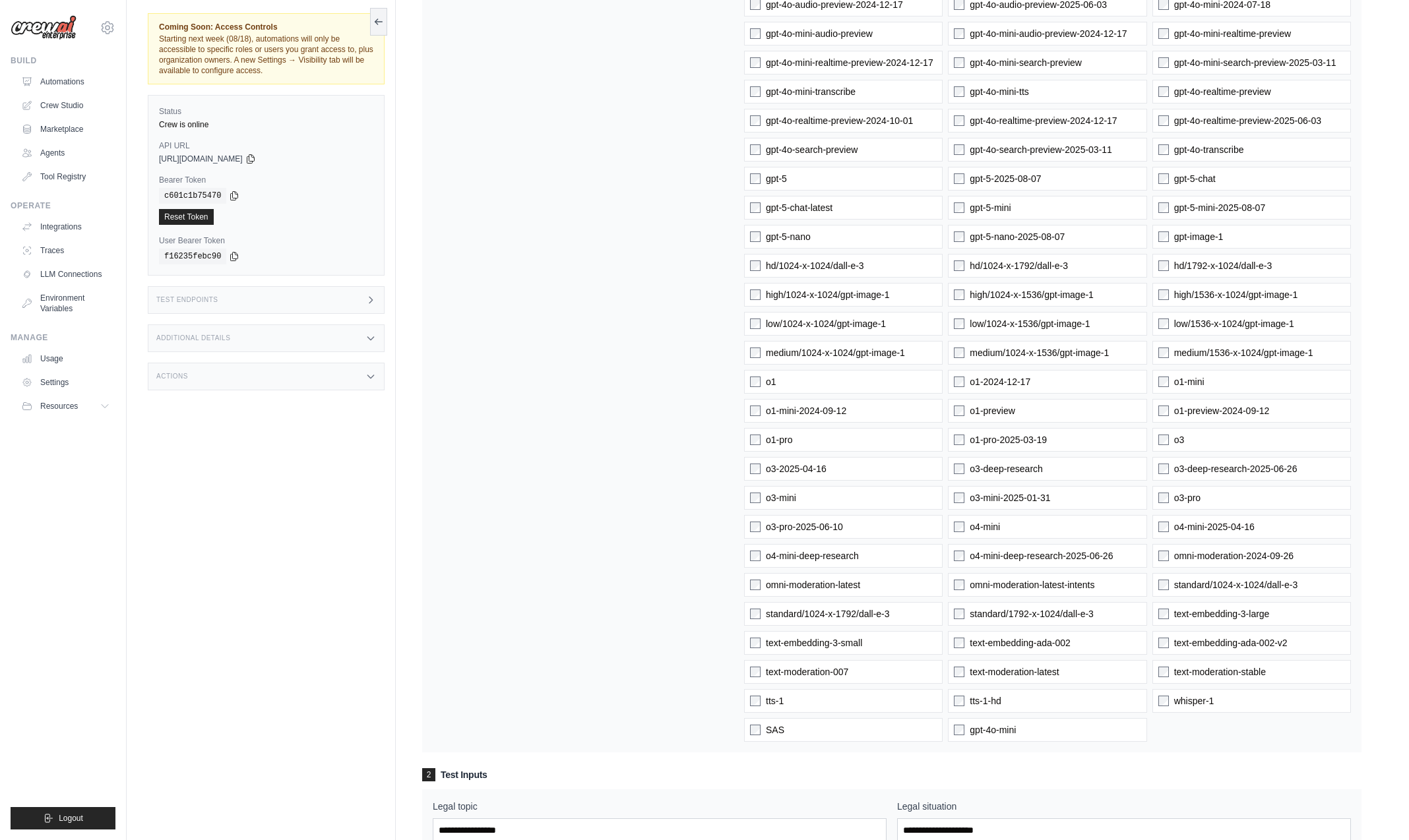
click at [1224, 453] on div "gpt-4.1 gpt-4o gpt-4o-mini 1024-x-1024/dall-e-2 256-x-256/dall-e-2 512-x-512/da…" at bounding box center [1047, 136] width 607 height 1214
click at [1224, 440] on label "o3" at bounding box center [1252, 440] width 199 height 24
click at [1233, 484] on div "gpt-4.1 gpt-4o gpt-4o-mini 1024-x-1024/dall-e-2 256-x-256/dall-e-2 512-x-512/da…" at bounding box center [1047, 136] width 607 height 1214
click at [1220, 474] on span "o3-deep-research-2025-06-26" at bounding box center [1236, 468] width 124 height 13
click at [1230, 504] on label "o3-pro" at bounding box center [1252, 498] width 199 height 24
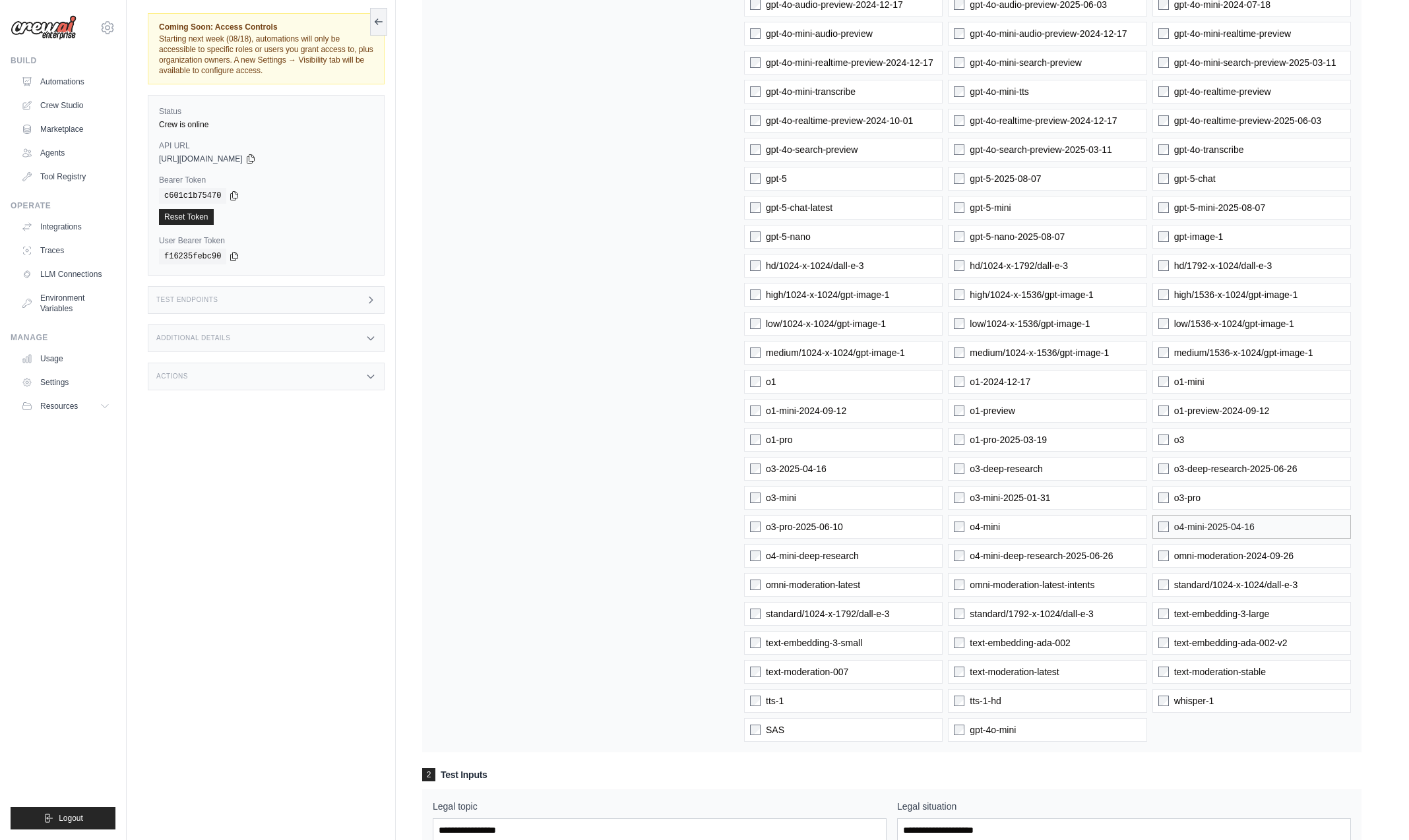
click at [1232, 523] on span "o4-mini-2025-04-16" at bounding box center [1214, 527] width 81 height 13
click at [1234, 546] on label "omni-moderation-2024-09-26" at bounding box center [1252, 556] width 199 height 24
click at [1228, 578] on label "standard/1024-x-1024/dall-e-3" at bounding box center [1252, 585] width 199 height 24
click at [1228, 601] on div "gpt-4.1 gpt-4o gpt-4o-mini 1024-x-1024/dall-e-2 256-x-256/dall-e-2 512-x-512/da…" at bounding box center [1047, 136] width 607 height 1214
click at [1231, 614] on span "text-embedding-3-large" at bounding box center [1222, 614] width 96 height 13
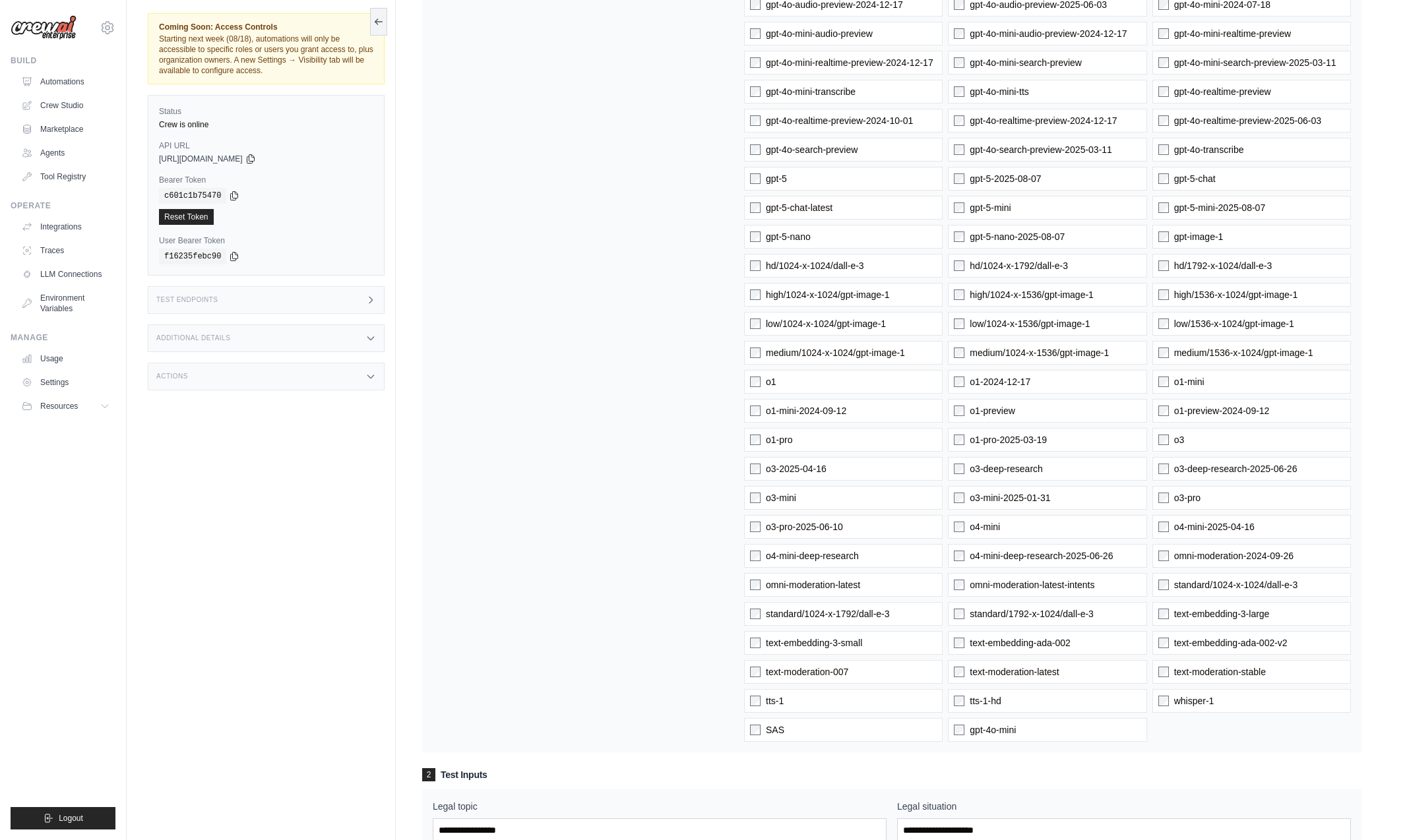
click at [1231, 655] on div "gpt-4.1 gpt-4o gpt-4o-mini 1024-x-1024/dall-e-2 256-x-256/dall-e-2 512-x-512/da…" at bounding box center [1047, 136] width 607 height 1214
click at [1232, 644] on span "text-embedding-ada-002-v2" at bounding box center [1231, 643] width 114 height 13
click at [1234, 679] on label "text-moderation-stable" at bounding box center [1252, 672] width 199 height 24
click at [1230, 704] on label "whisper-1" at bounding box center [1252, 701] width 199 height 24
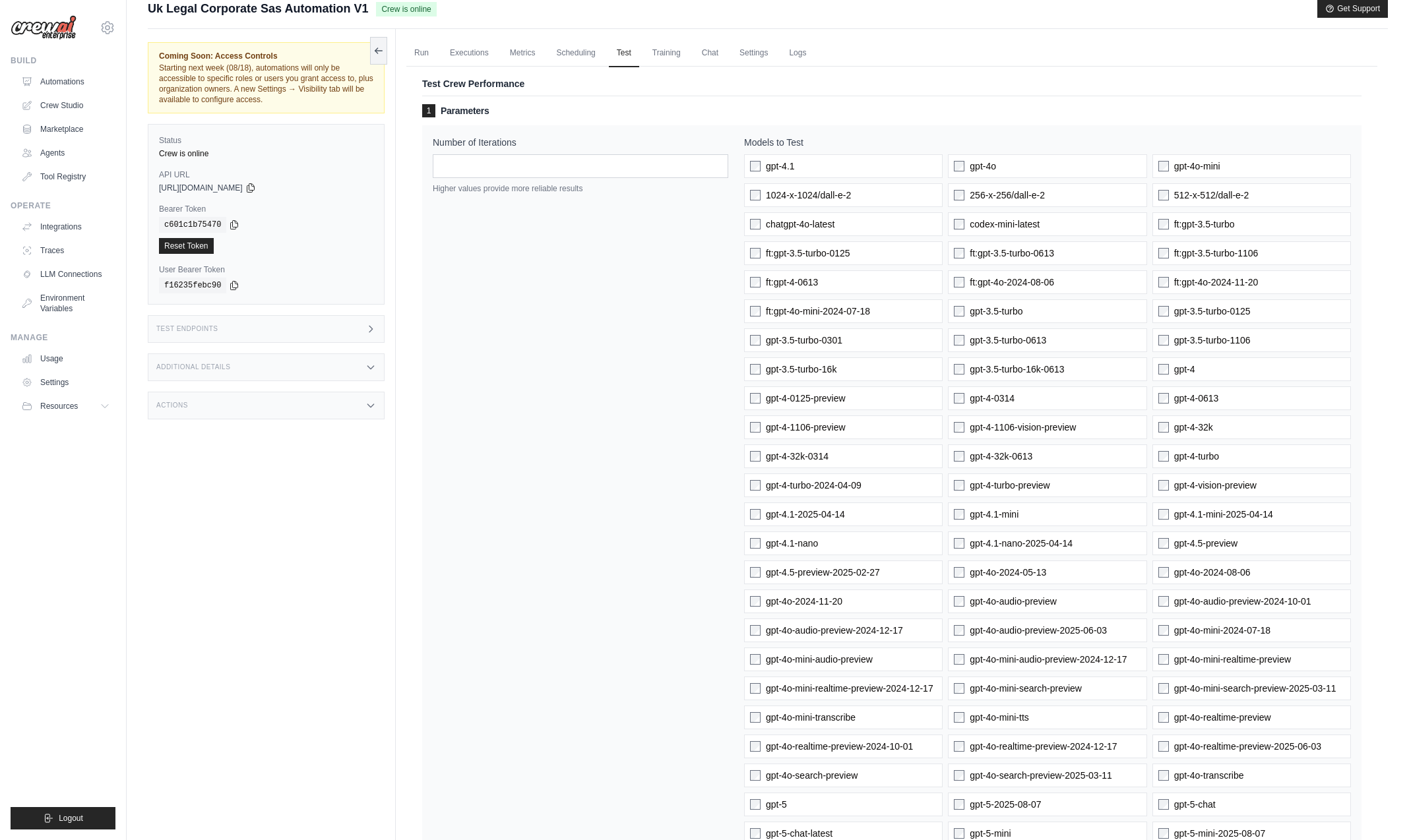
scroll to position [13, 0]
click at [718, 165] on input "**" at bounding box center [580, 167] width 296 height 24
click at [718, 164] on input "**" at bounding box center [580, 167] width 296 height 24
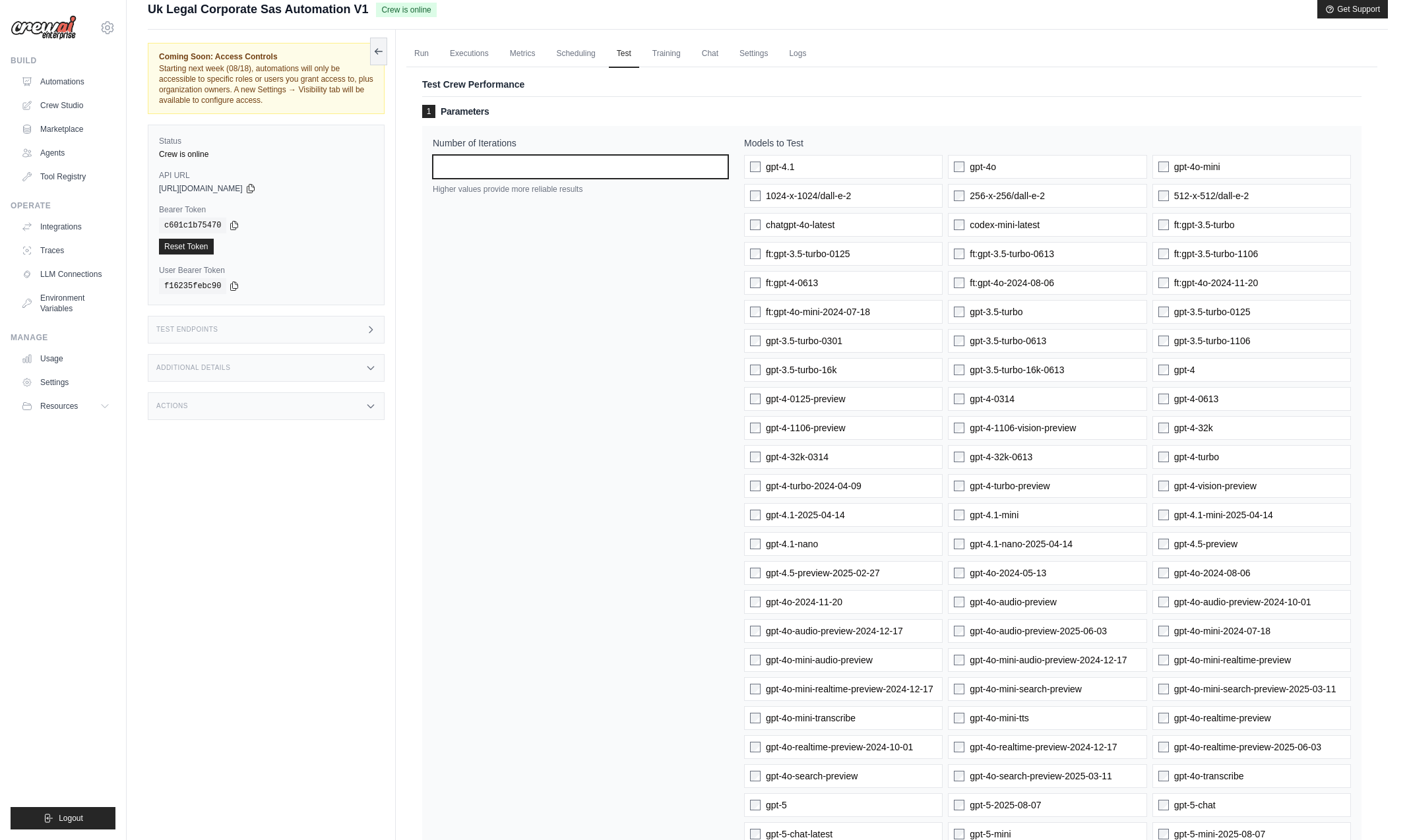
click at [718, 164] on input "**" at bounding box center [580, 167] width 296 height 24
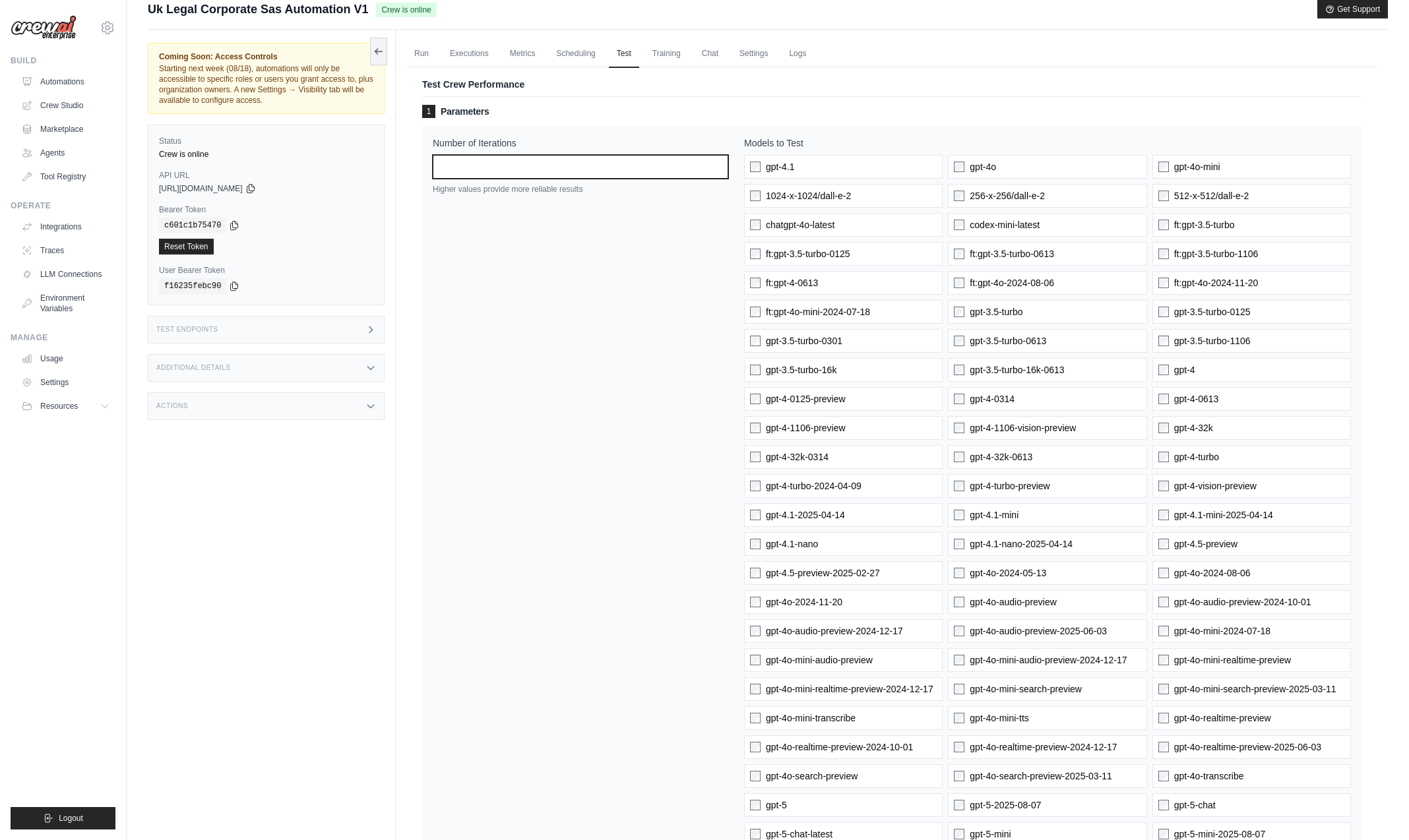
click at [718, 164] on input "**" at bounding box center [580, 167] width 296 height 24
click at [718, 164] on input "**" at bounding box center [580, 167] width 296 height 24
click at [718, 164] on input "**" at bounding box center [580, 167] width 296 height 24
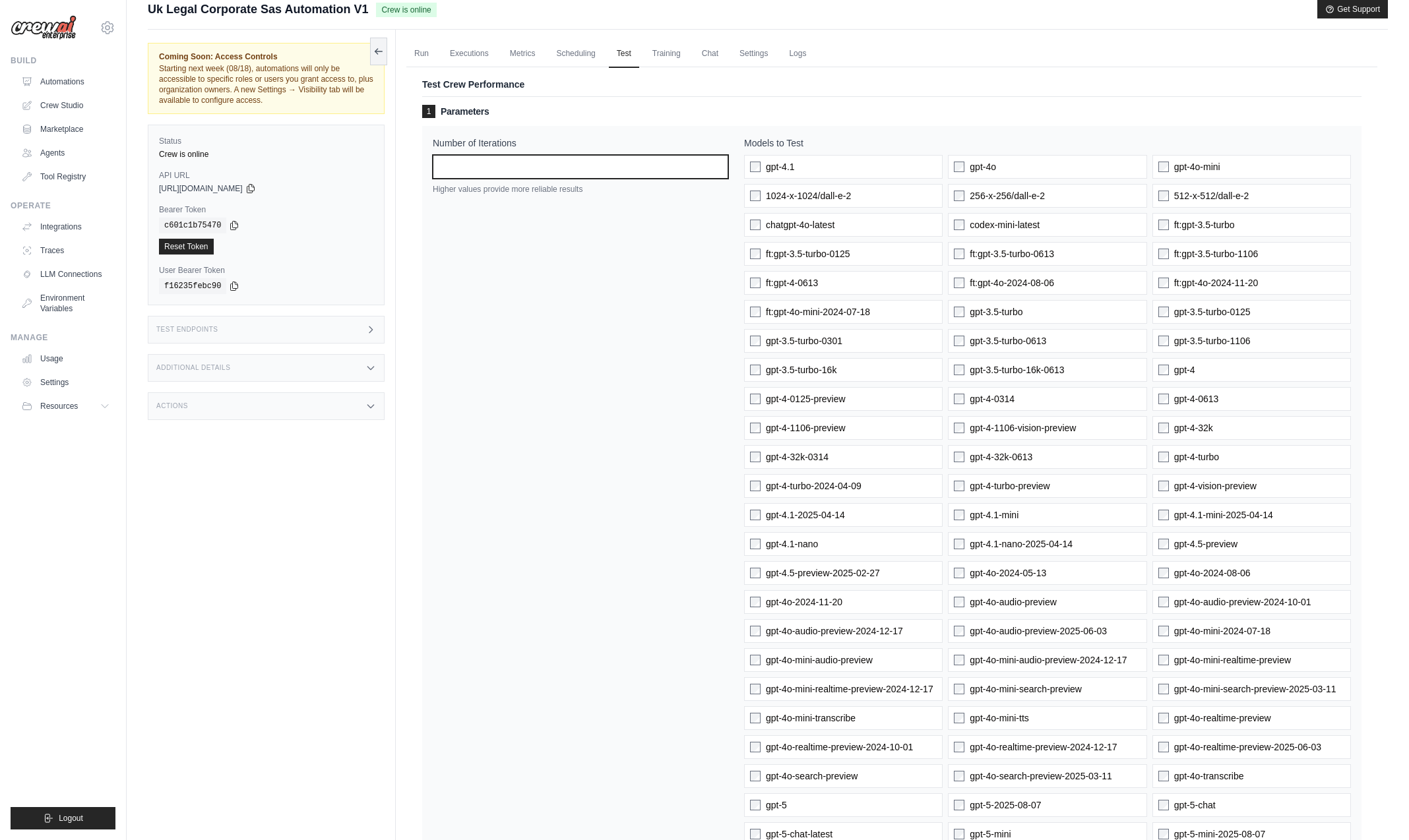
click at [718, 164] on input "**" at bounding box center [580, 167] width 296 height 24
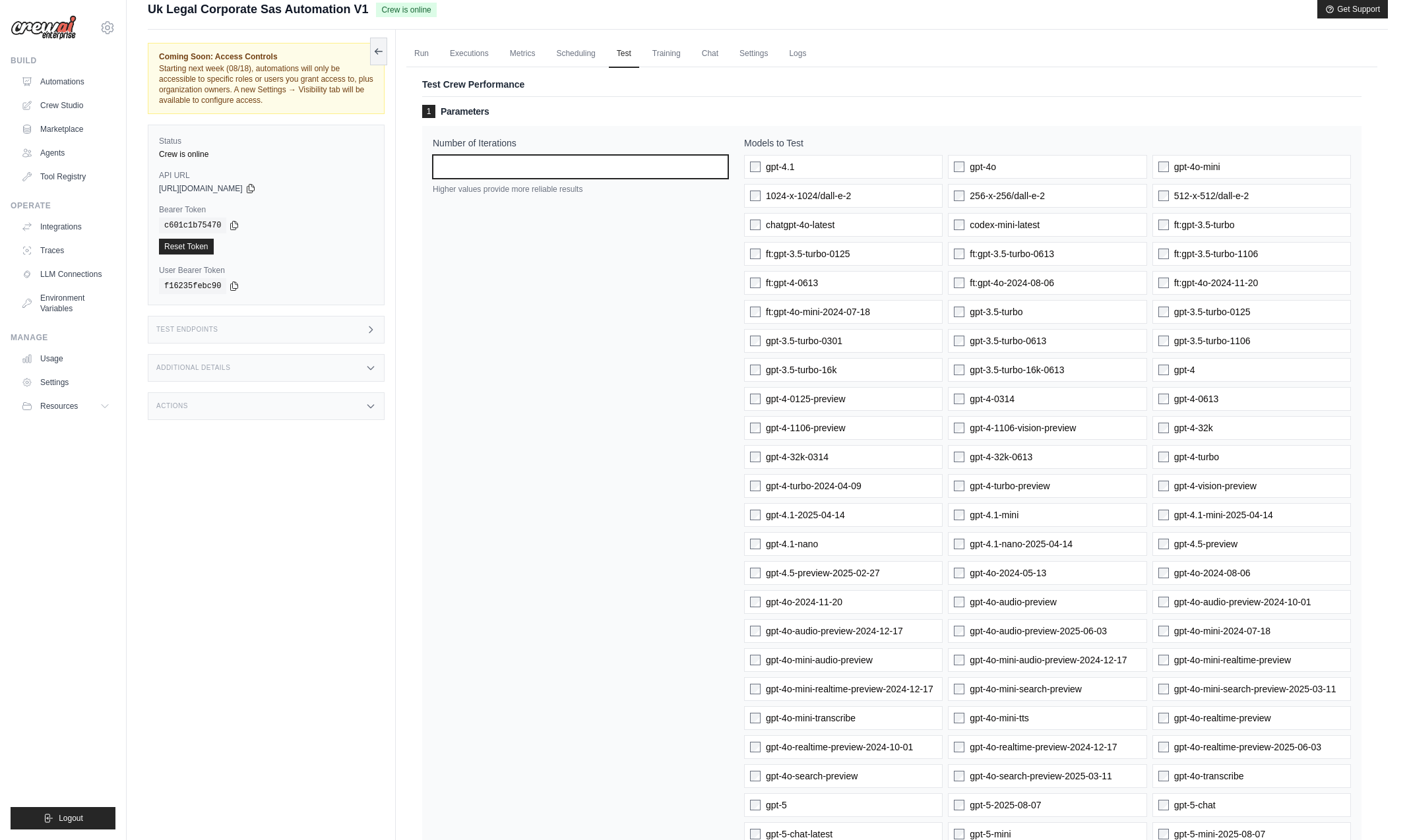
type input "**"
click at [718, 163] on input "**" at bounding box center [580, 167] width 296 height 24
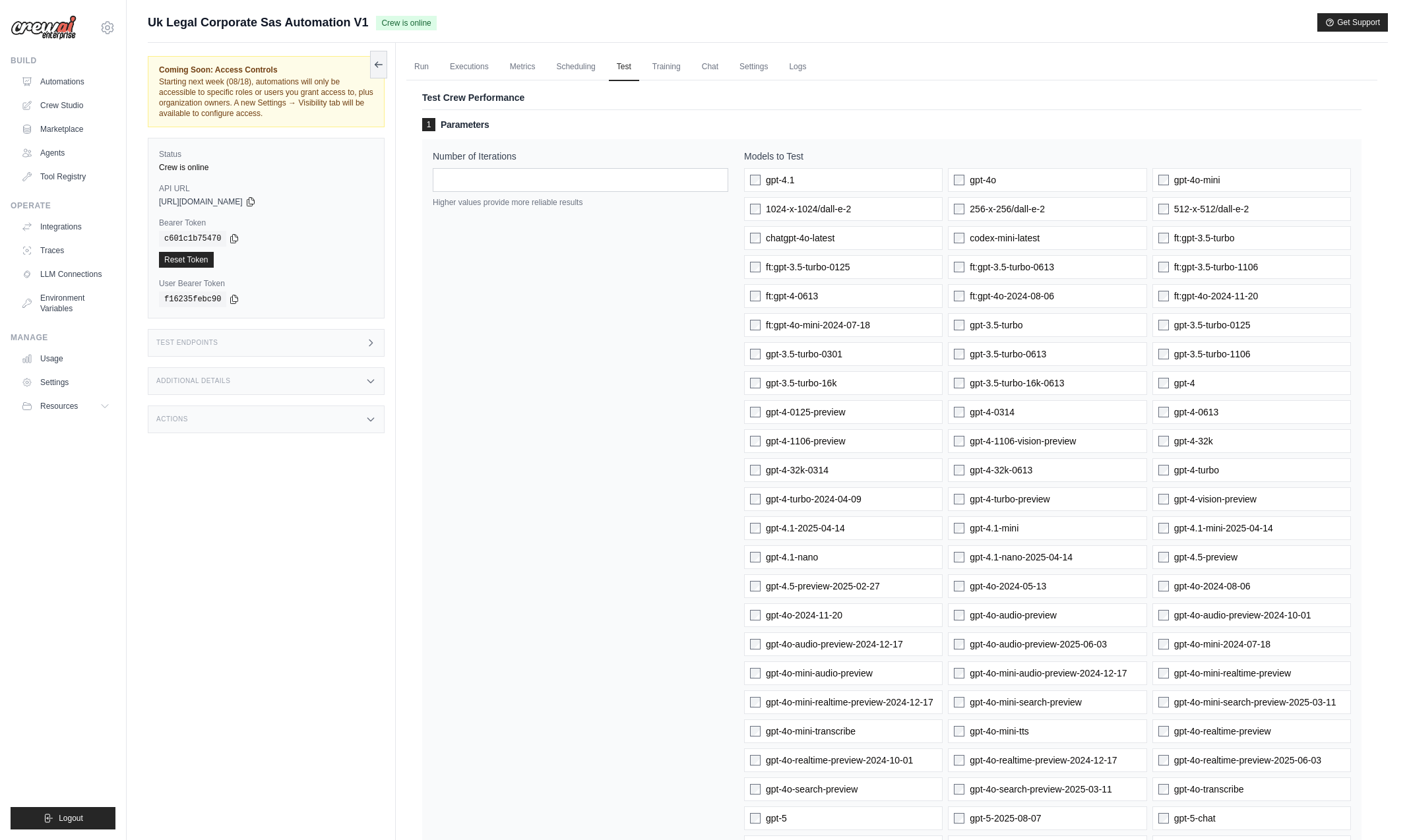
scroll to position [0, 0]
click at [573, 70] on link "Scheduling" at bounding box center [575, 67] width 55 height 27
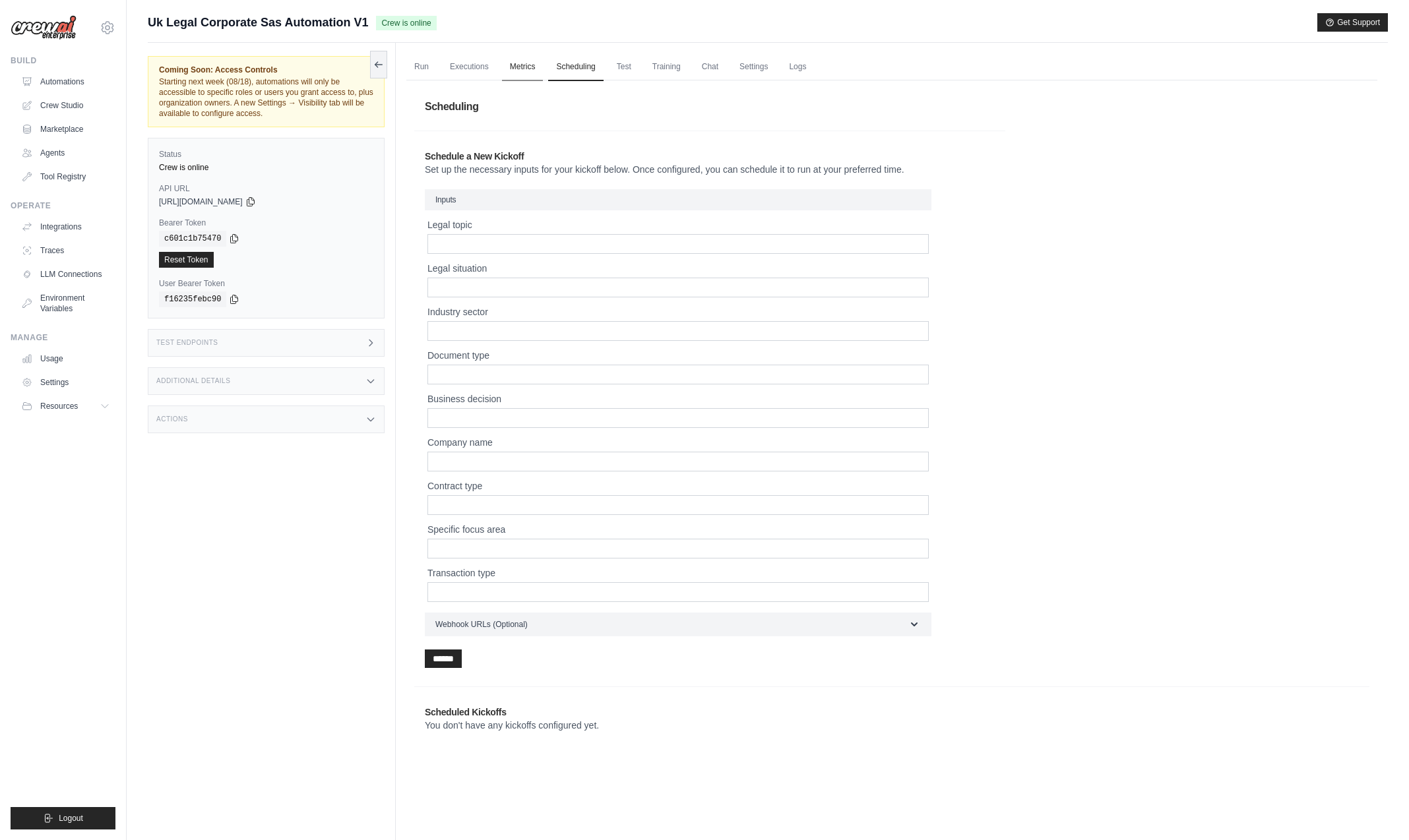
click at [520, 72] on link "Metrics" at bounding box center [523, 67] width 41 height 27
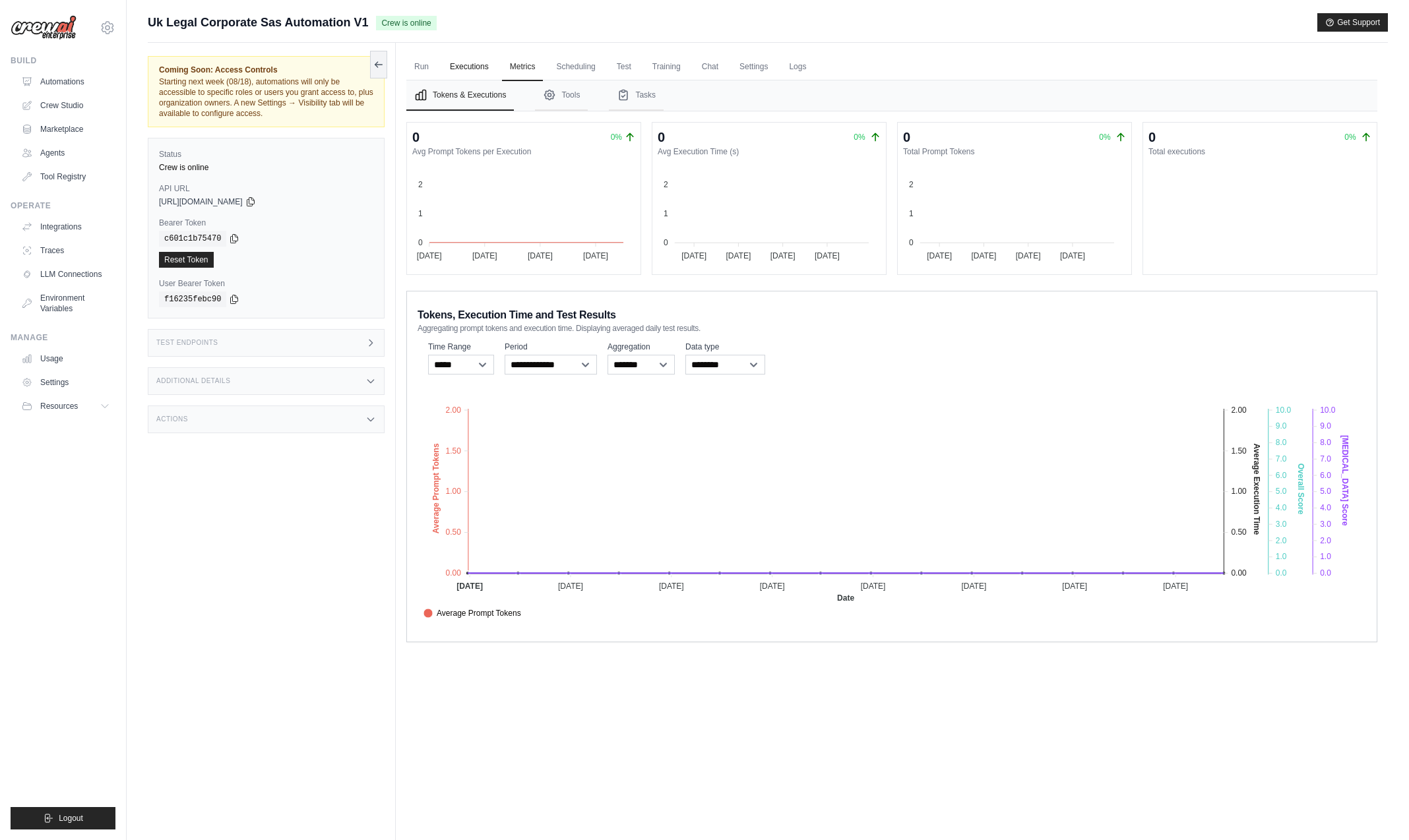
click at [477, 71] on link "Executions" at bounding box center [469, 67] width 55 height 27
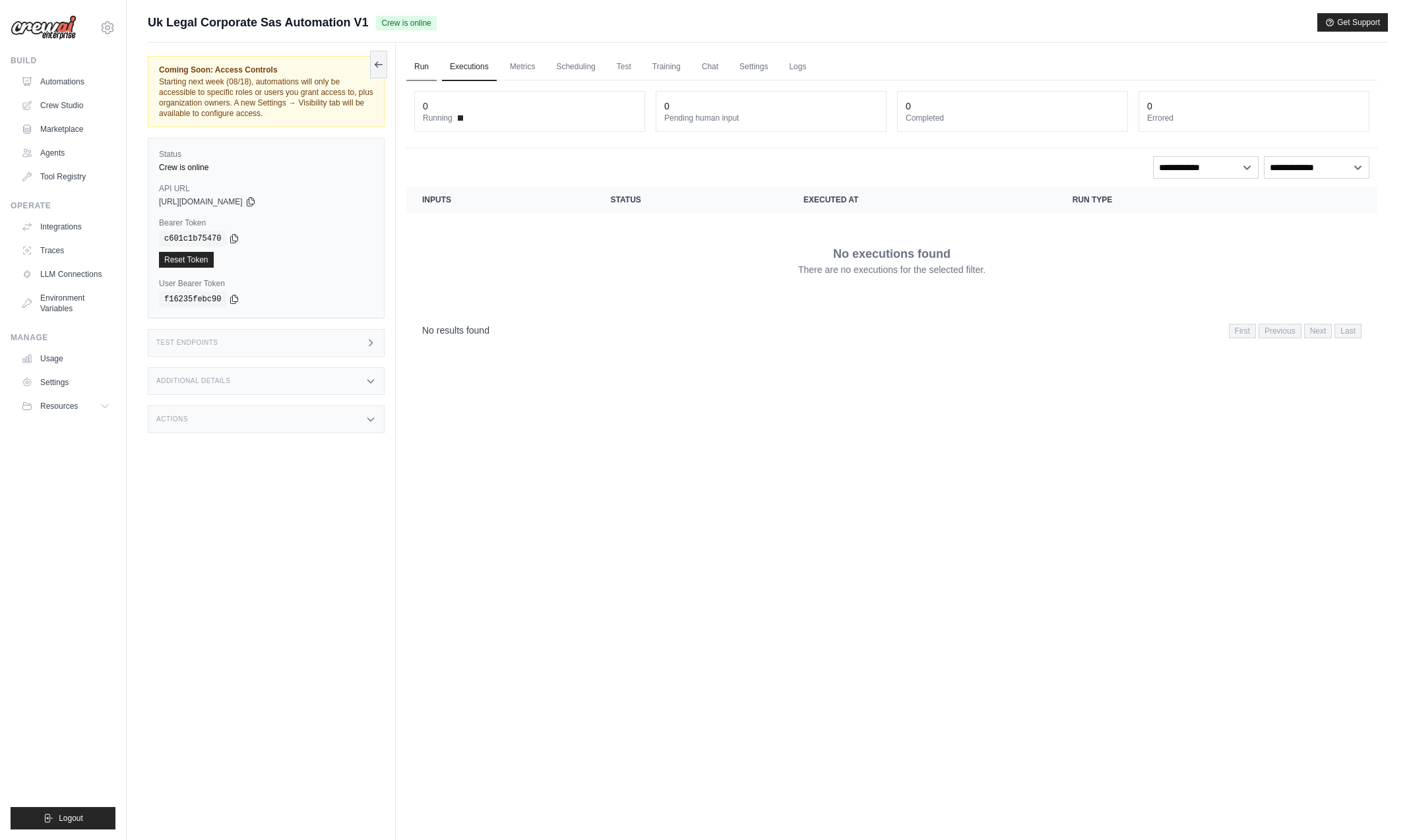
click at [420, 71] on link "Run" at bounding box center [421, 67] width 30 height 27
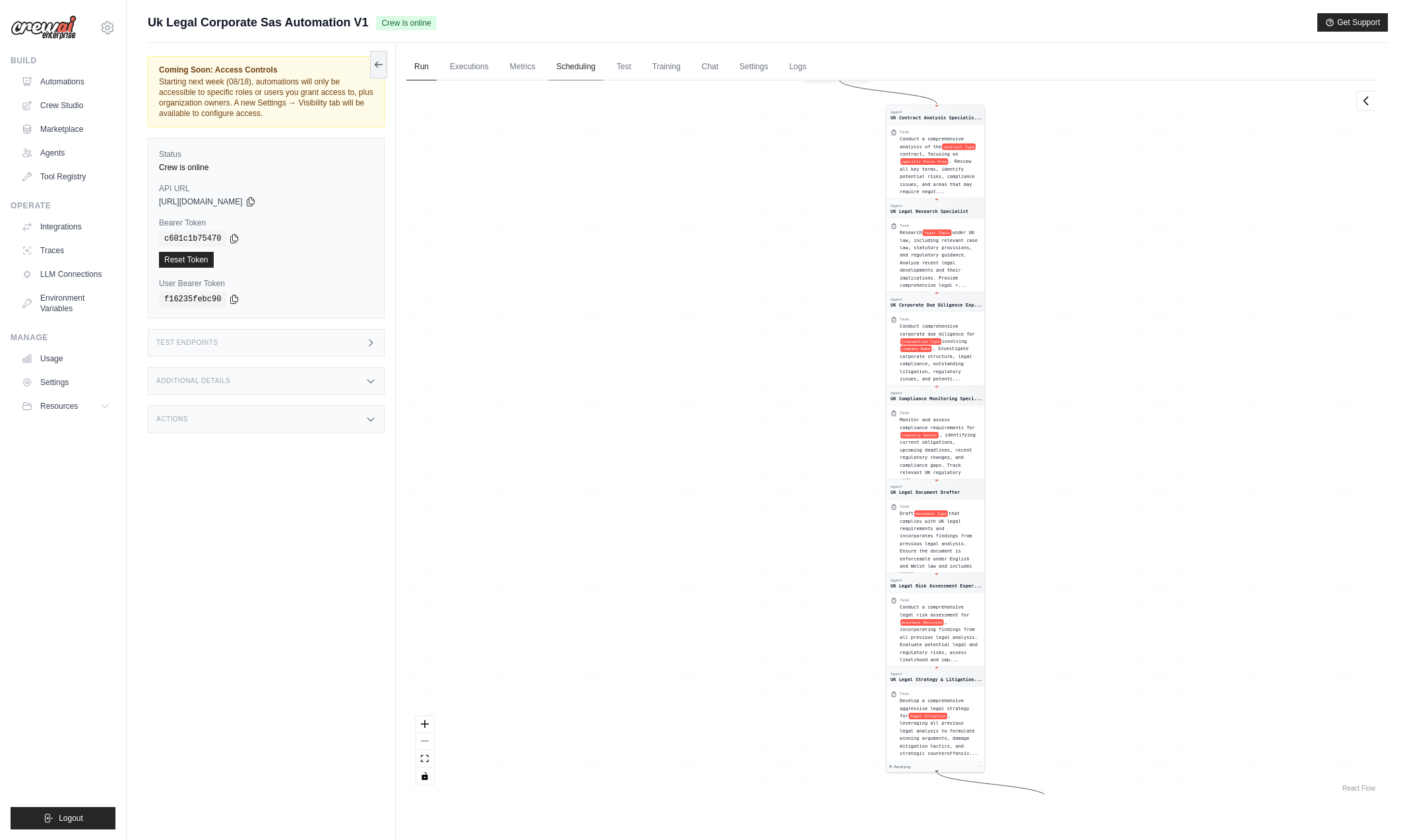
click at [587, 68] on link "Scheduling" at bounding box center [575, 67] width 55 height 27
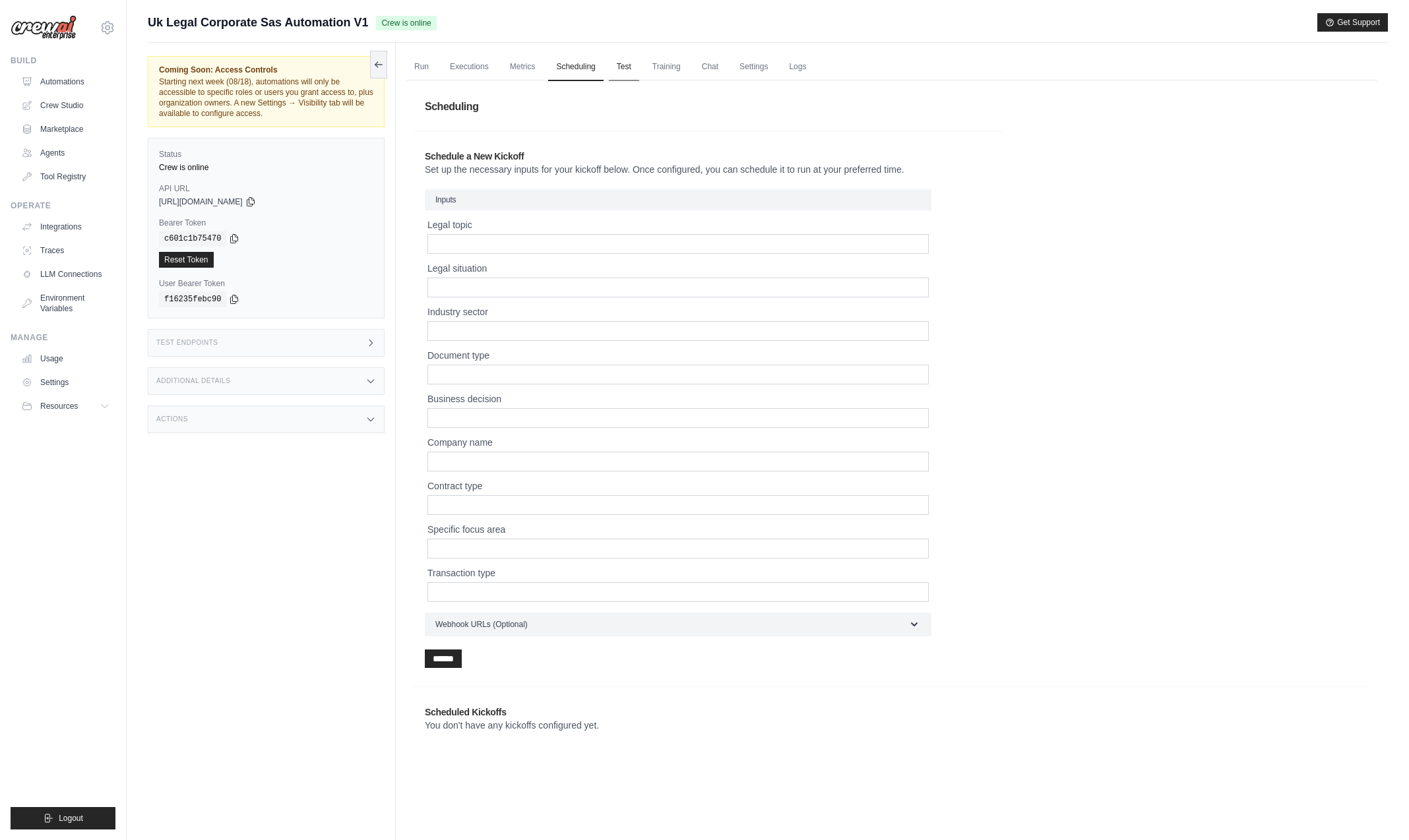
click at [629, 70] on link "Test" at bounding box center [624, 67] width 30 height 27
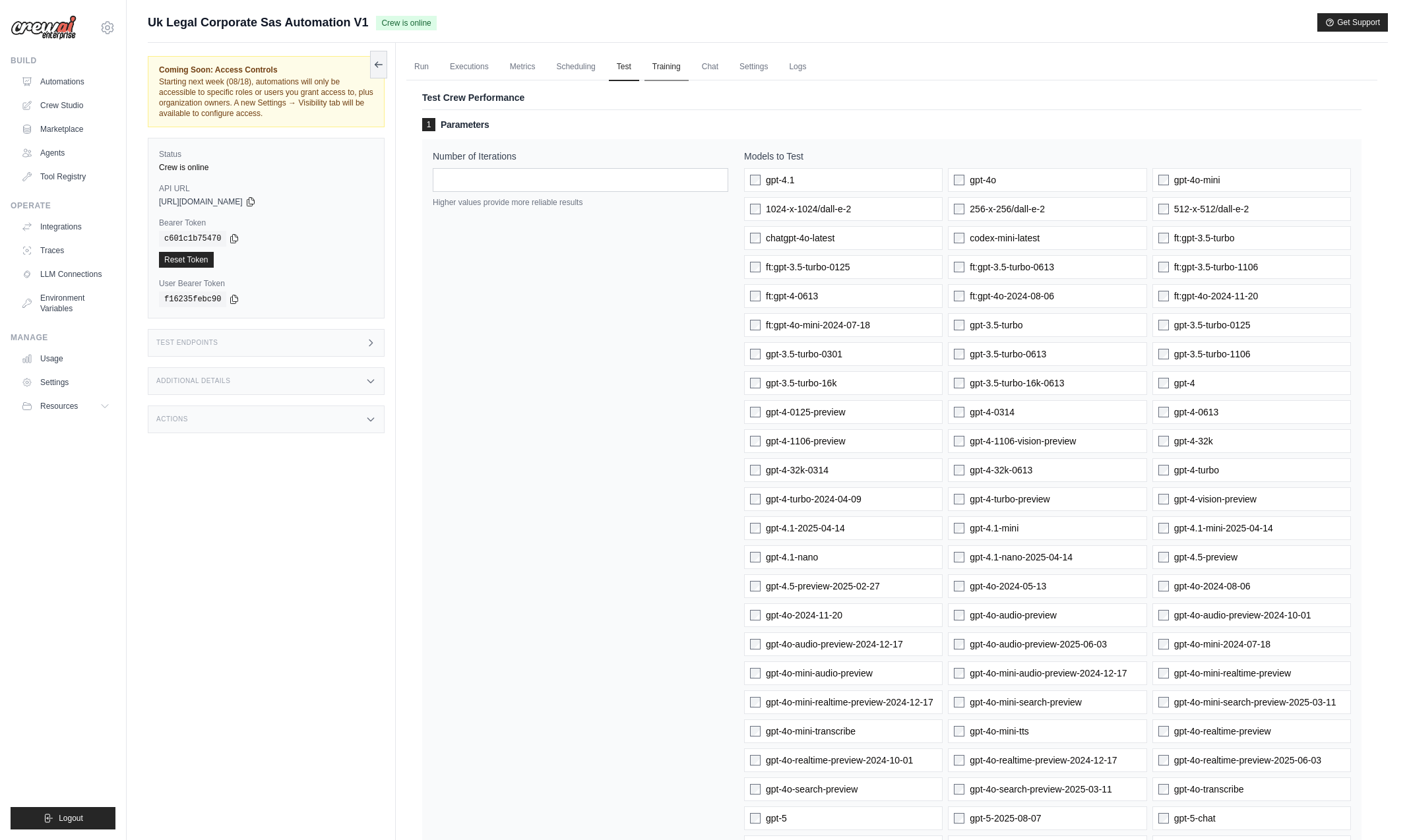
click at [664, 71] on link "Training" at bounding box center [666, 67] width 44 height 27
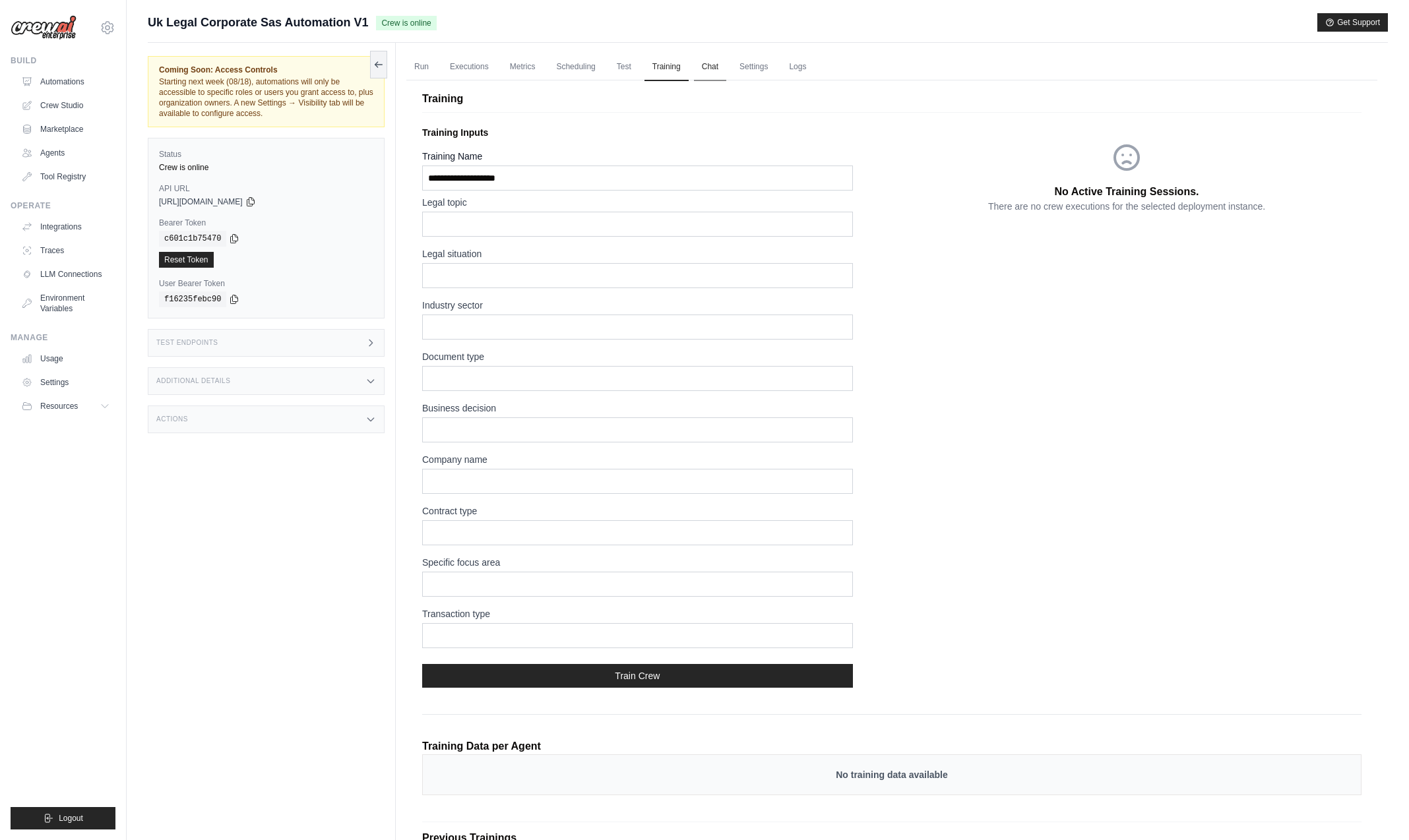
click at [707, 70] on link "Chat" at bounding box center [710, 67] width 32 height 27
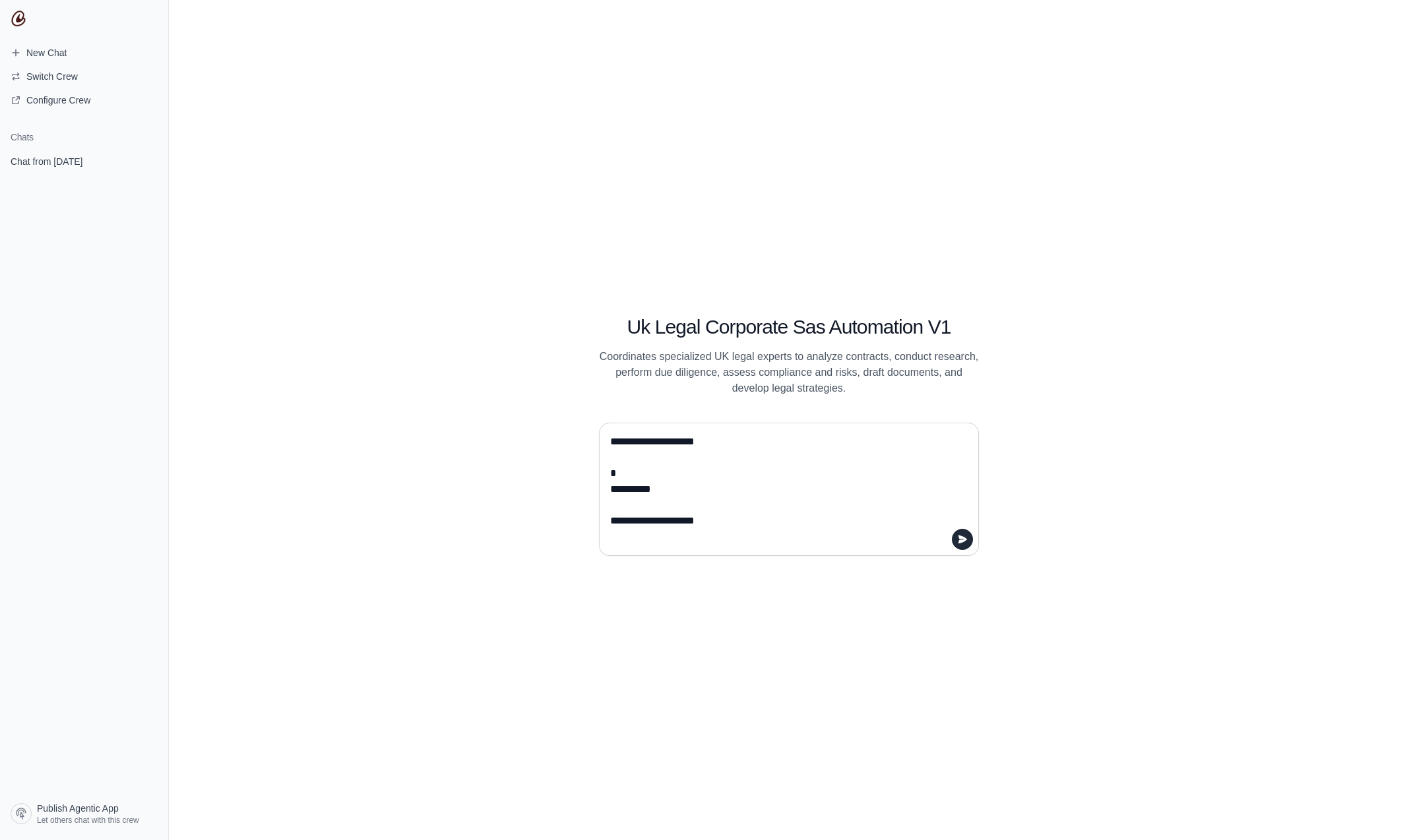
click at [612, 490] on textarea "**********" at bounding box center [785, 489] width 355 height 116
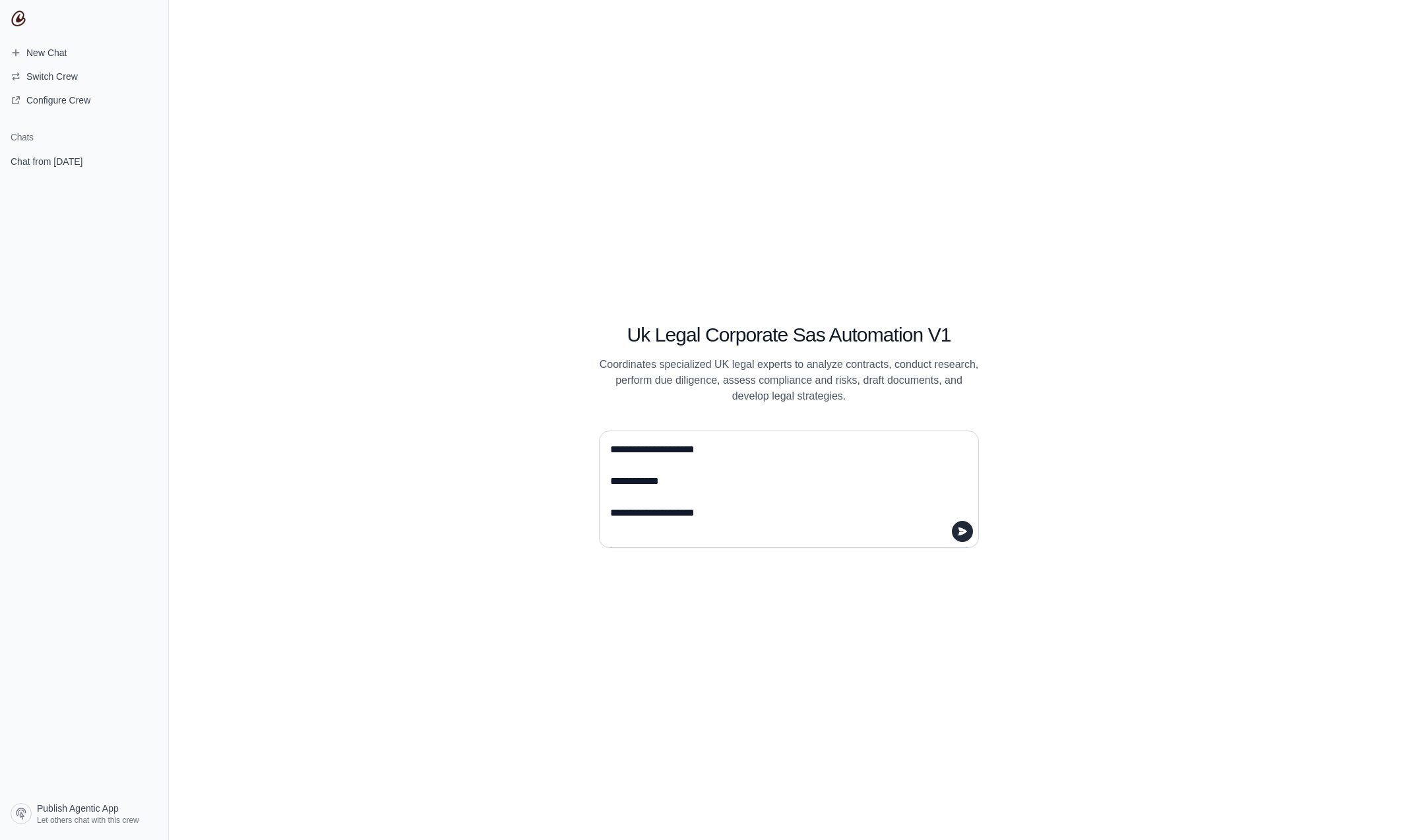
click at [608, 449] on textarea "**********" at bounding box center [785, 489] width 355 height 100
type textarea "**********"
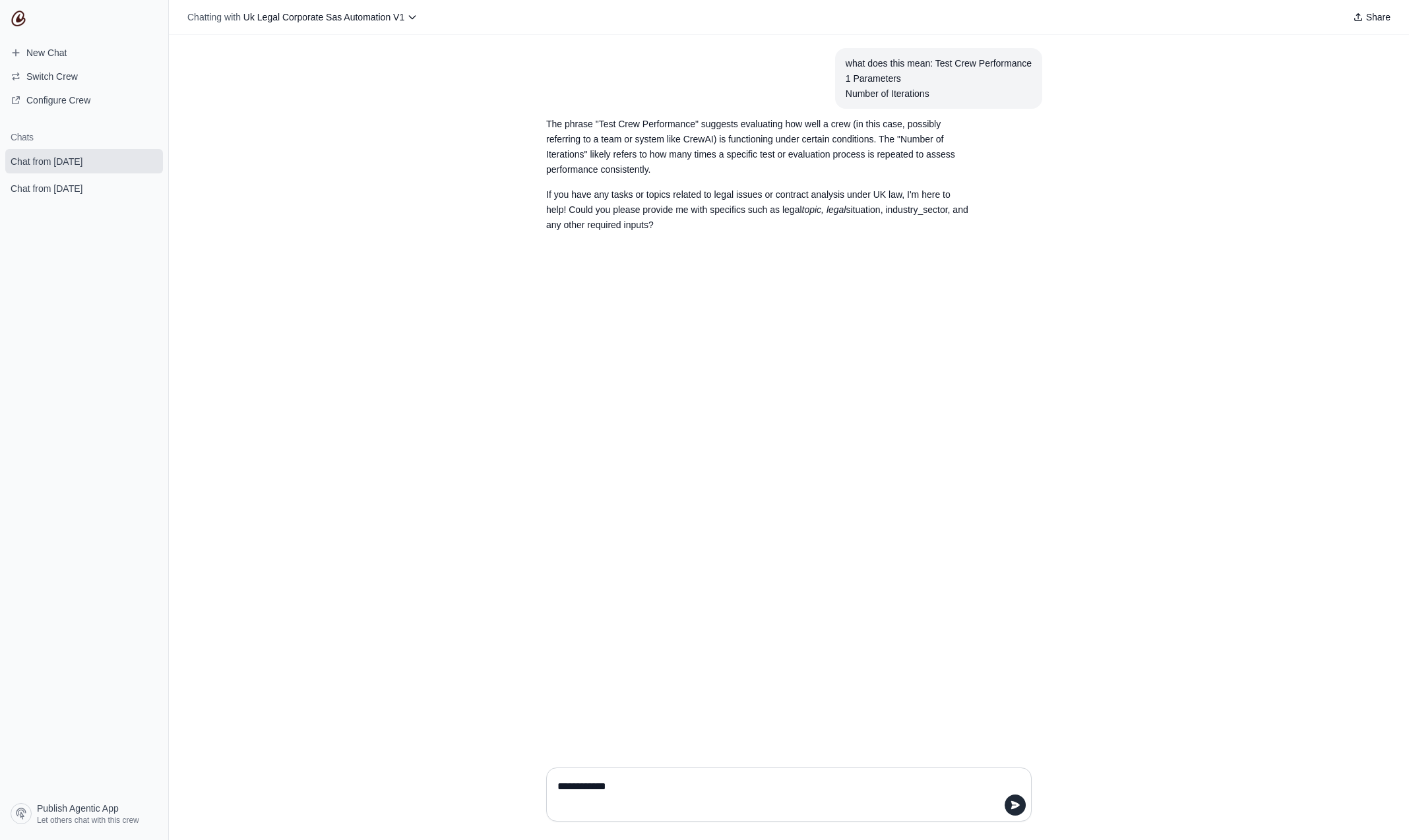
paste textarea "***"
drag, startPoint x: 908, startPoint y: 93, endPoint x: 1021, endPoint y: 94, distance: 113.0
click at [1021, 94] on div "Number of Iterations" at bounding box center [938, 94] width 186 height 15
copy div "Iterations"
click at [644, 789] on textarea "**********" at bounding box center [785, 794] width 460 height 37
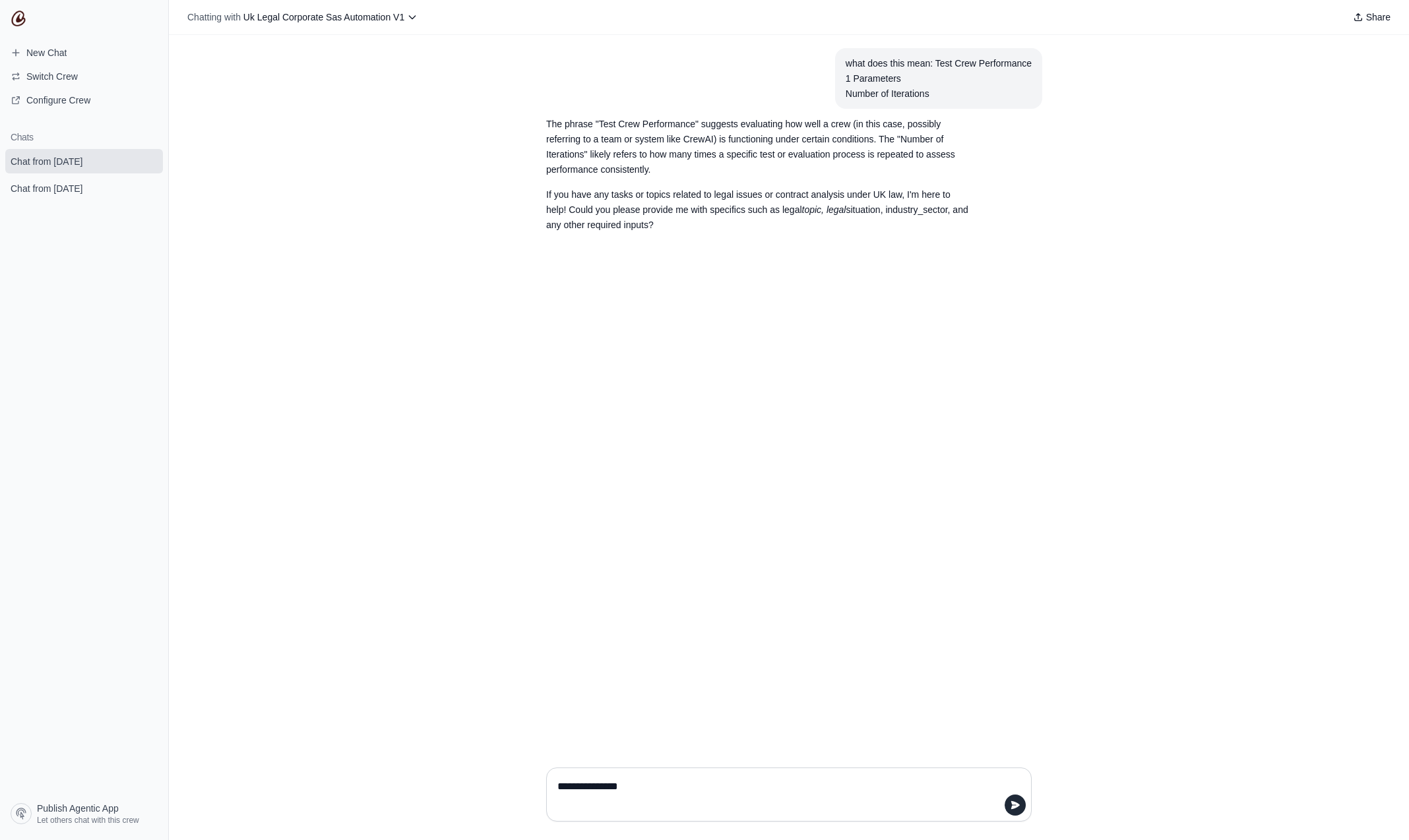
paste textarea "**********"
type textarea "**********"
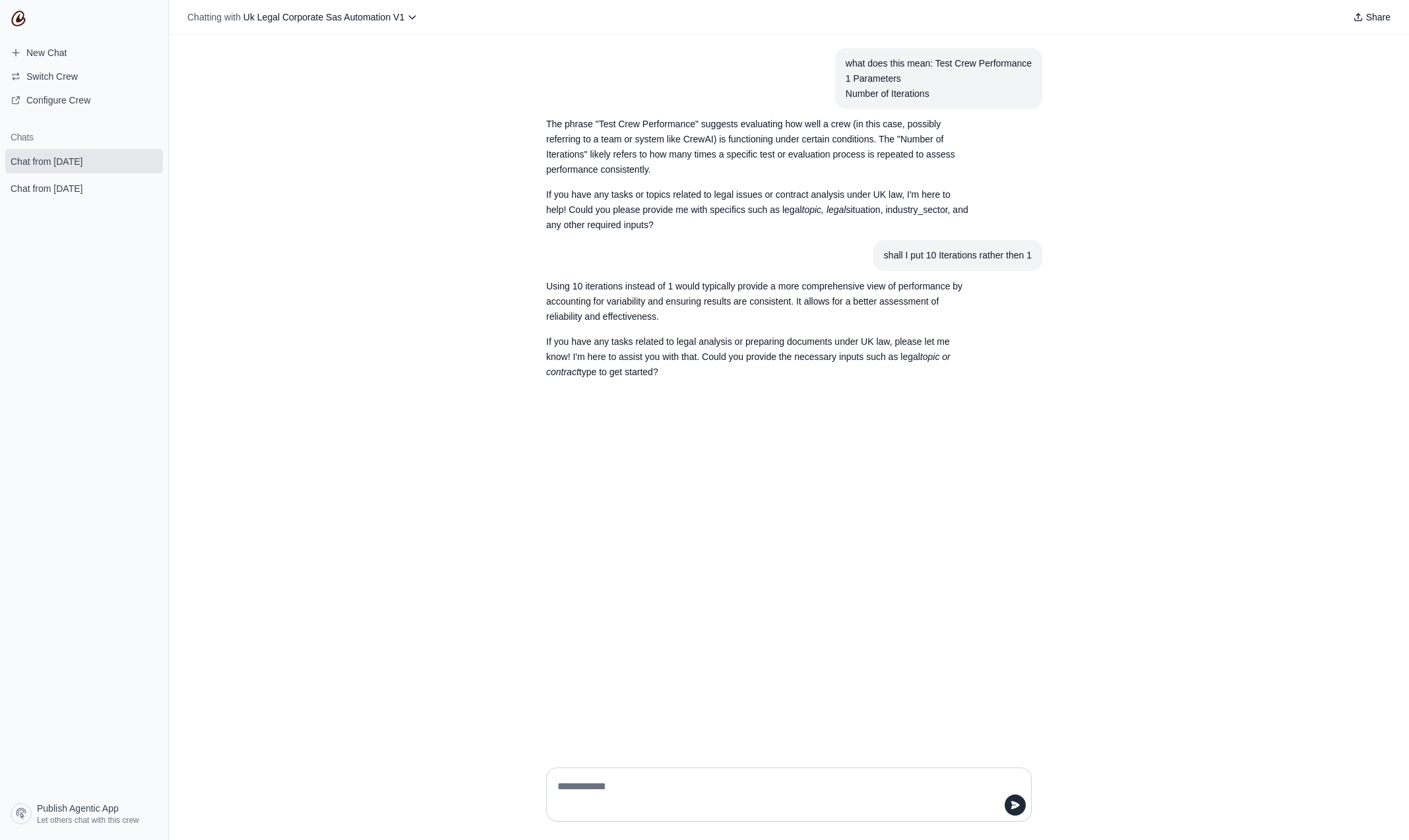
click at [676, 780] on textarea at bounding box center [785, 794] width 460 height 37
paste textarea "**********"
drag, startPoint x: 556, startPoint y: 786, endPoint x: 598, endPoint y: 800, distance: 44.3
click at [556, 786] on textarea "**********" at bounding box center [785, 794] width 460 height 37
type textarea "**********"
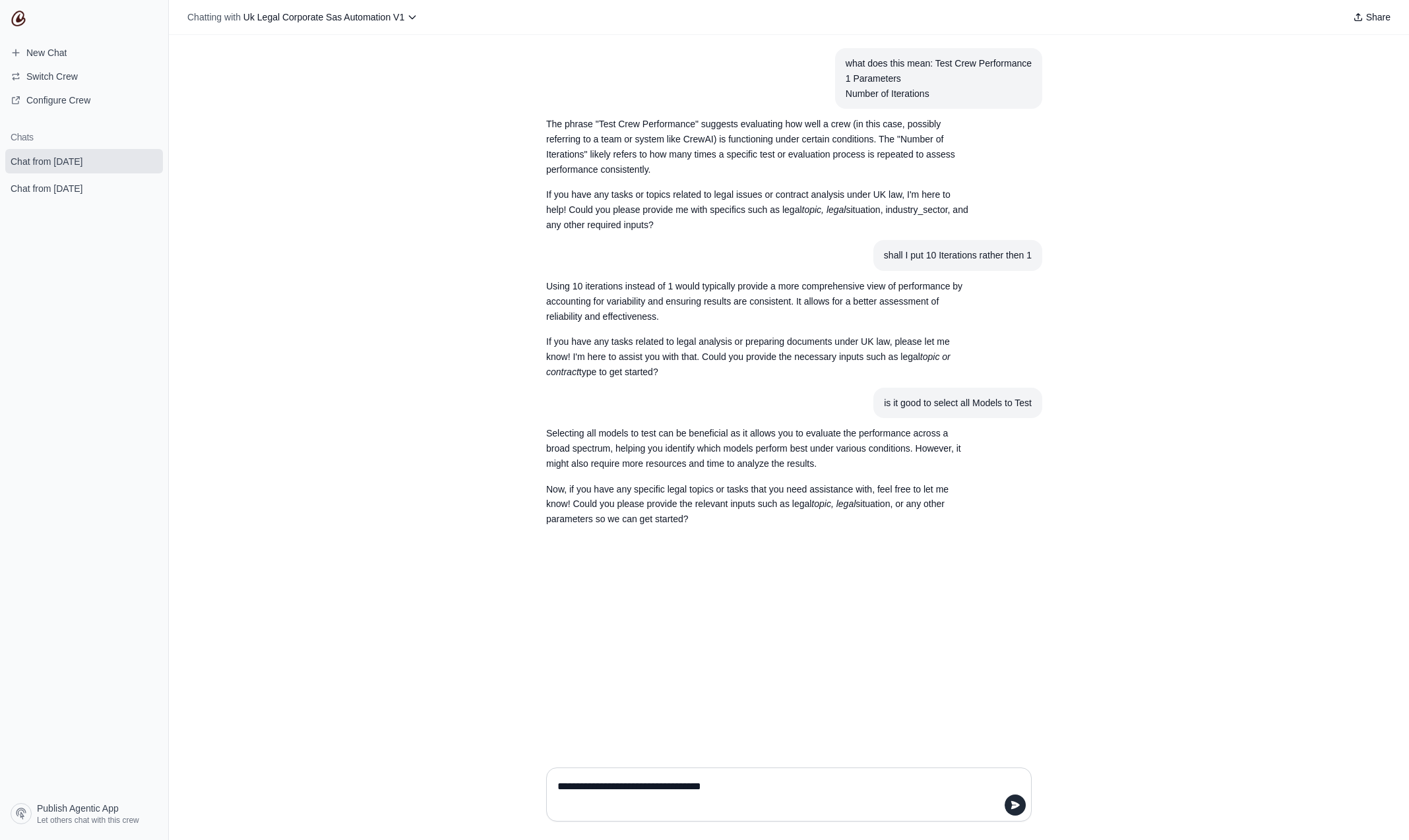
paste textarea "**********"
type textarea "**********"
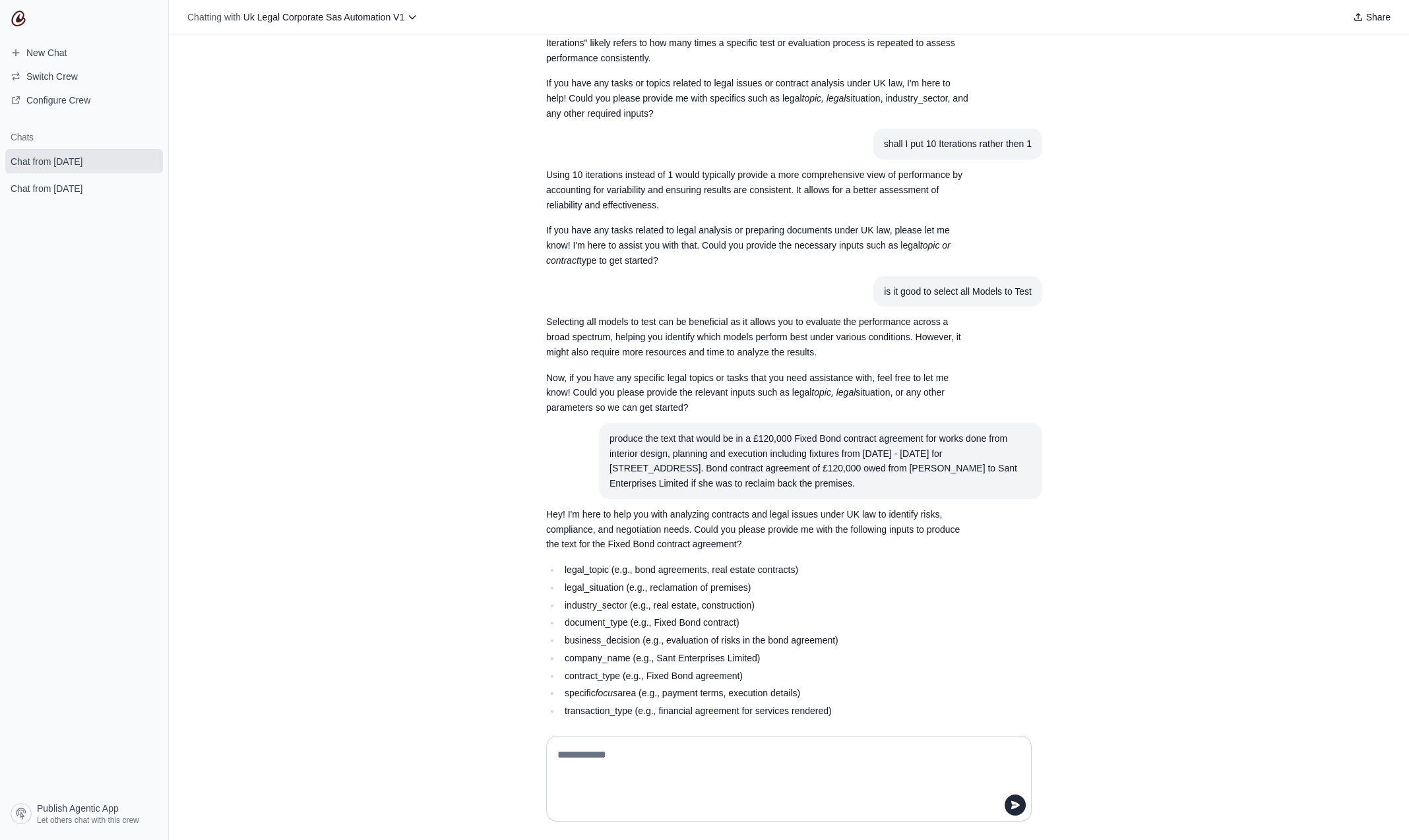
scroll to position [131, 0]
